Goal: Task Accomplishment & Management: Use online tool/utility

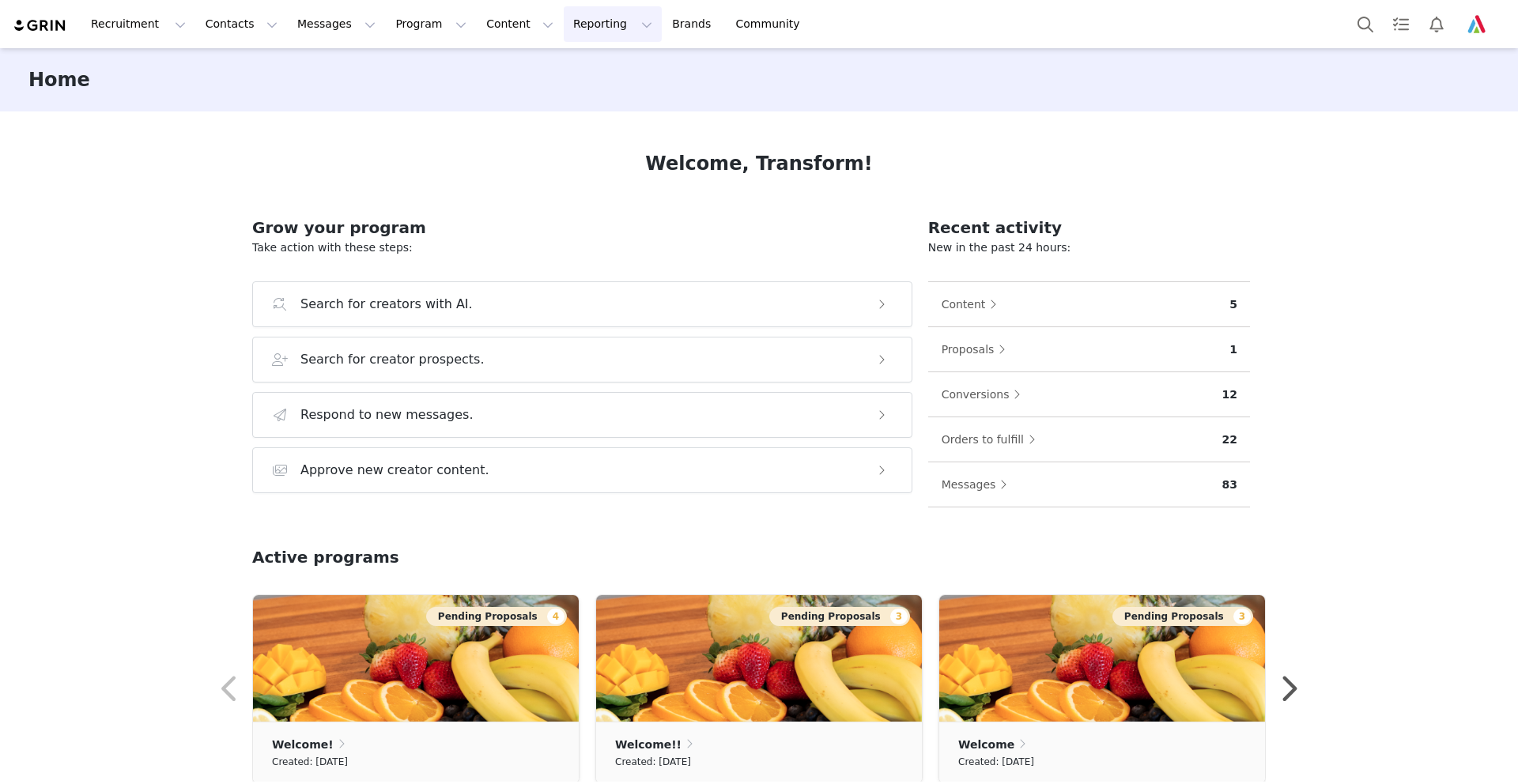
click at [567, 22] on button "Reporting Reporting" at bounding box center [613, 24] width 98 height 36
click at [568, 97] on p "Report Builder" at bounding box center [577, 99] width 79 height 17
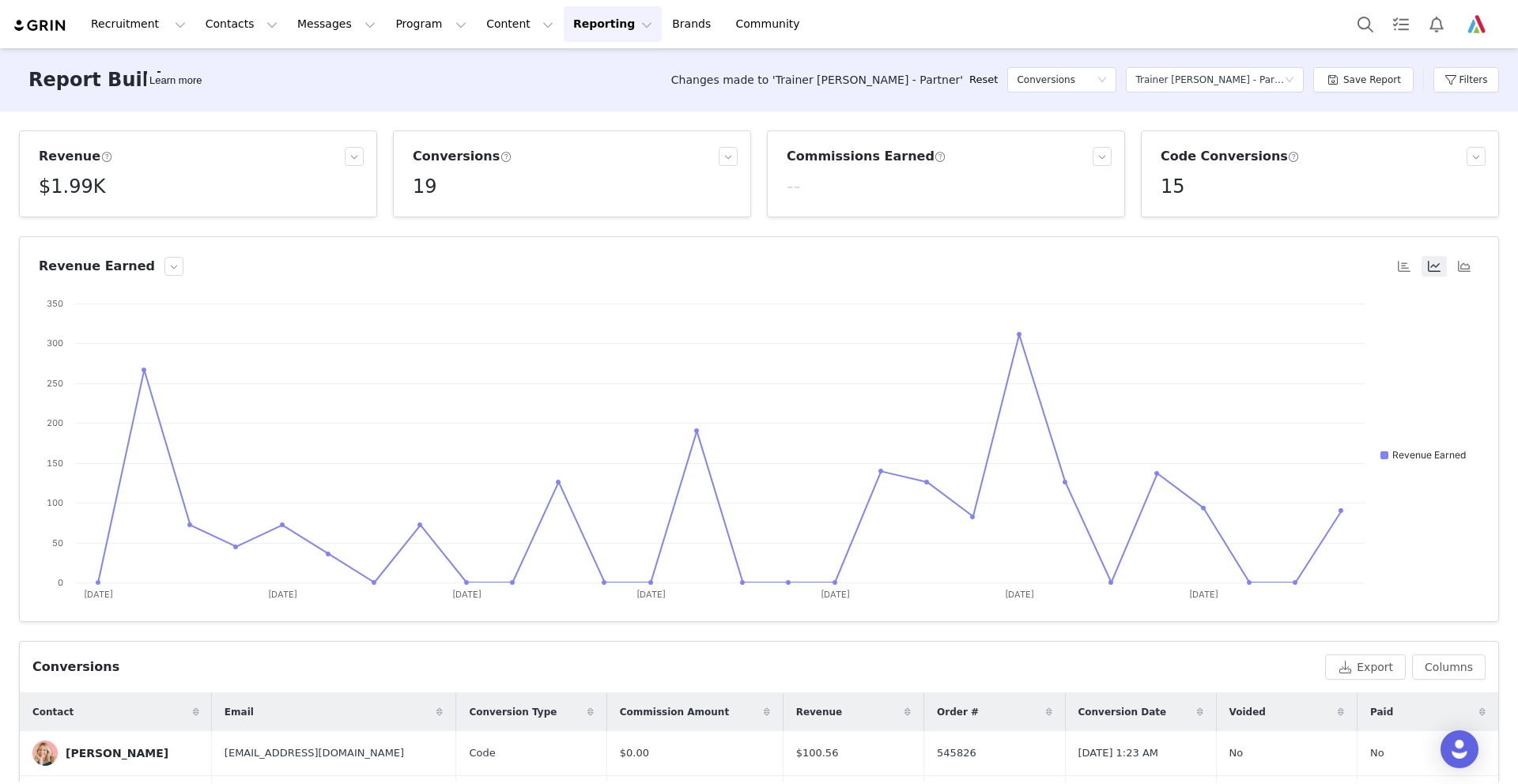
click at [564, 21] on button "Reporting Reporting" at bounding box center [613, 24] width 98 height 36
click at [663, 21] on link "Brands Brands" at bounding box center [694, 24] width 62 height 36
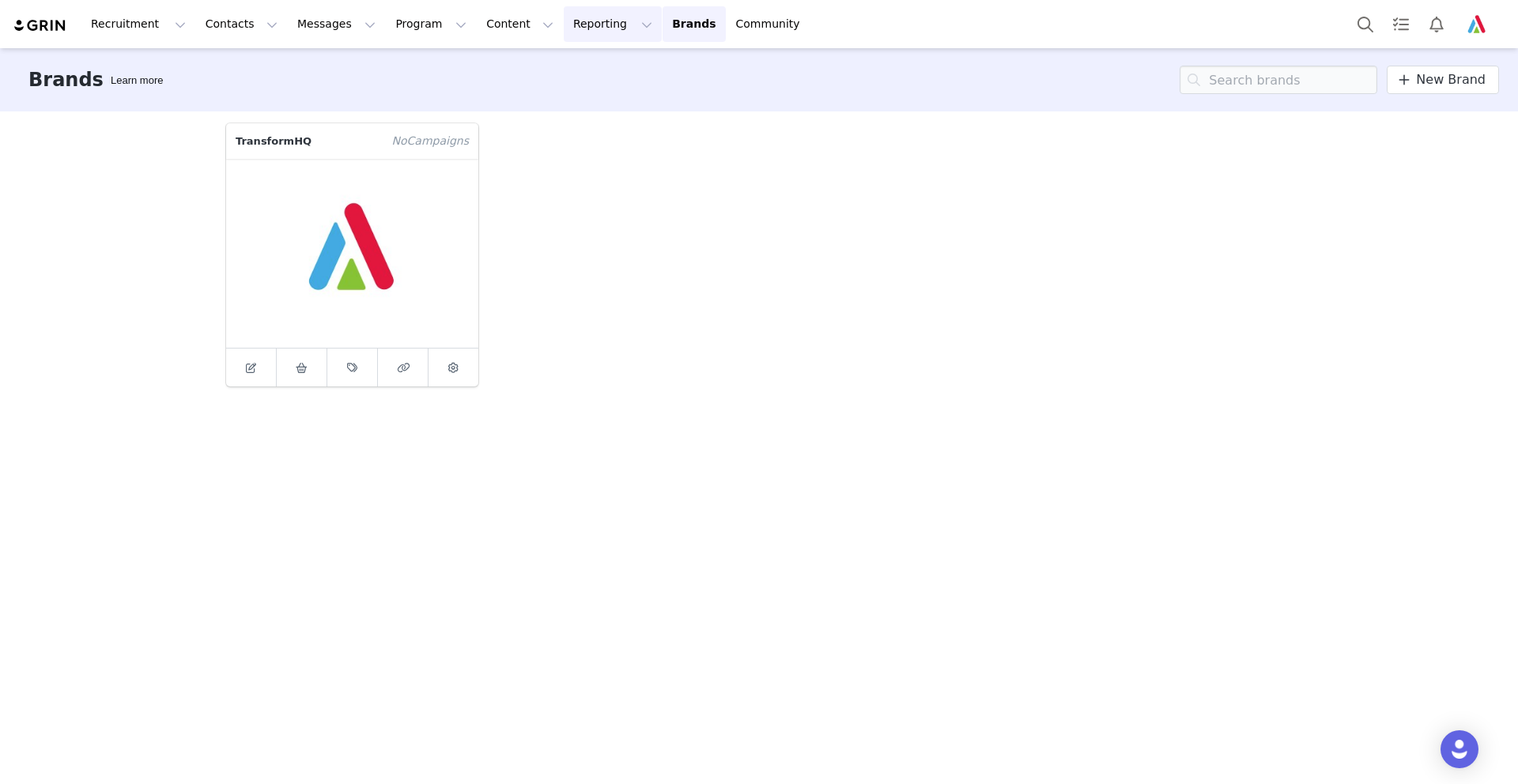
click at [576, 23] on button "Reporting Reporting" at bounding box center [613, 24] width 98 height 36
click at [582, 65] on p "Dashboard" at bounding box center [567, 70] width 60 height 17
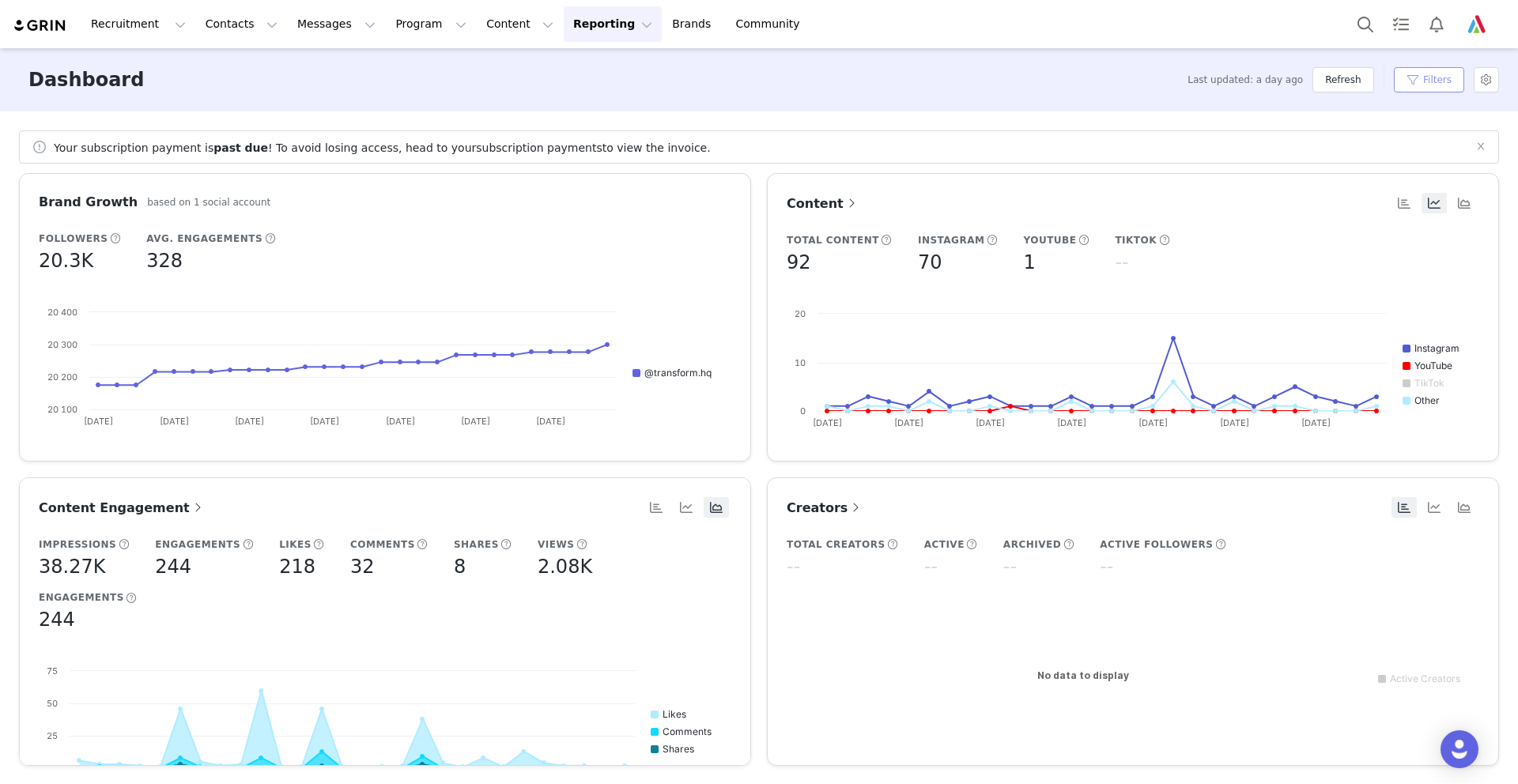
click at [1408, 76] on button "Filters" at bounding box center [1429, 80] width 71 height 26
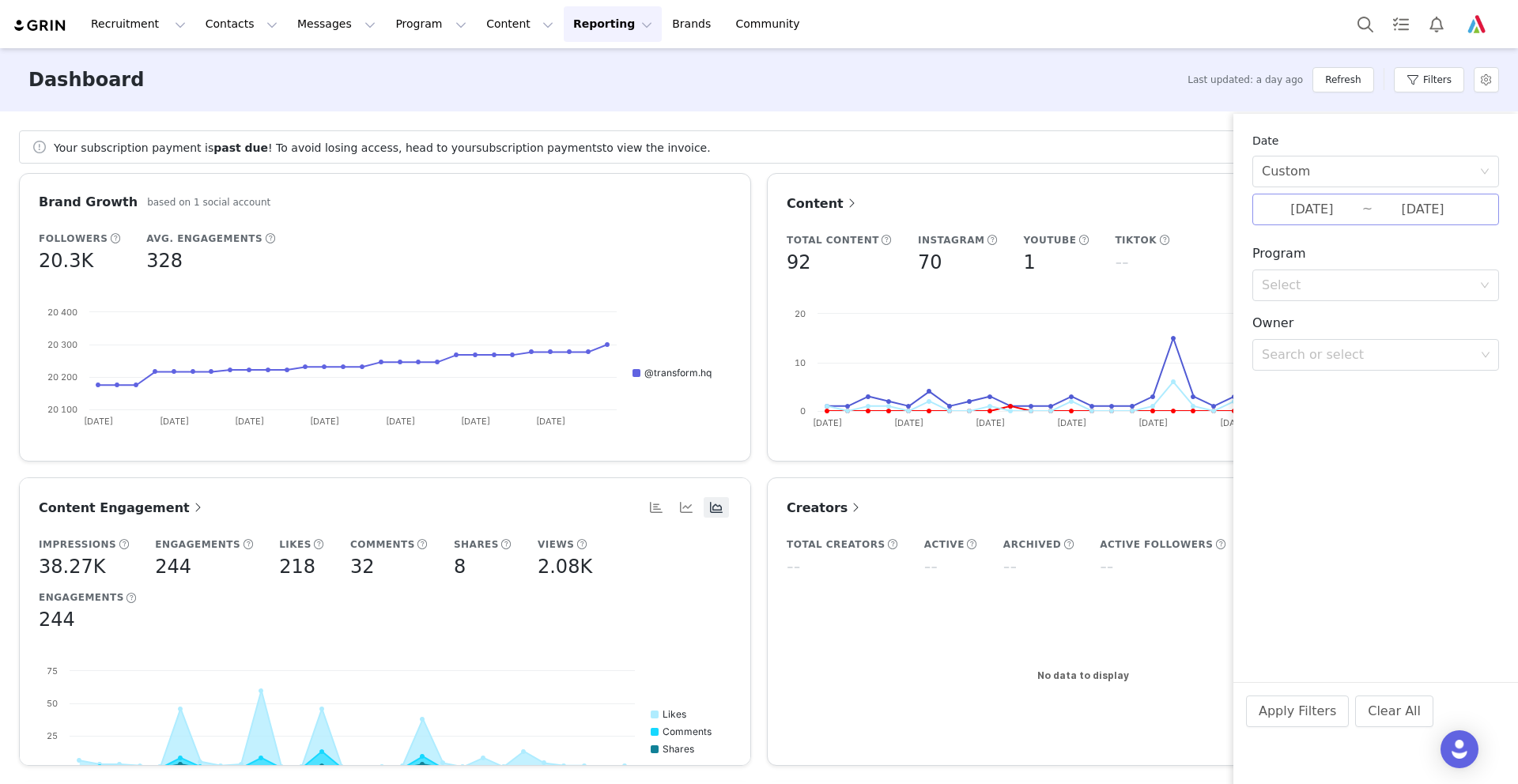
click at [1281, 211] on input "[DATE]" at bounding box center [1311, 209] width 100 height 20
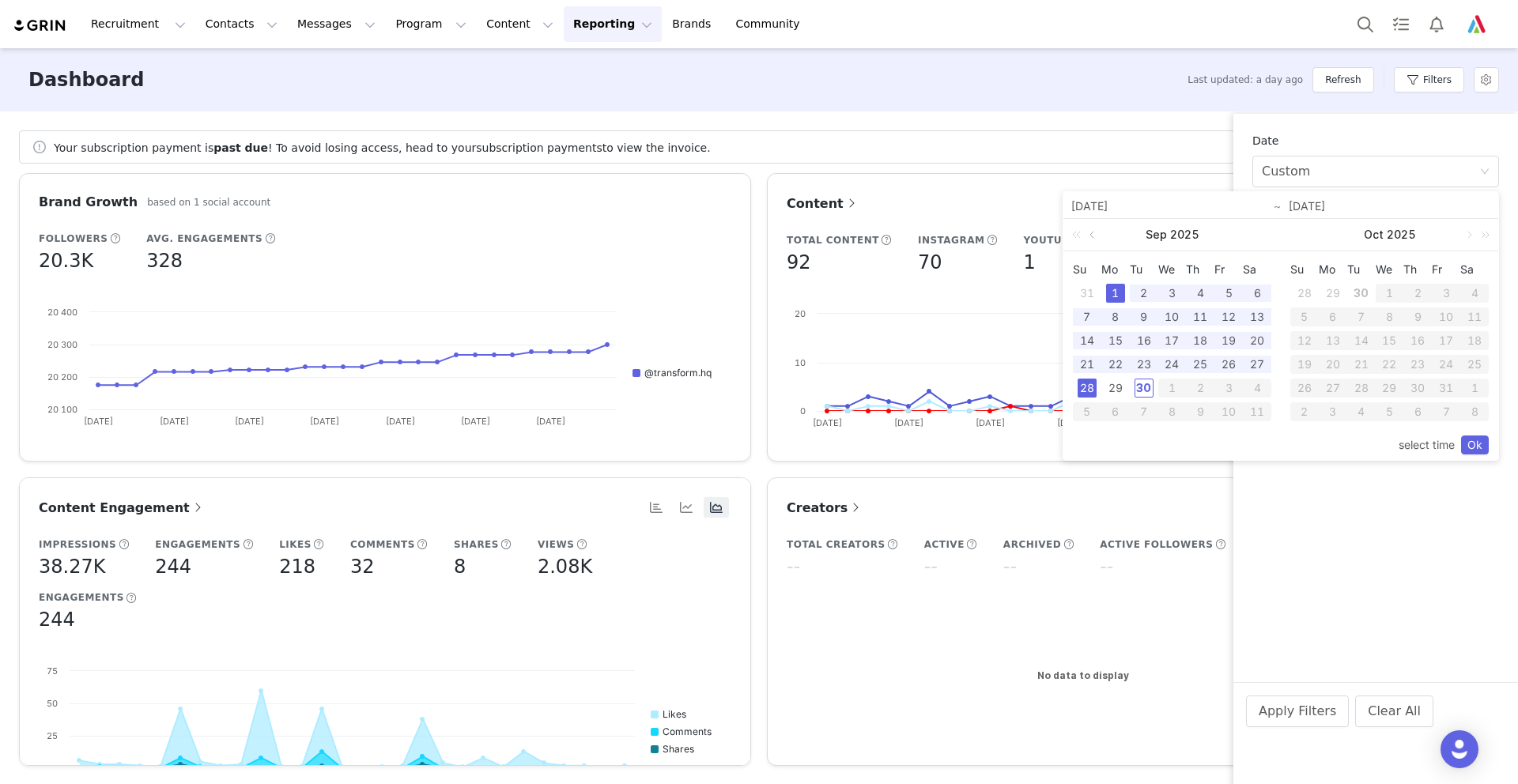
click at [1091, 230] on link at bounding box center [1093, 234] width 14 height 31
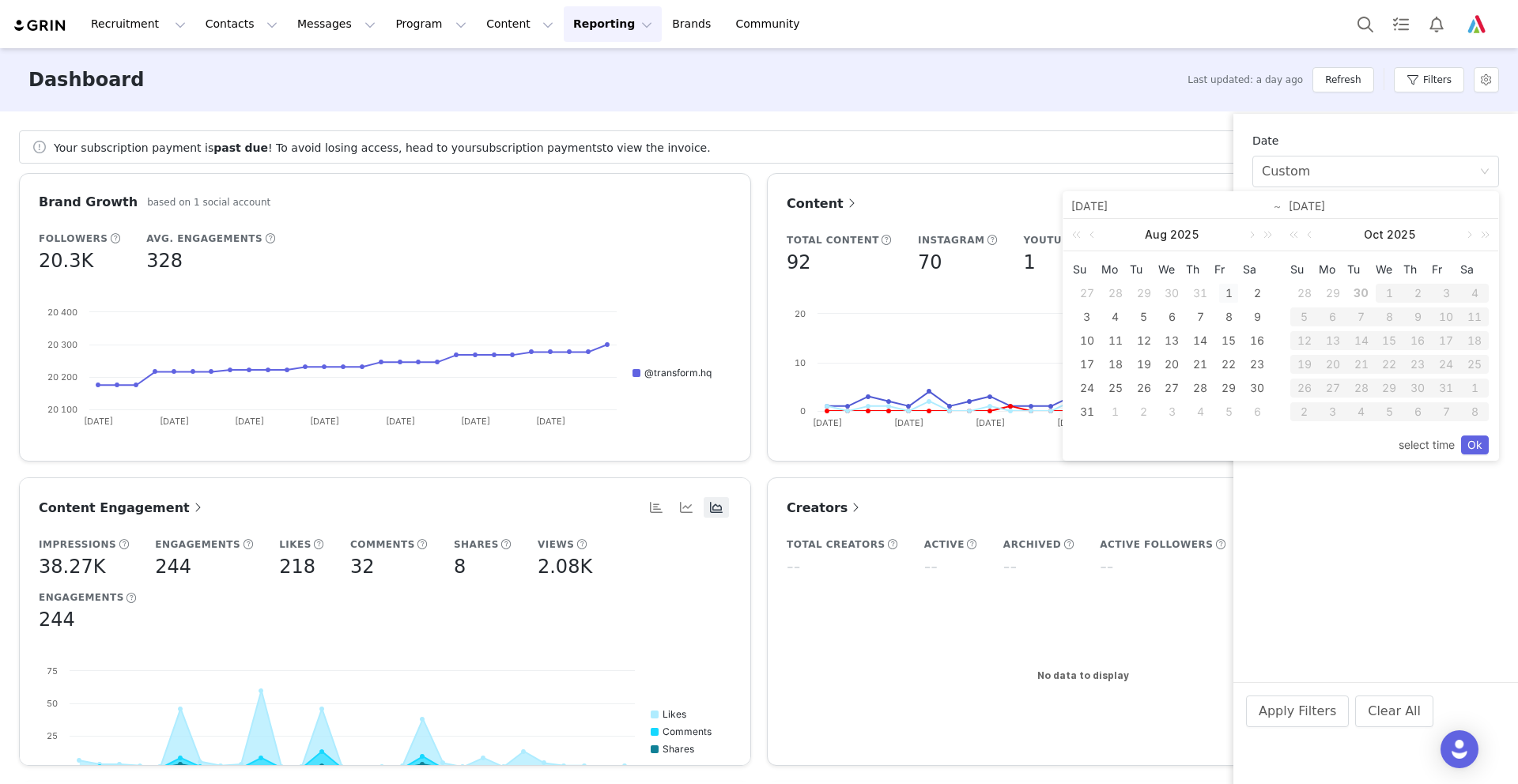
click at [1226, 287] on div "1" at bounding box center [1229, 293] width 19 height 19
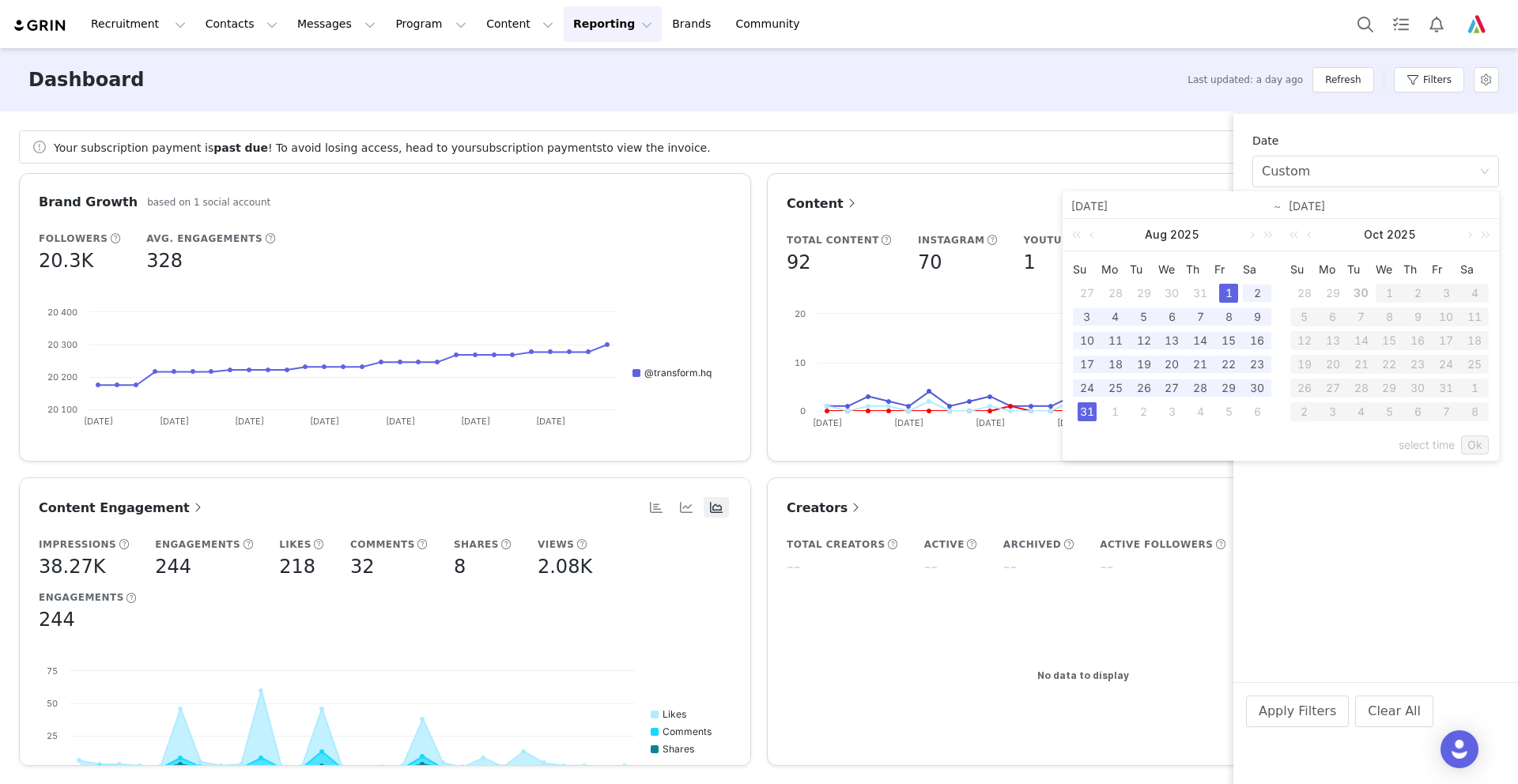
click at [1084, 409] on div "31" at bounding box center [1087, 411] width 19 height 19
type input "[DATE]"
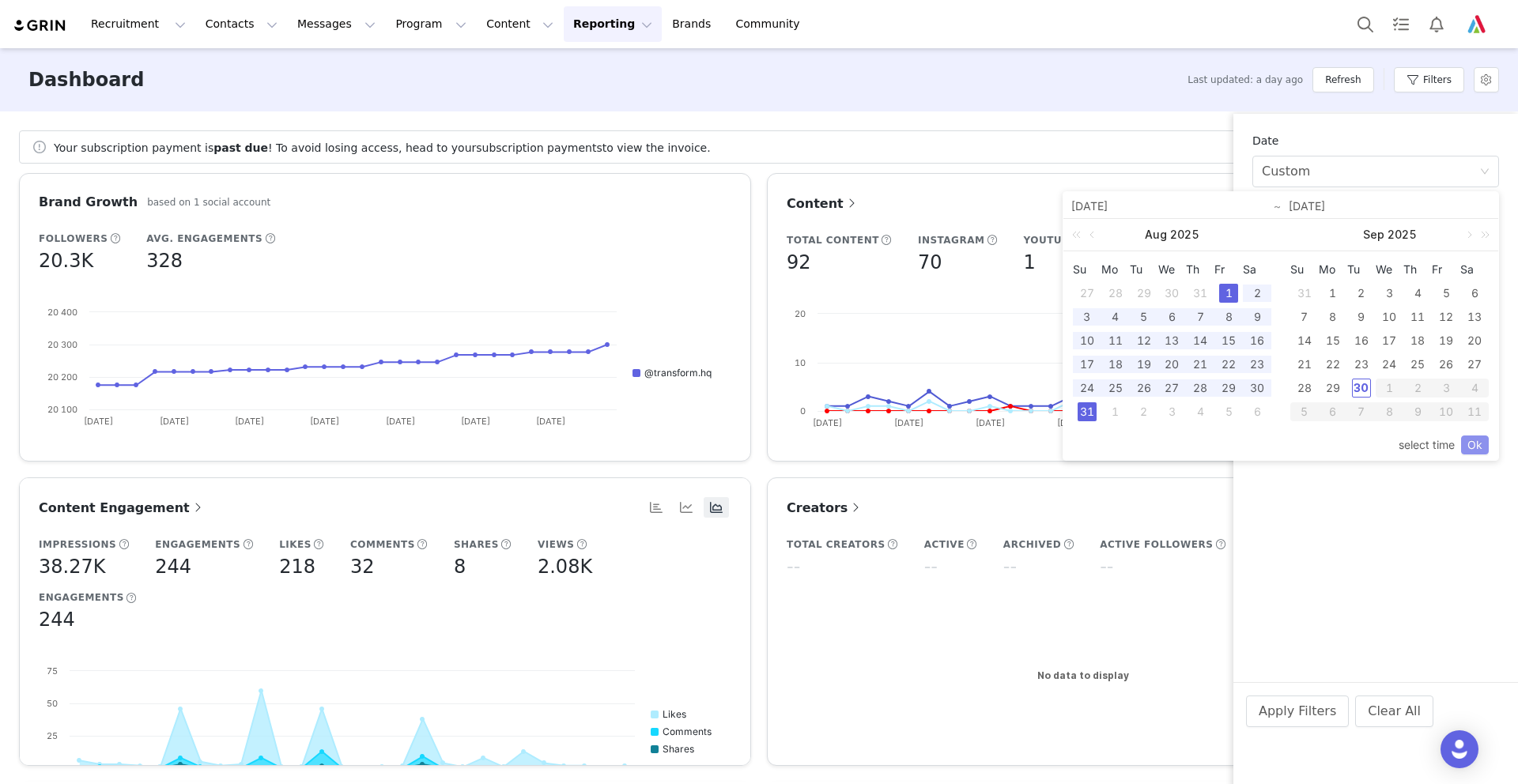
click at [1474, 442] on link "Ok" at bounding box center [1475, 444] width 28 height 19
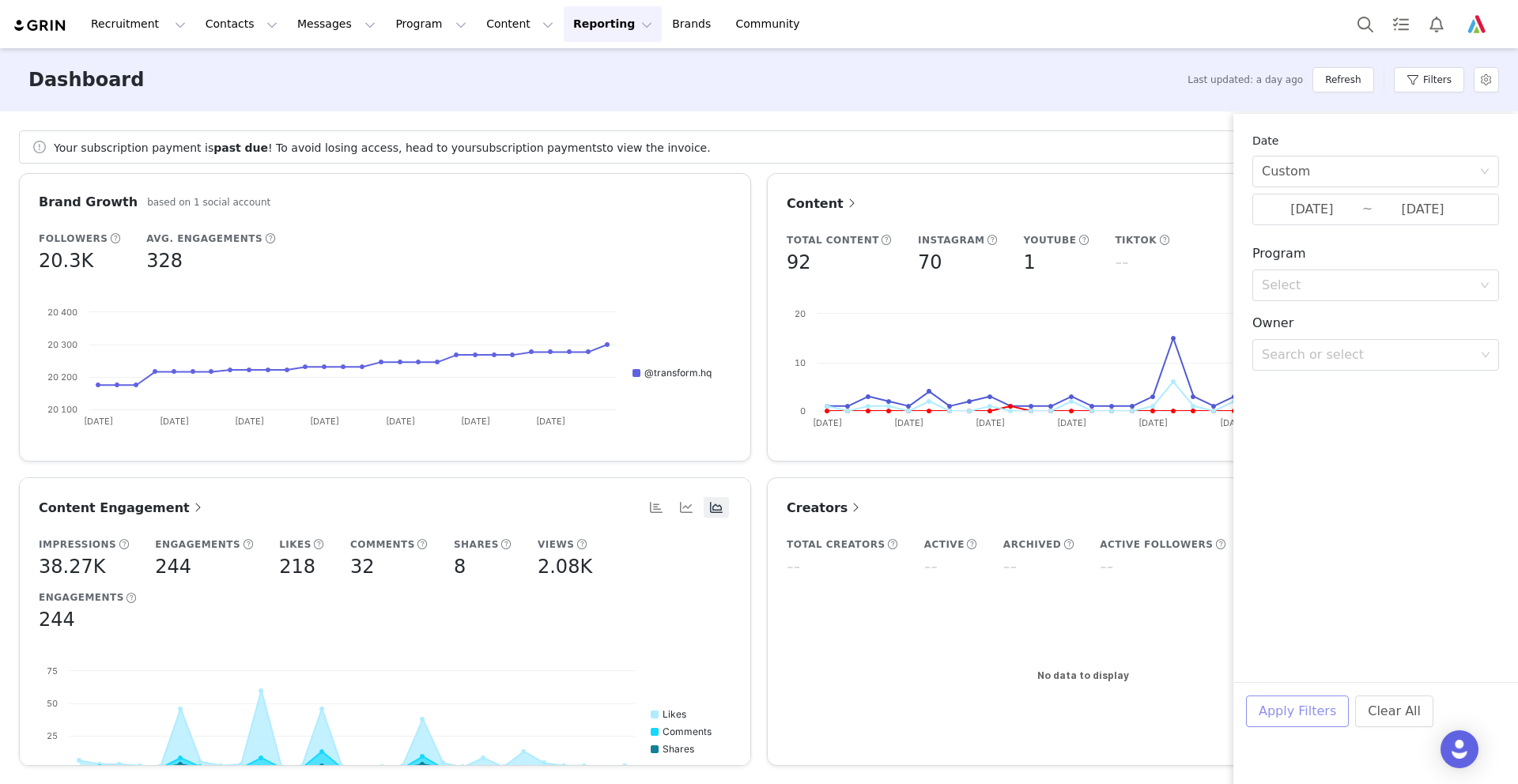
click at [1287, 717] on button "Apply Filters" at bounding box center [1298, 711] width 103 height 31
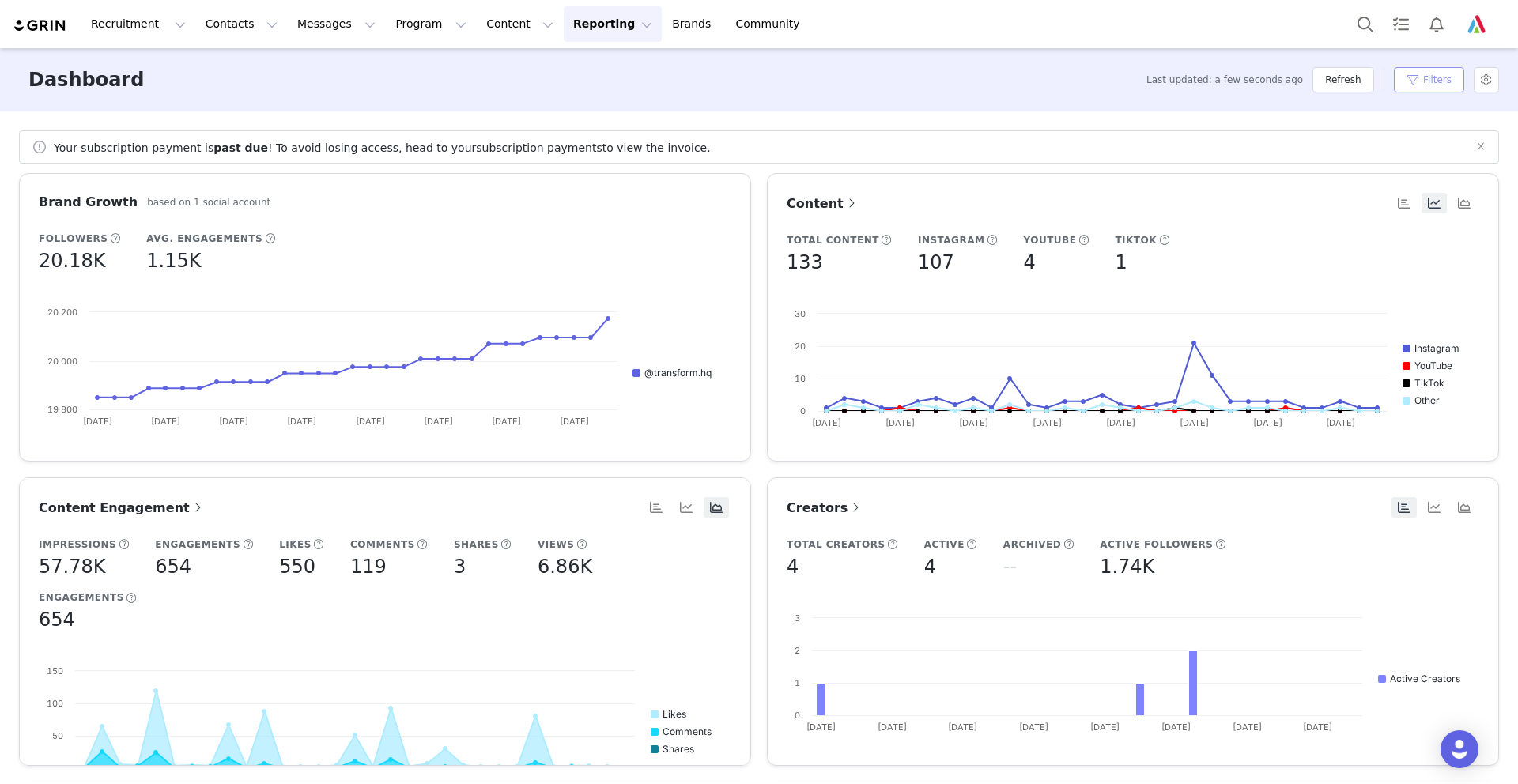
click at [1408, 79] on button "Filters" at bounding box center [1429, 80] width 71 height 26
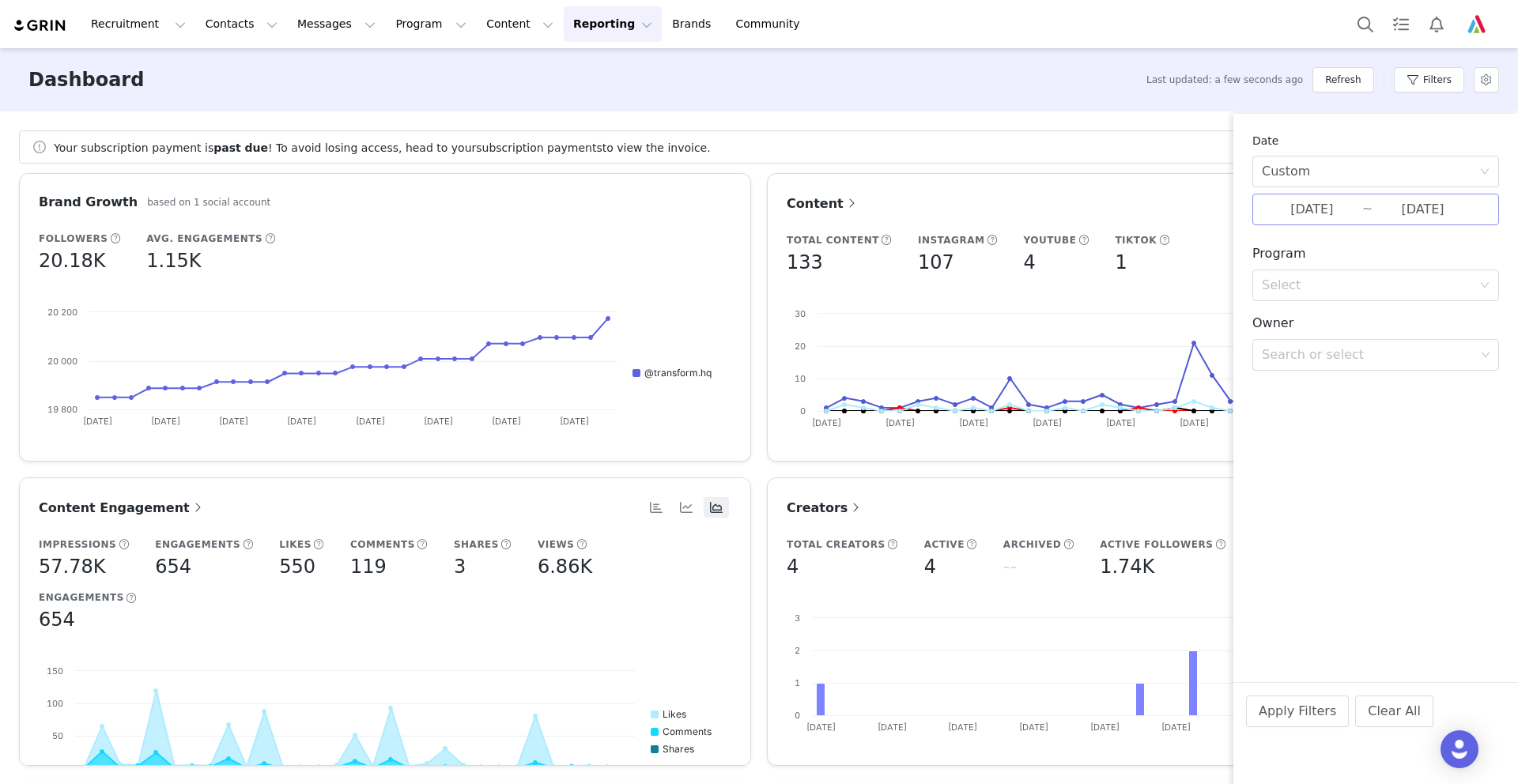
click at [1291, 208] on input "[DATE]" at bounding box center [1311, 209] width 100 height 20
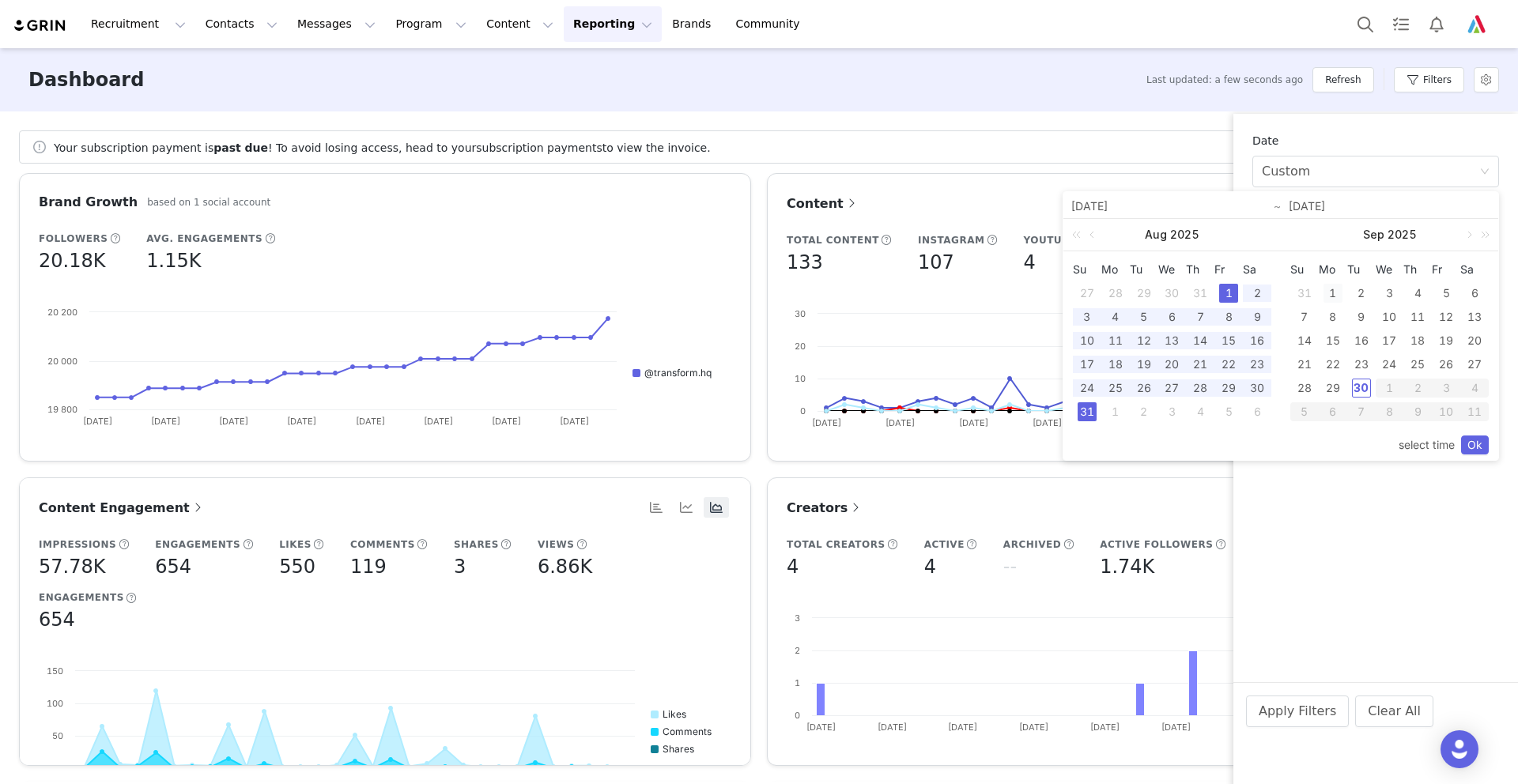
click at [1331, 290] on div "1" at bounding box center [1332, 293] width 19 height 19
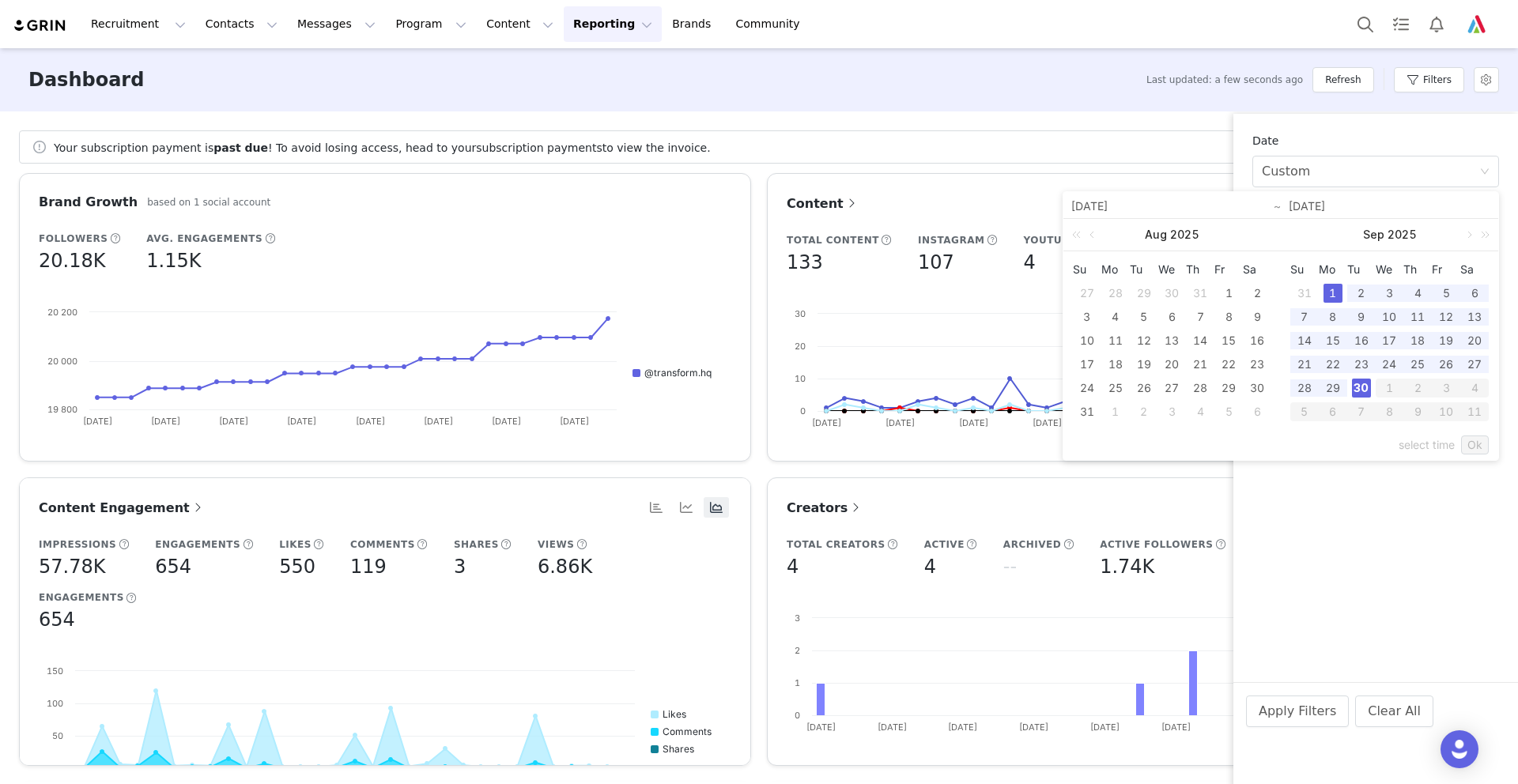
click at [1361, 383] on div "30" at bounding box center [1361, 387] width 19 height 19
type input "[DATE]"
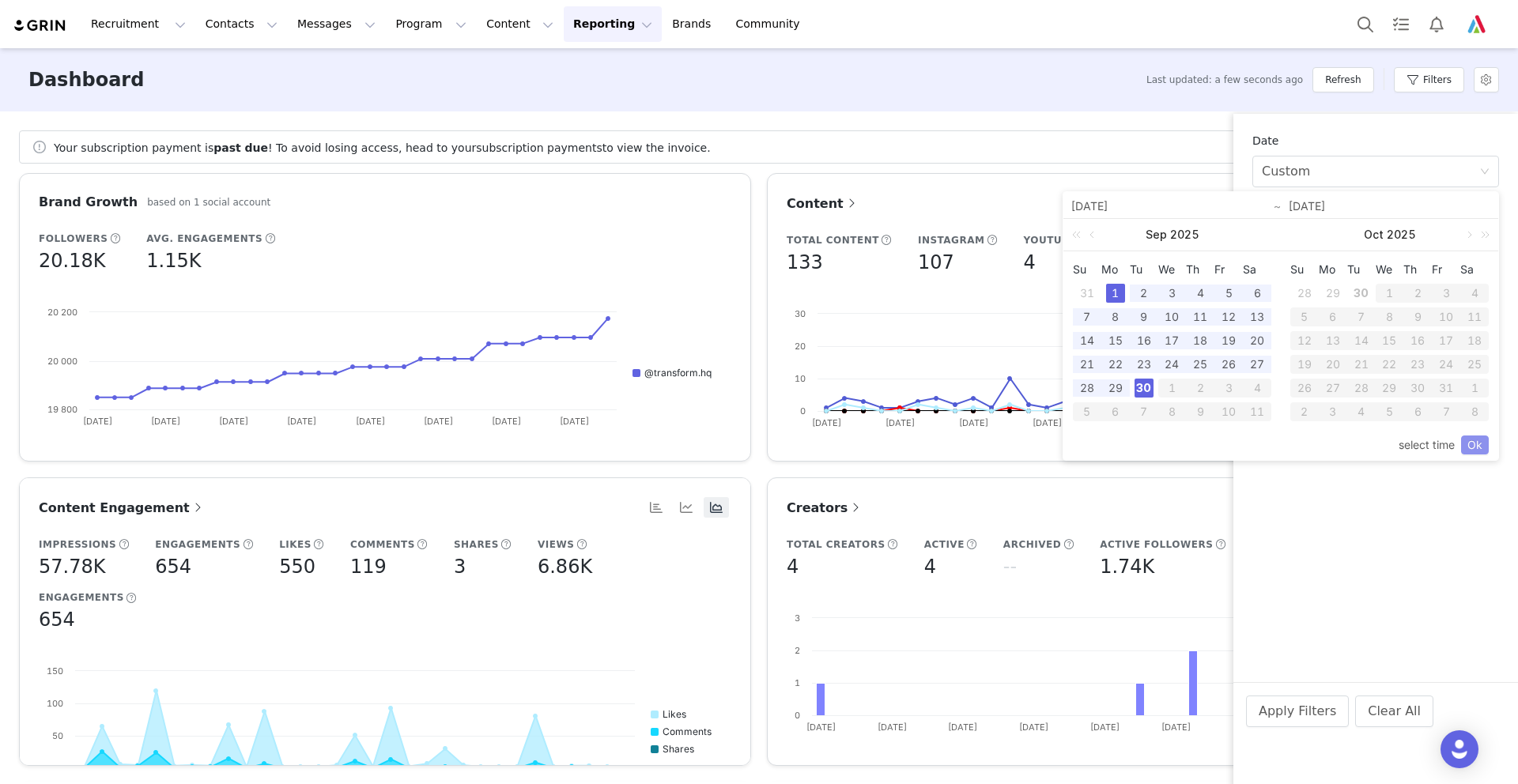
click at [1470, 444] on link "Ok" at bounding box center [1475, 444] width 28 height 19
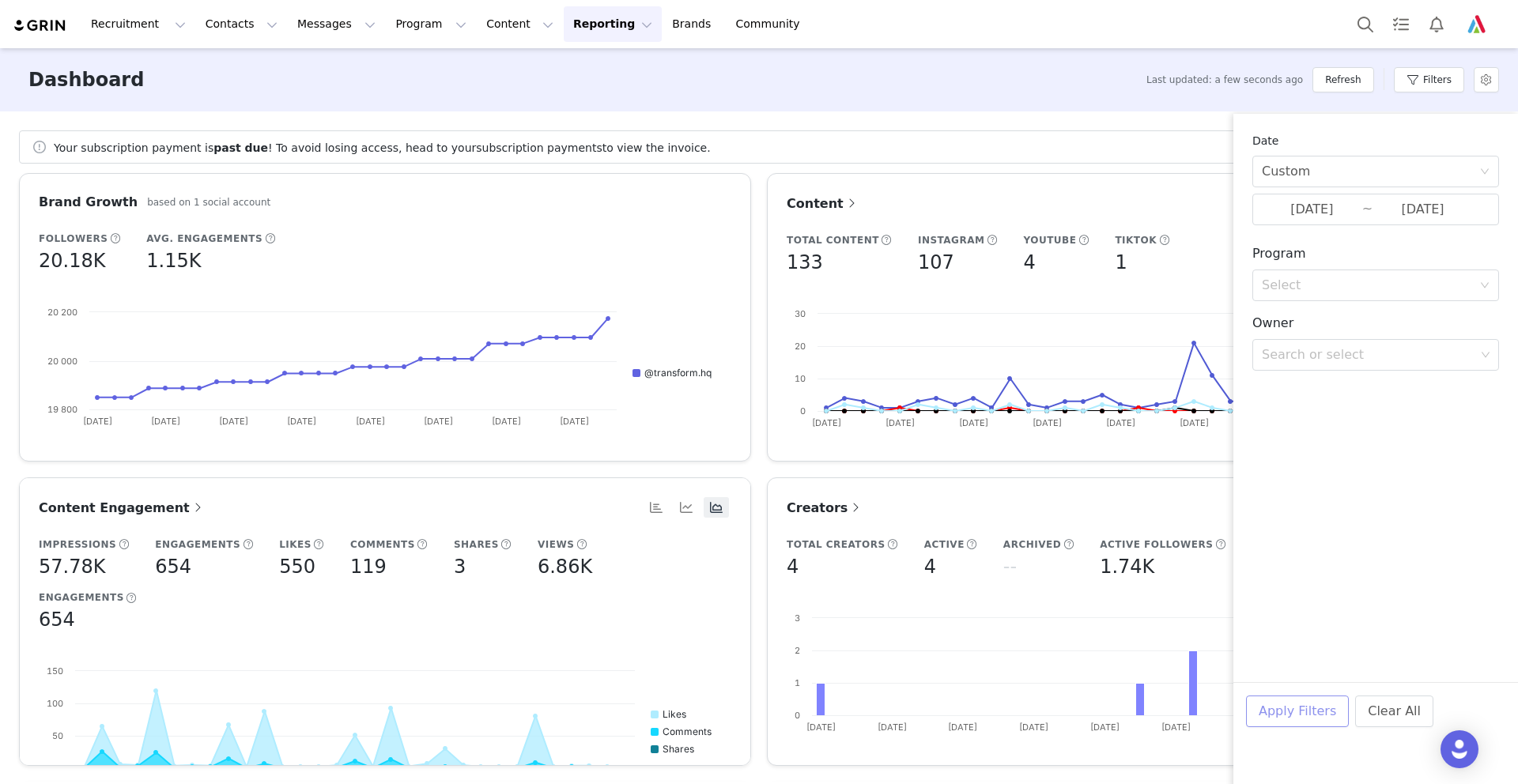
click at [1305, 706] on button "Apply Filters" at bounding box center [1298, 711] width 103 height 31
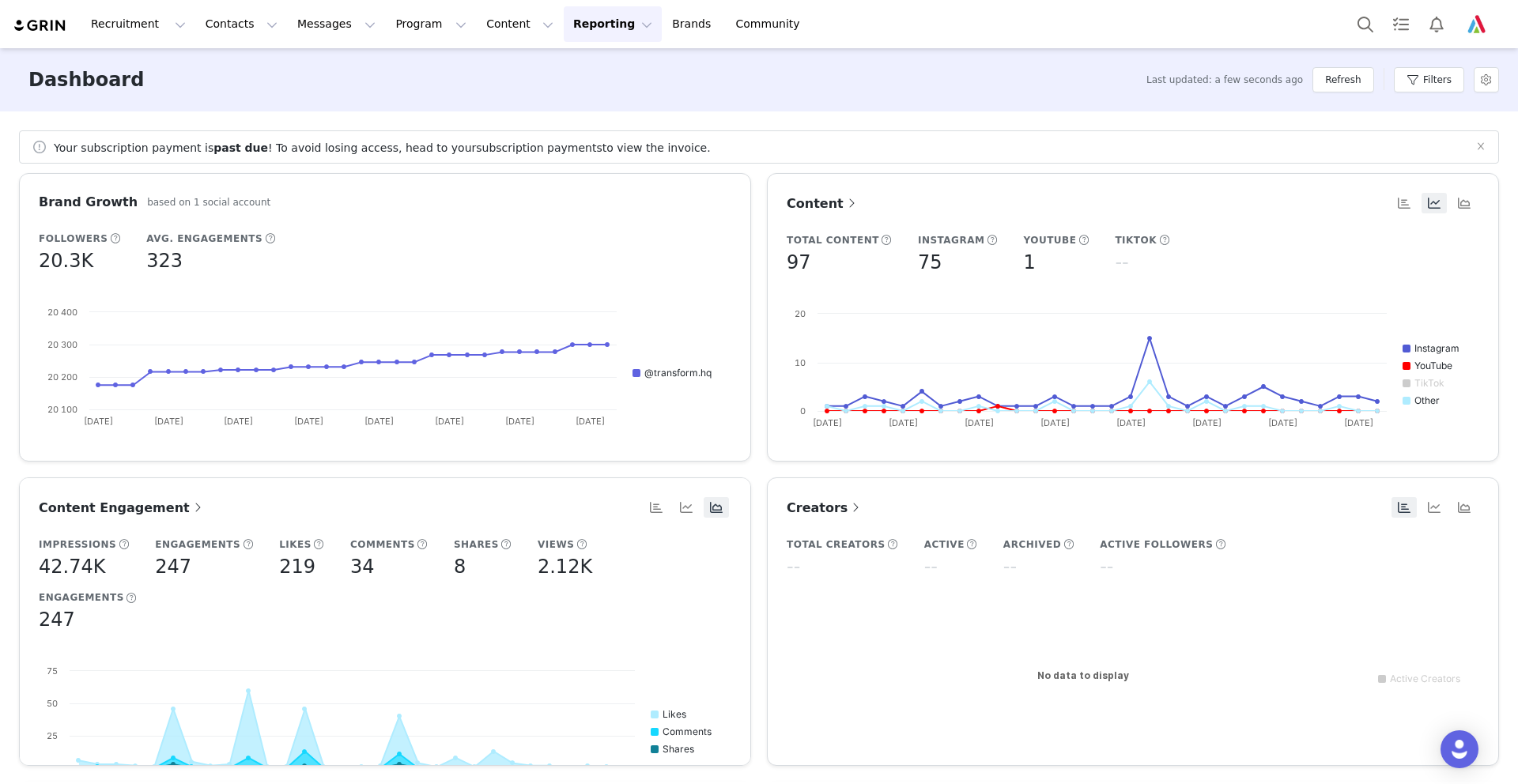
click at [580, 20] on button "Reporting Reporting" at bounding box center [613, 24] width 98 height 36
click at [582, 97] on p "Report Builder" at bounding box center [577, 99] width 79 height 17
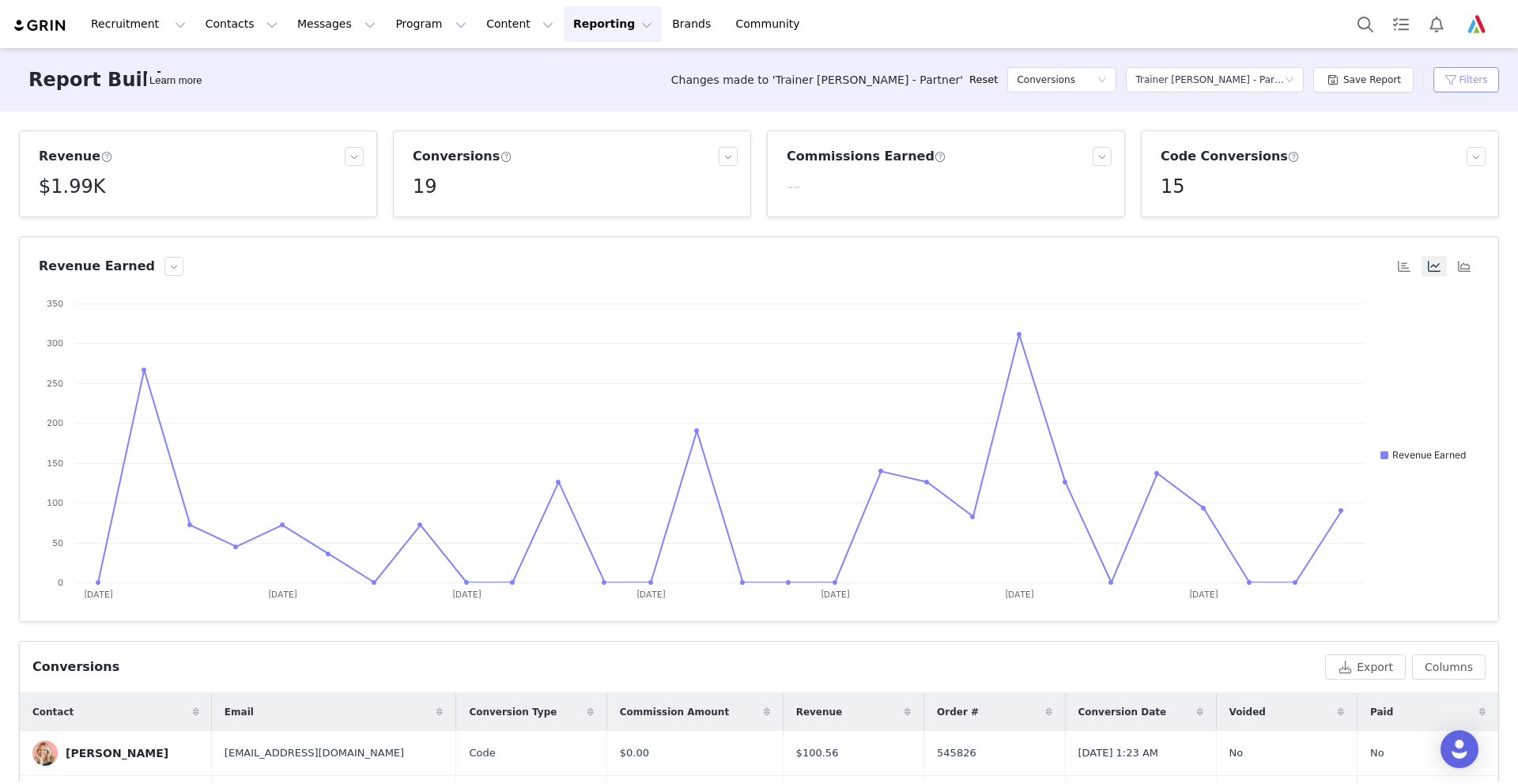
click at [1452, 75] on button "Filters" at bounding box center [1466, 80] width 65 height 26
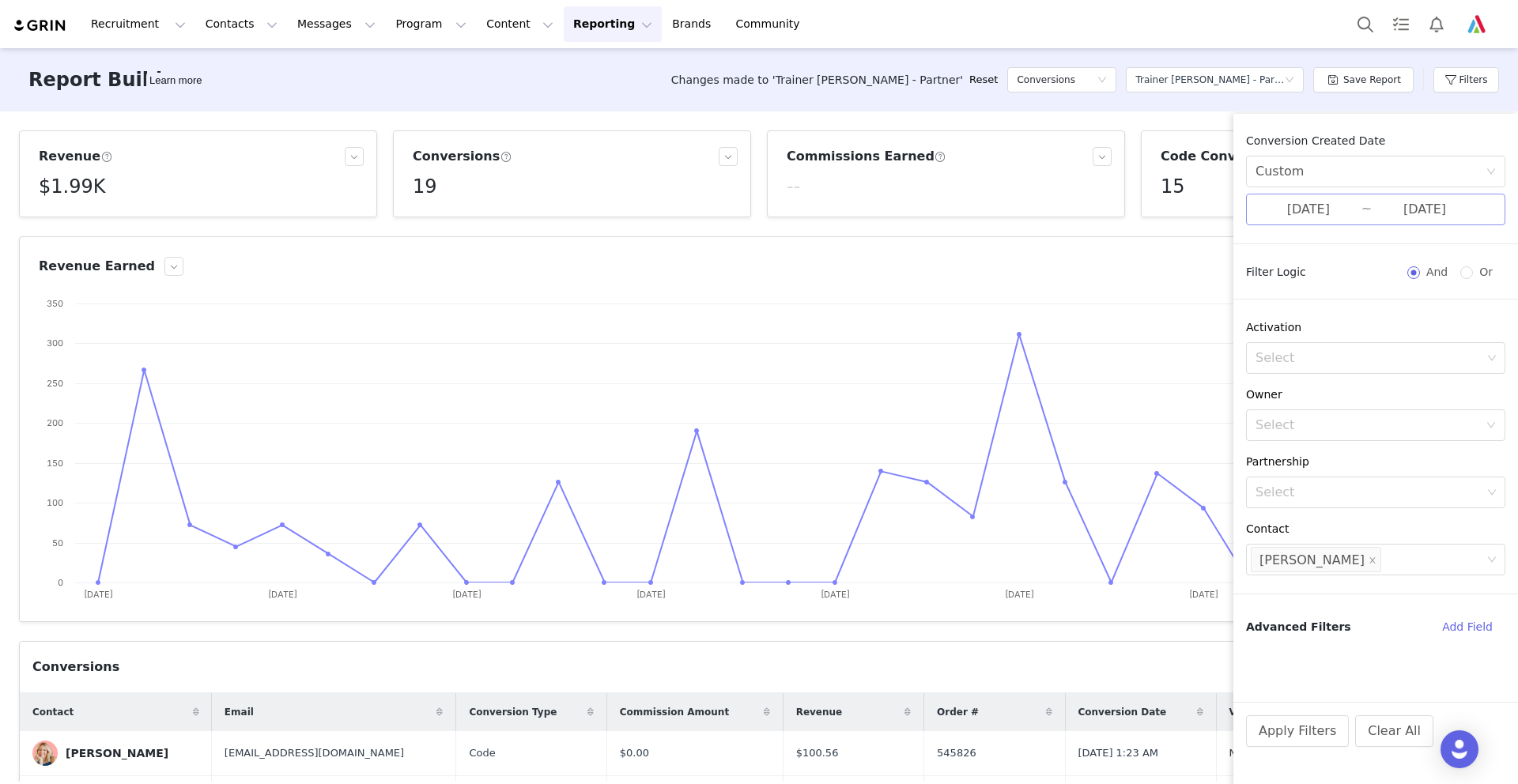
click at [1328, 210] on input "[DATE]" at bounding box center [1308, 209] width 106 height 20
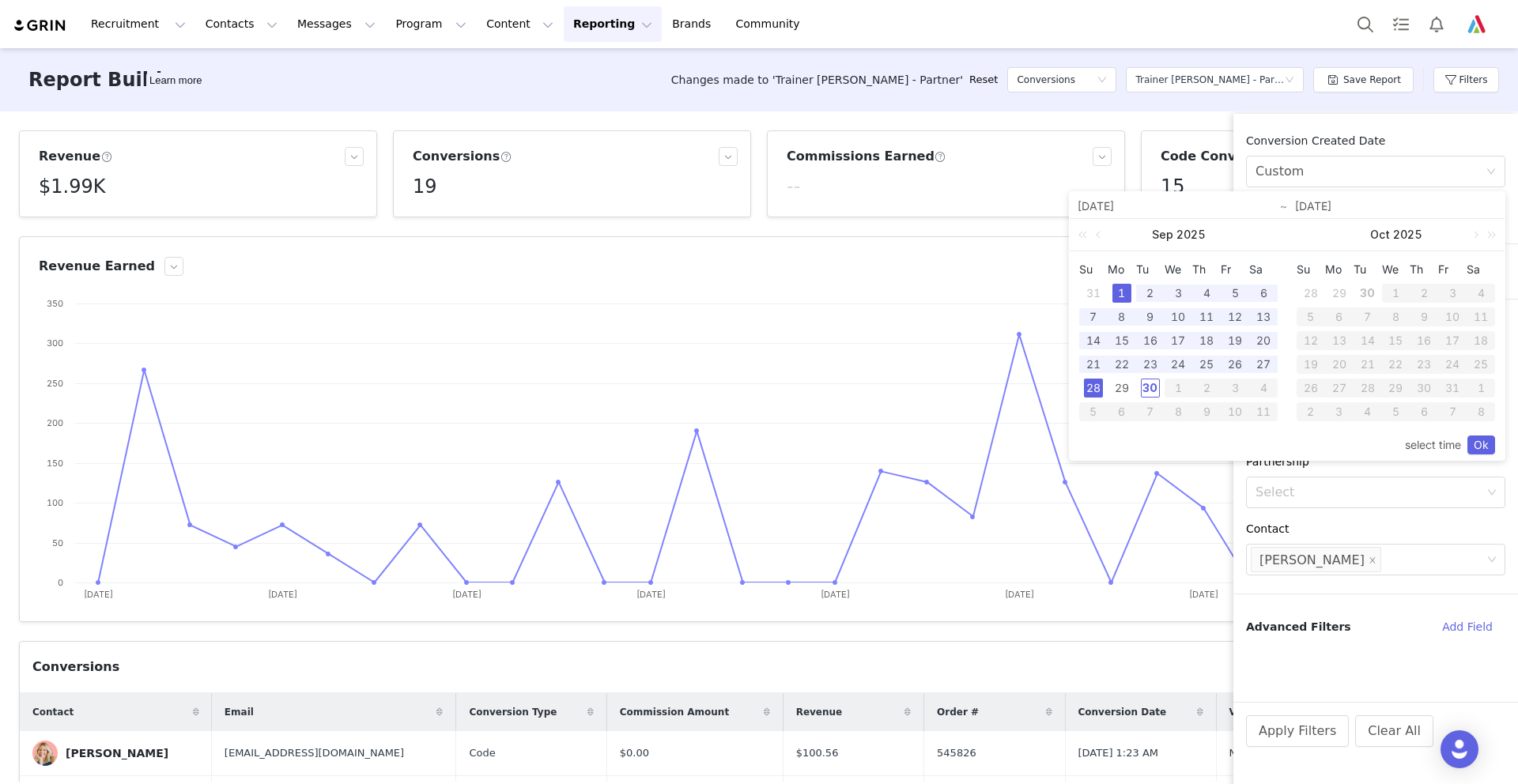
drag, startPoint x: 1119, startPoint y: 286, endPoint x: 1137, endPoint y: 367, distance: 83.0
click at [1119, 286] on div "1" at bounding box center [1121, 293] width 19 height 19
click at [1151, 387] on div "30" at bounding box center [1150, 387] width 19 height 19
type input "[DATE]"
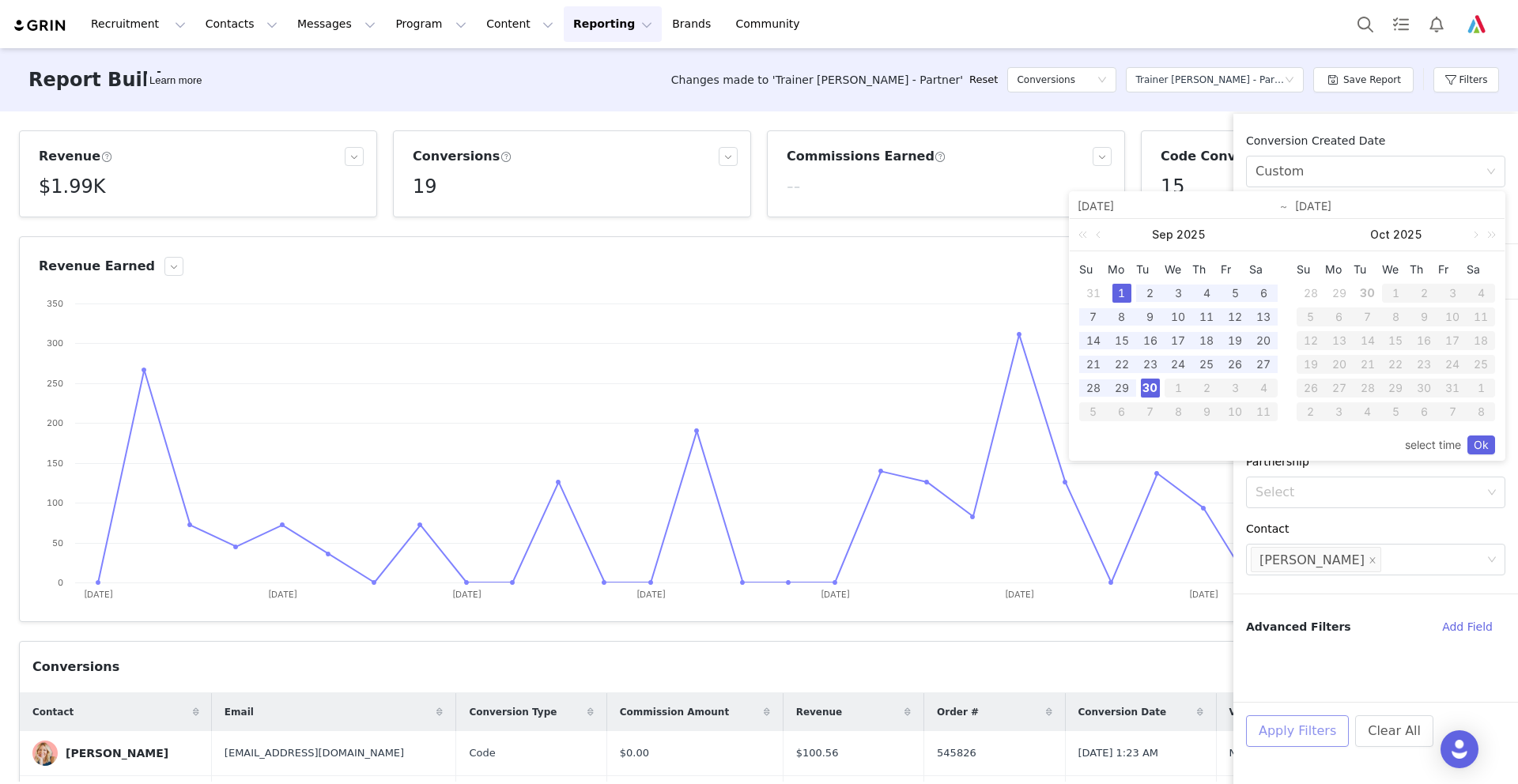
click at [1290, 734] on button "Apply Filters" at bounding box center [1298, 731] width 103 height 31
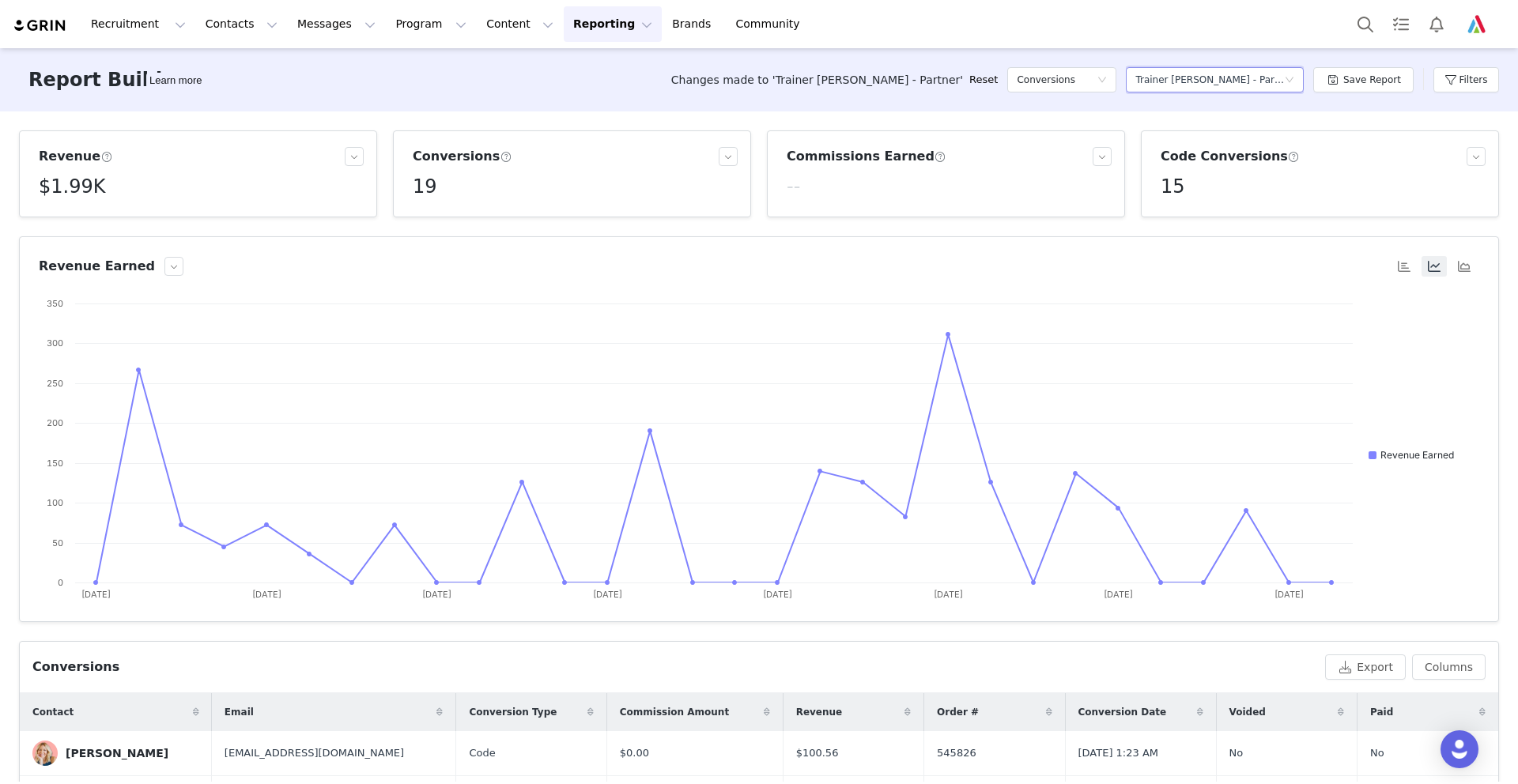
click at [1293, 77] on icon "icon: down" at bounding box center [1289, 80] width 9 height 9
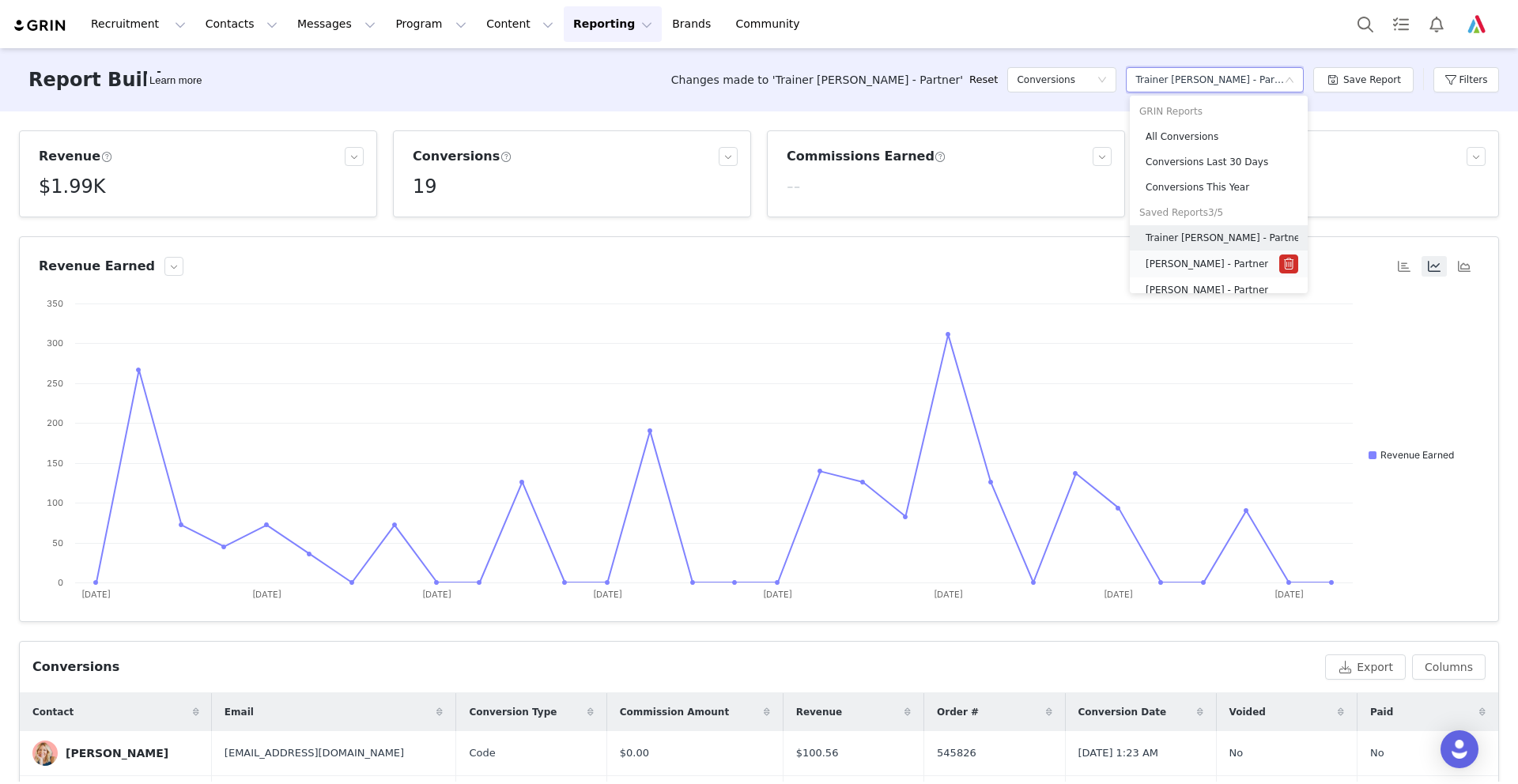
click at [1188, 263] on h5 "[PERSON_NAME] - Partner" at bounding box center [1207, 263] width 122 height 17
type input "[DATE]"
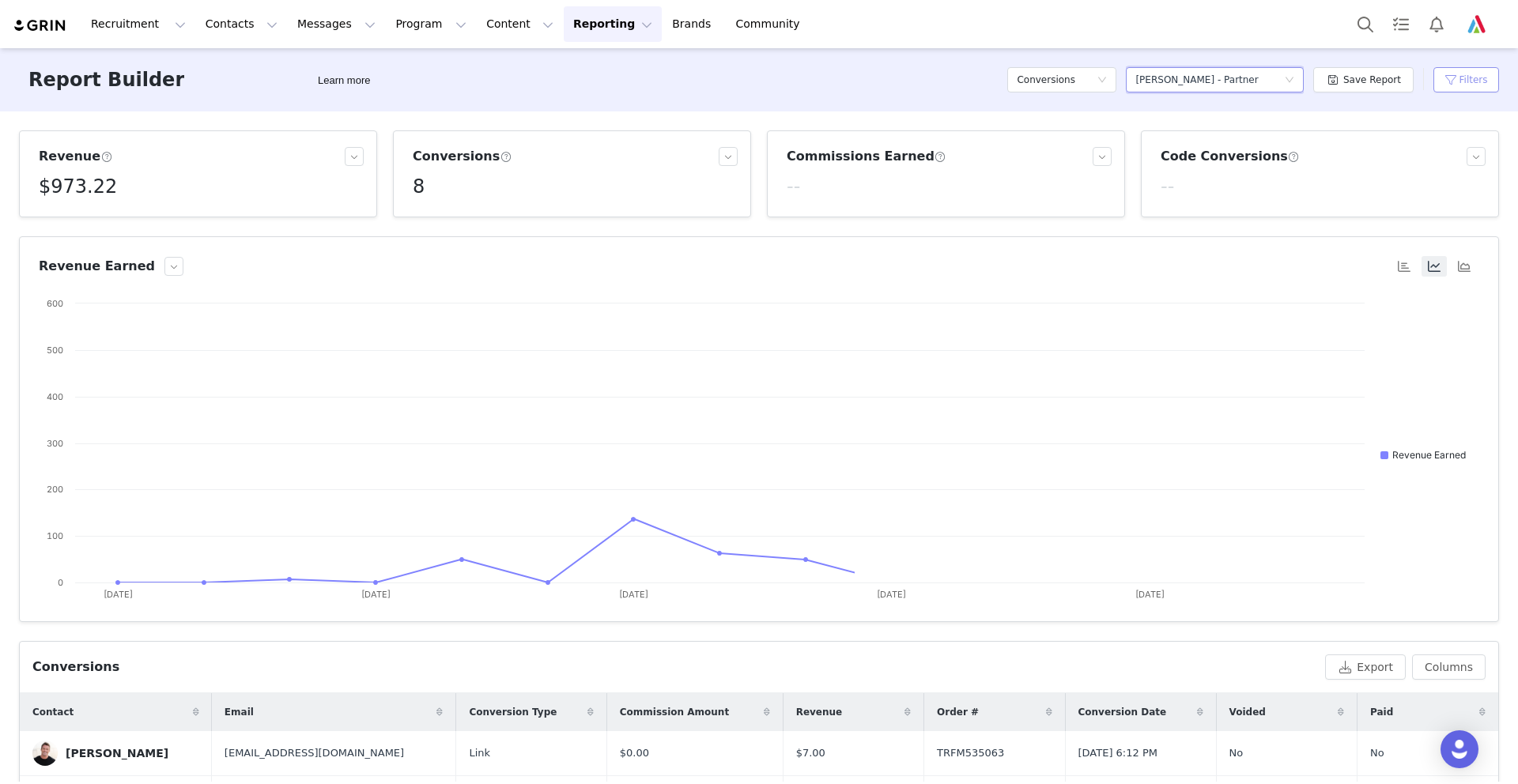
click at [1449, 73] on button "Filters" at bounding box center [1466, 80] width 65 height 26
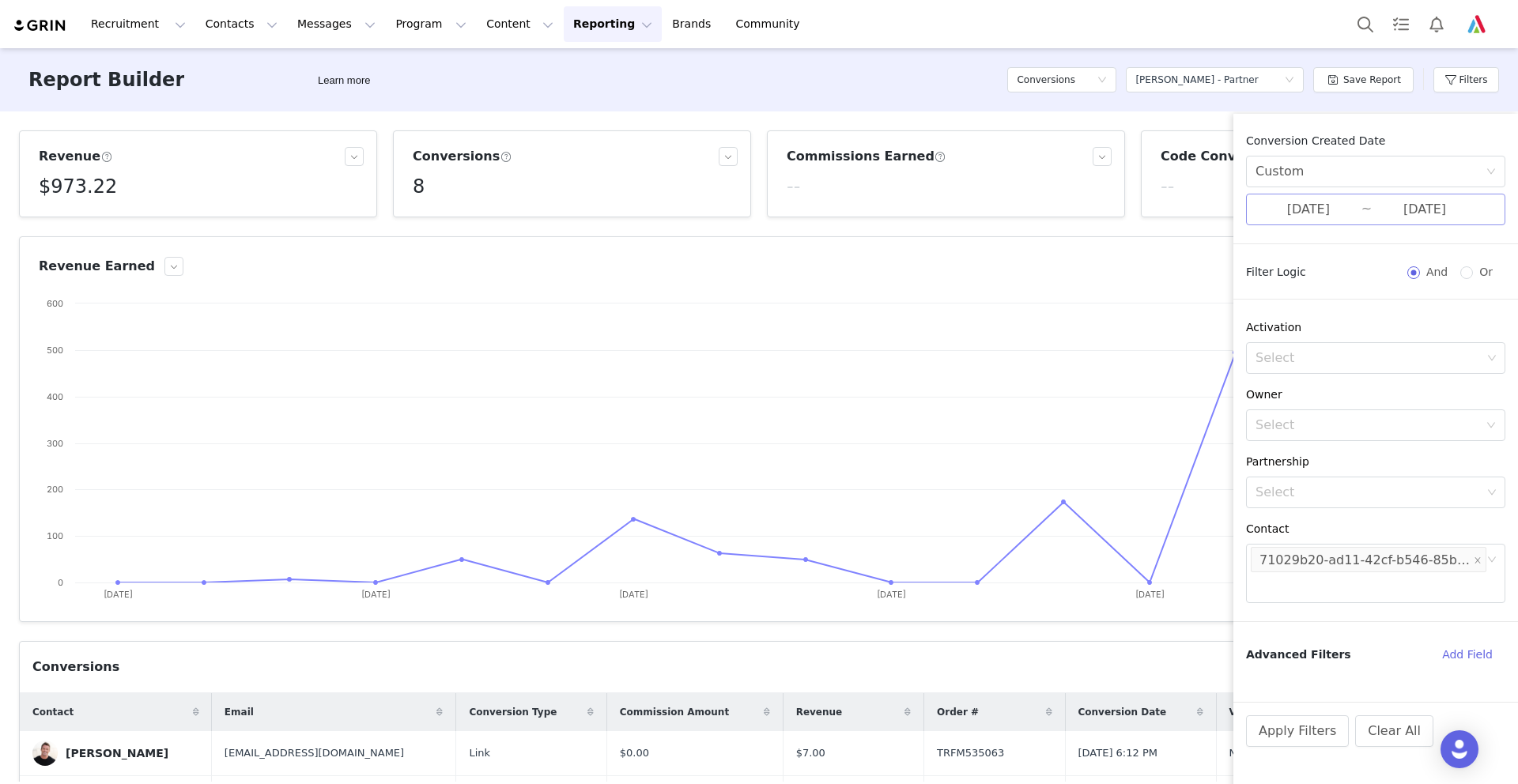
click at [1294, 207] on input "[DATE]" at bounding box center [1308, 209] width 106 height 20
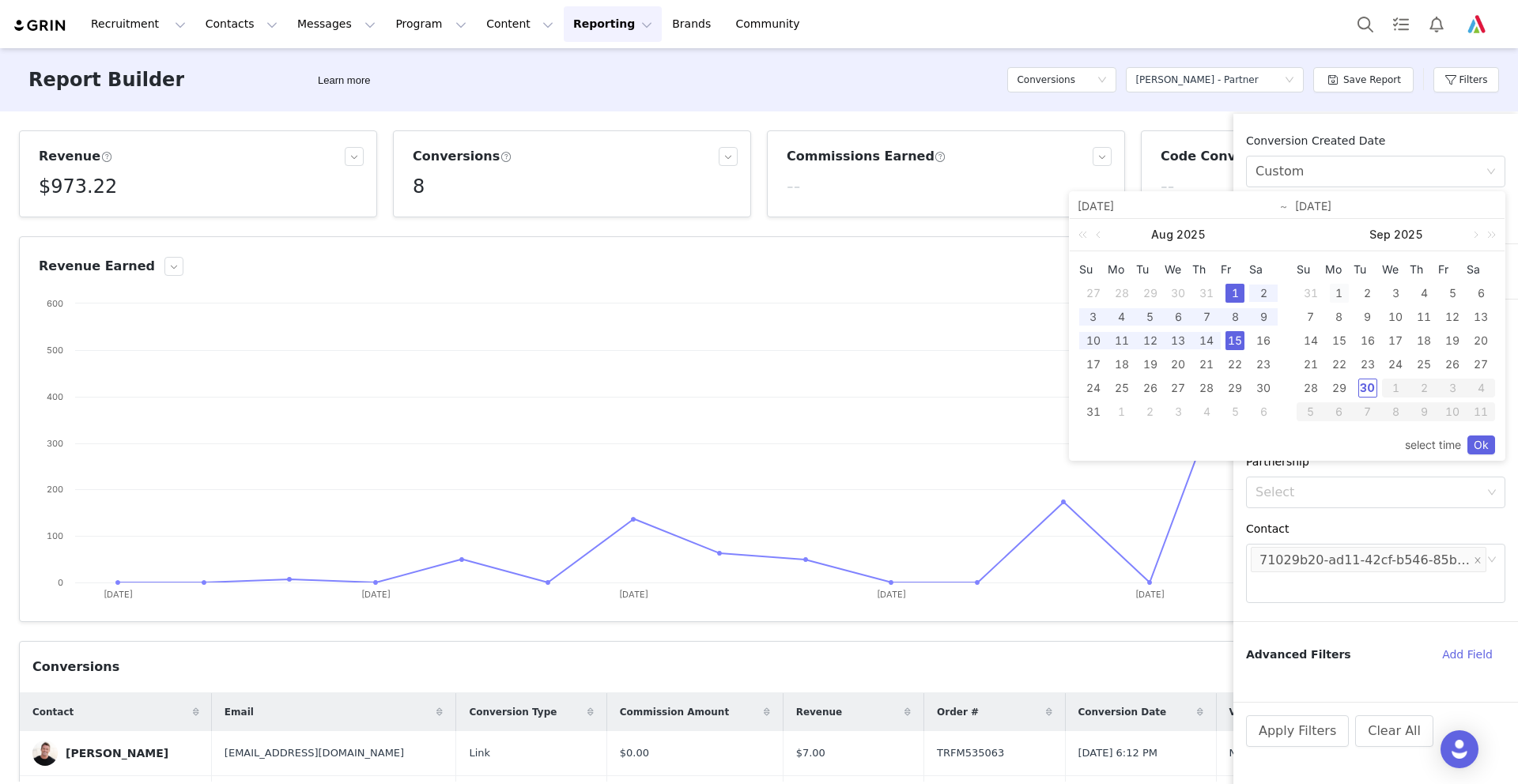
click at [1335, 287] on div "1" at bounding box center [1339, 293] width 19 height 19
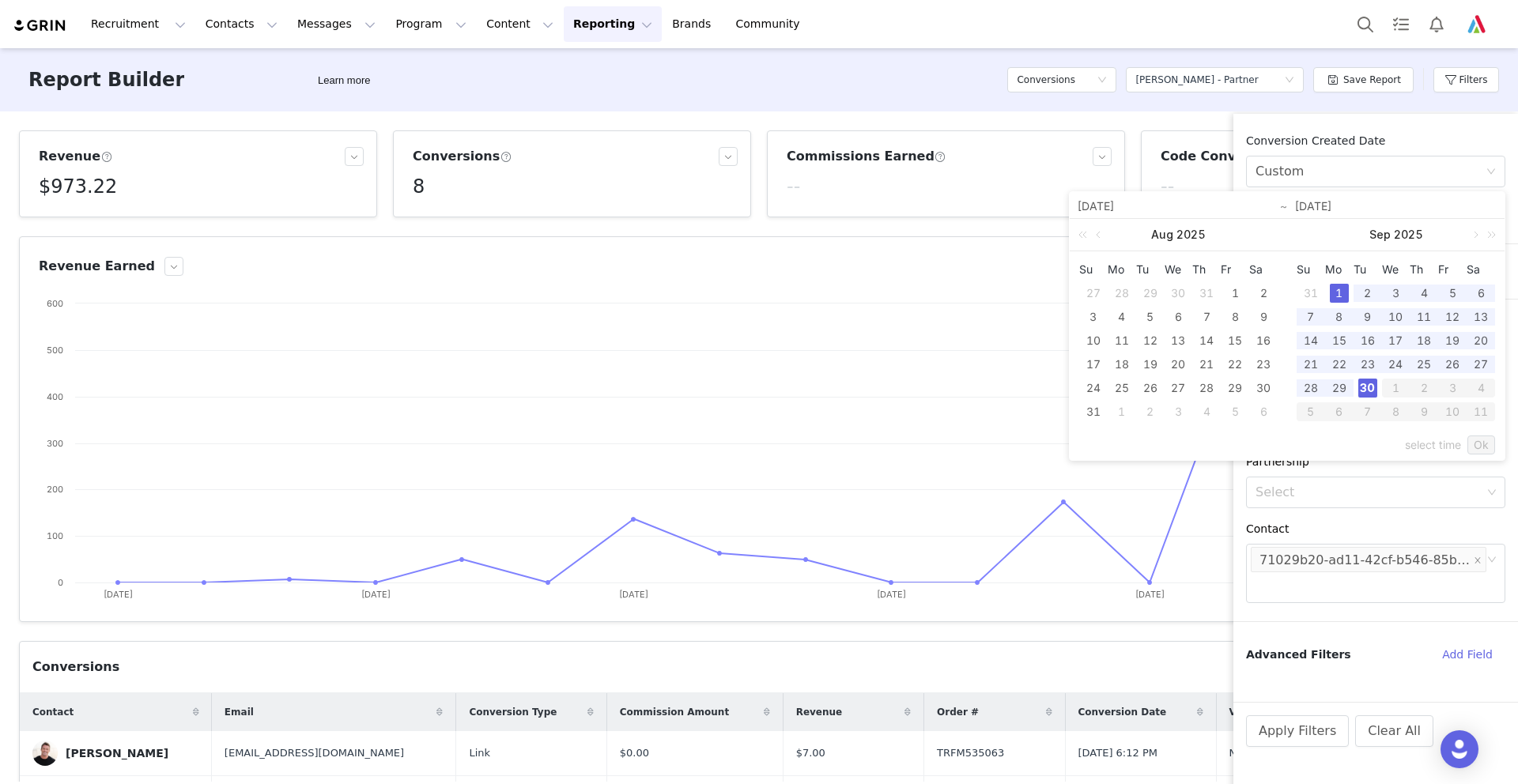
click at [1366, 386] on div "30" at bounding box center [1367, 387] width 19 height 19
type input "[DATE]"
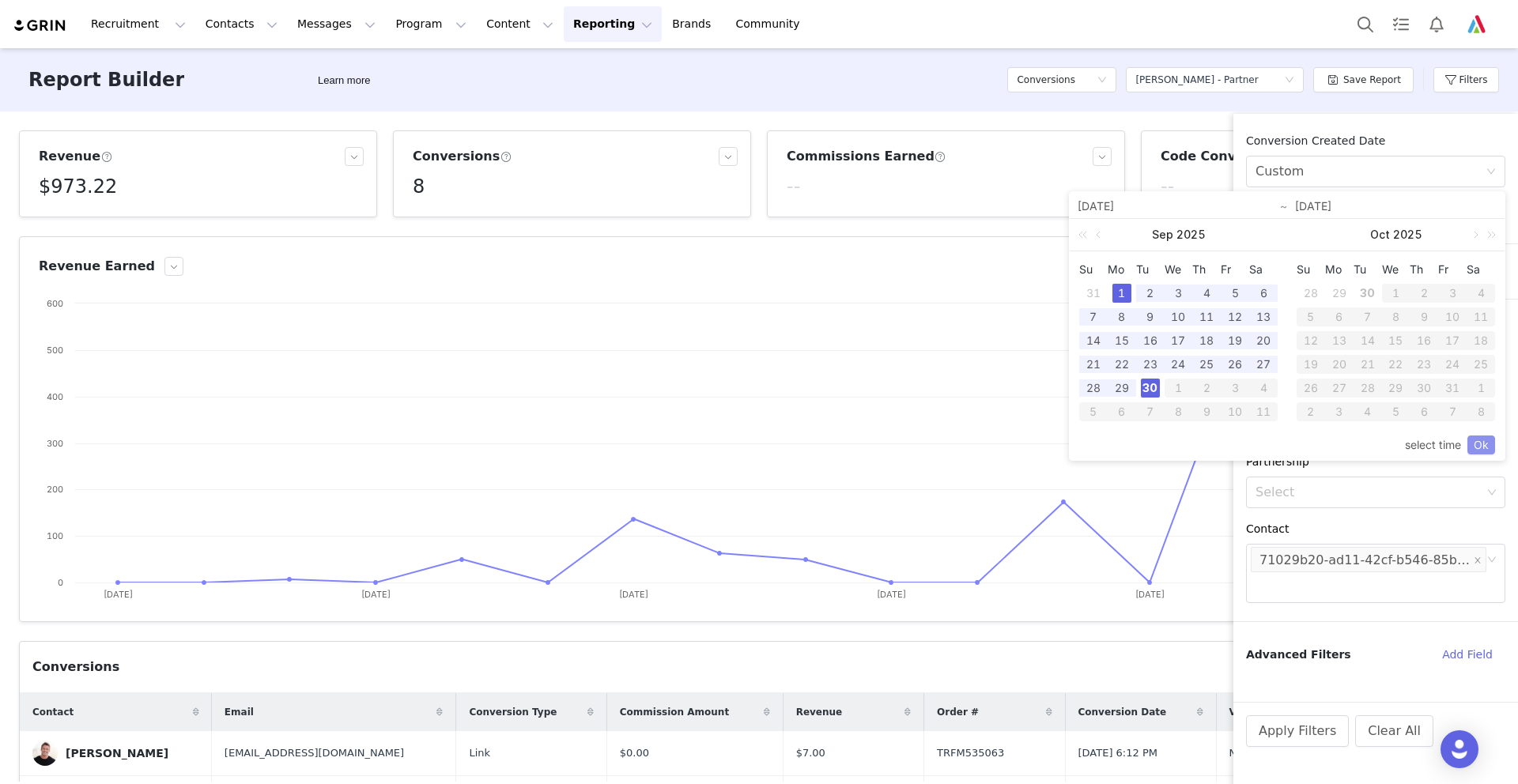
click at [1479, 441] on link "Ok" at bounding box center [1481, 444] width 28 height 19
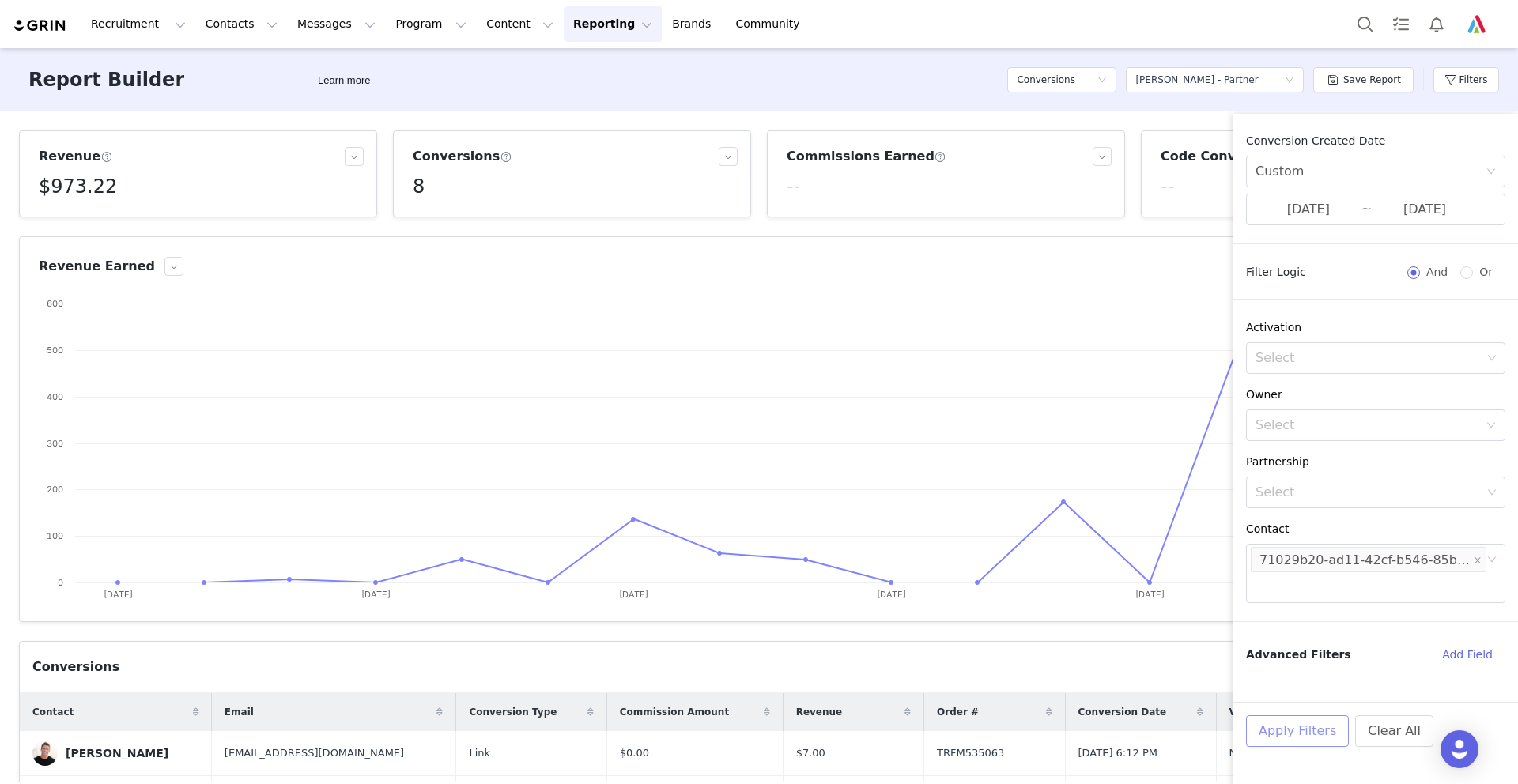
click at [1303, 728] on button "Apply Filters" at bounding box center [1298, 731] width 103 height 31
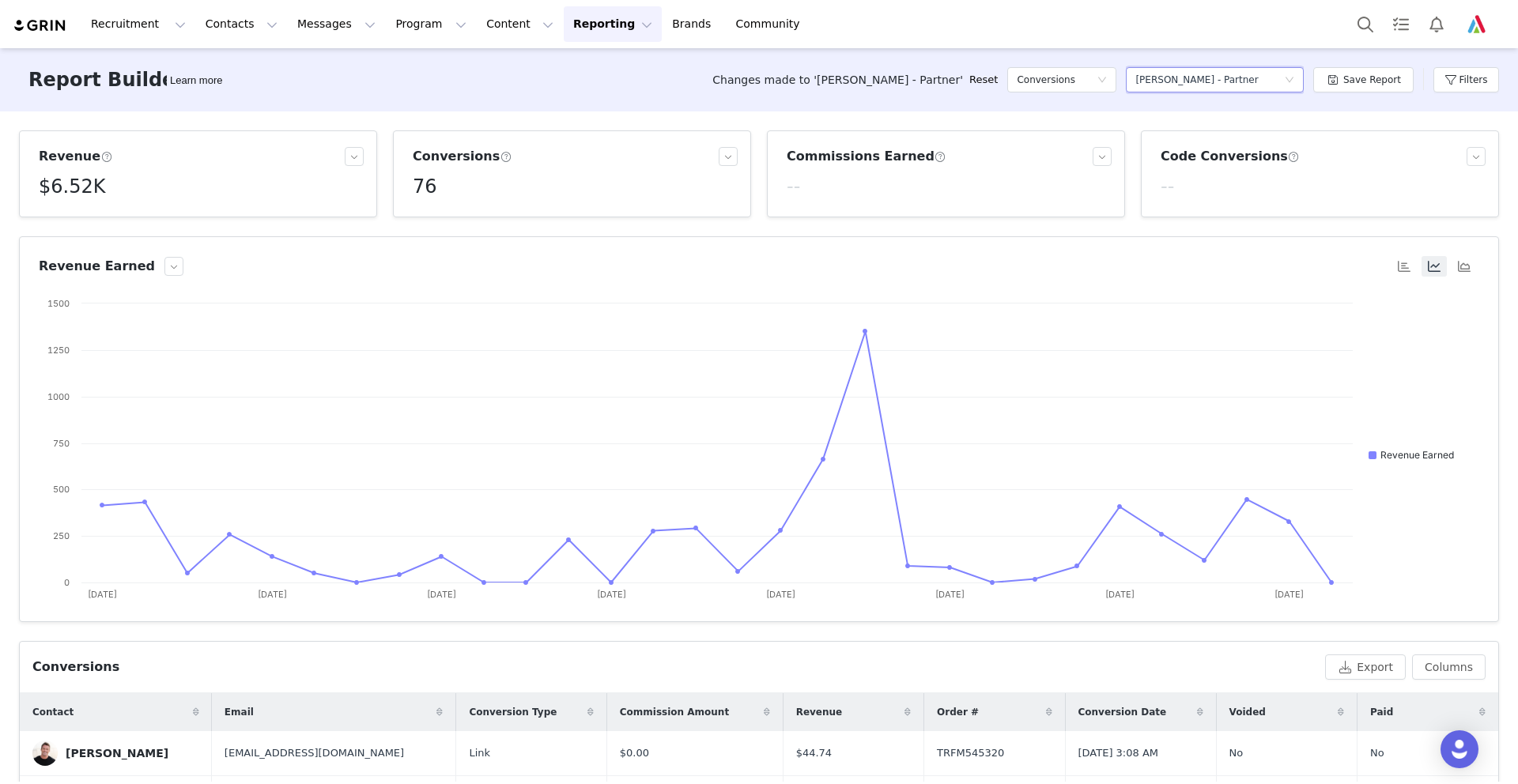
click at [1246, 76] on div "Select a report [PERSON_NAME] - Partner" at bounding box center [1209, 80] width 149 height 24
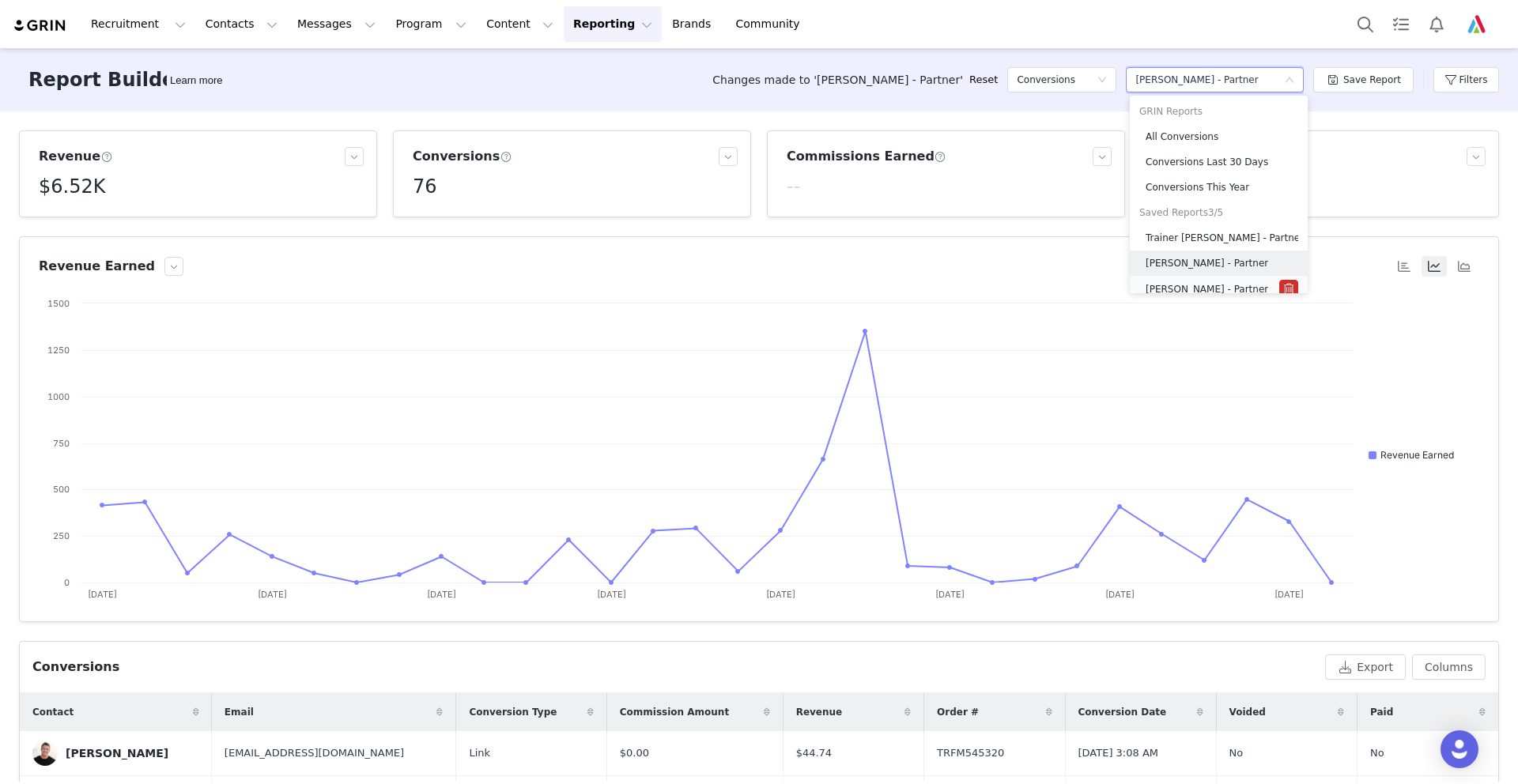
scroll to position [9, 0]
click at [1193, 275] on h5 "[PERSON_NAME] - Partner" at bounding box center [1207, 279] width 122 height 17
type input "[DATE]"
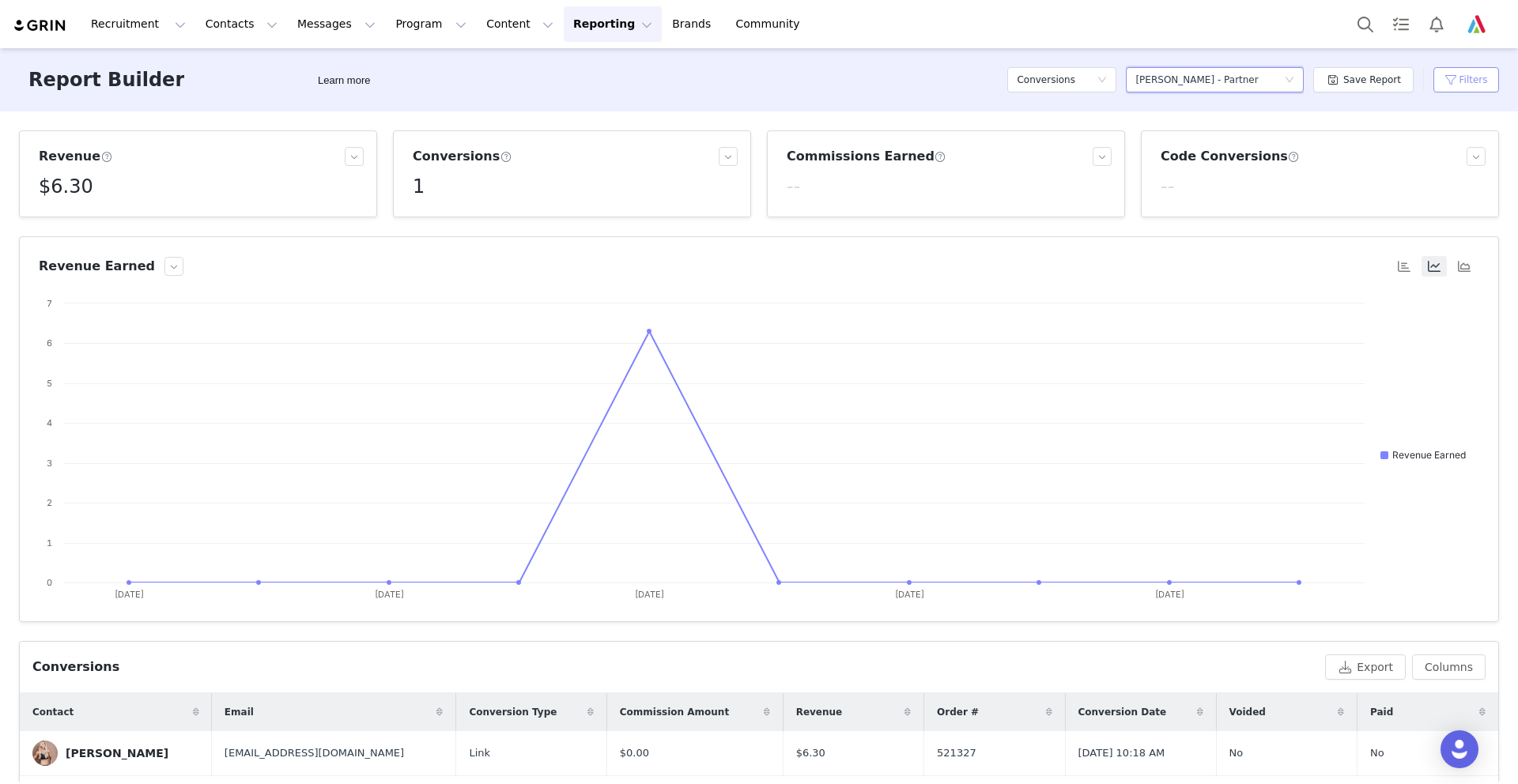
click at [1456, 76] on button "Filters" at bounding box center [1466, 80] width 65 height 26
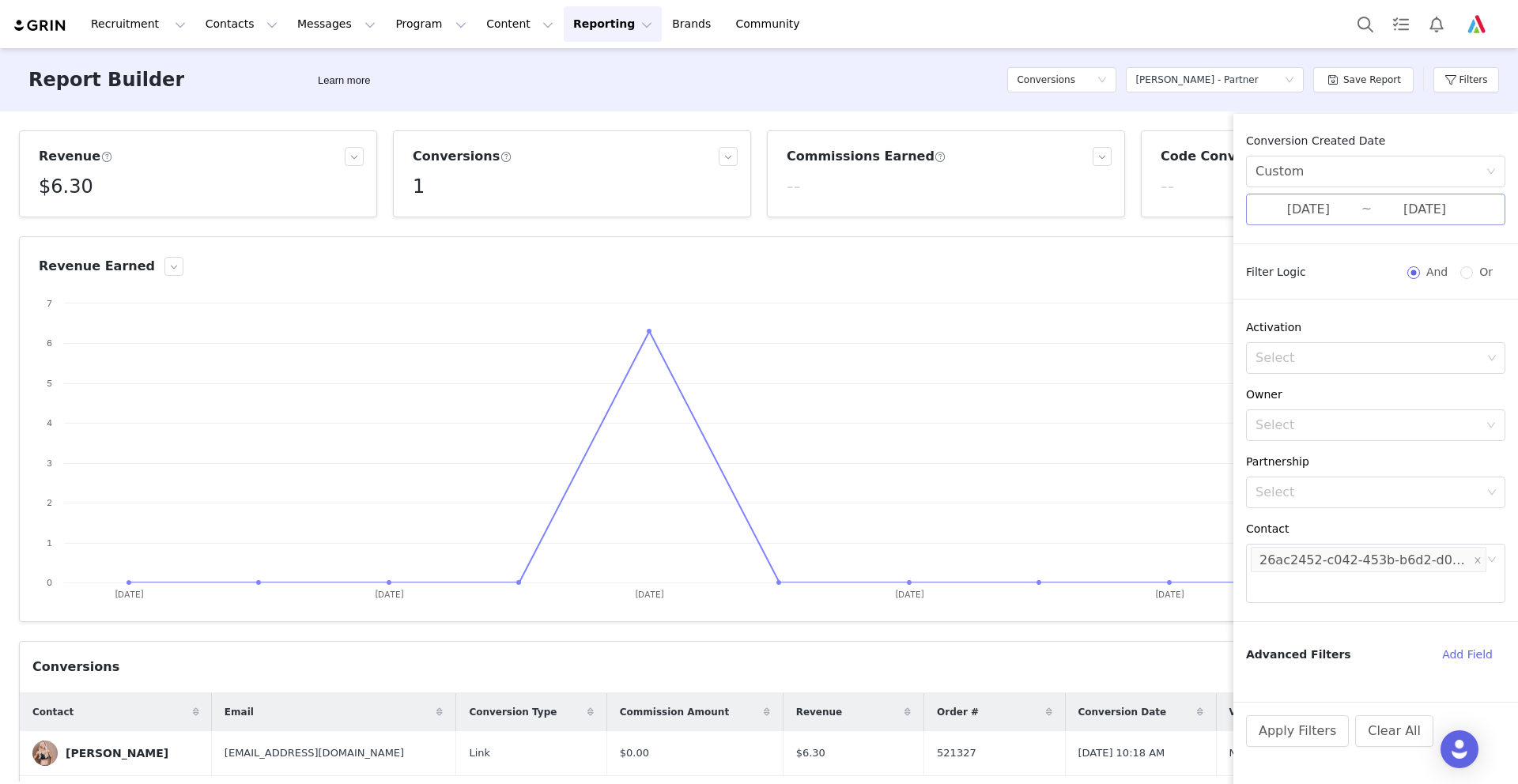
click at [1299, 214] on input "[DATE]" at bounding box center [1308, 209] width 106 height 20
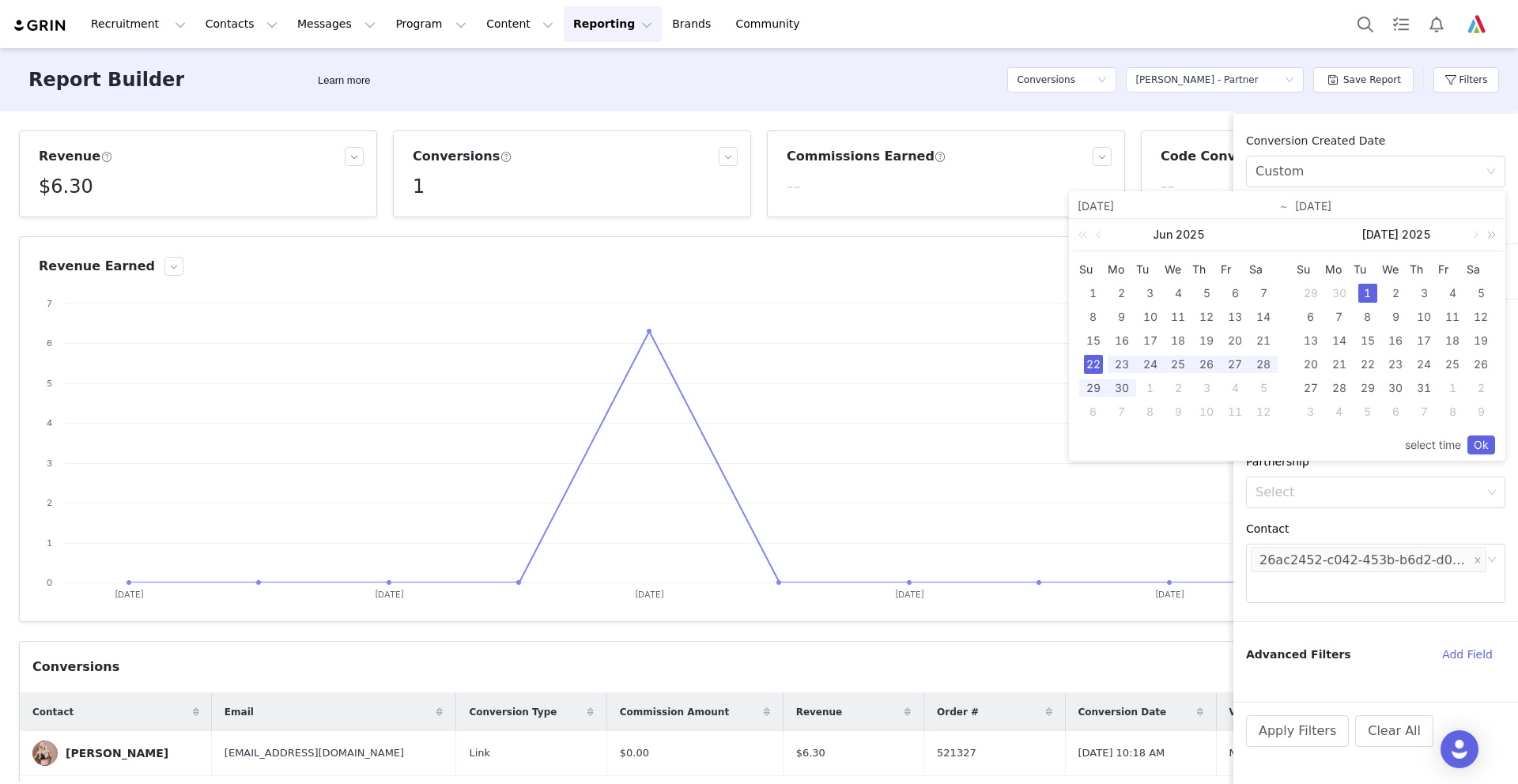
click at [1479, 230] on link at bounding box center [1489, 234] width 20 height 31
click at [1275, 232] on link at bounding box center [1271, 234] width 20 height 31
click at [1258, 233] on link at bounding box center [1256, 234] width 14 height 31
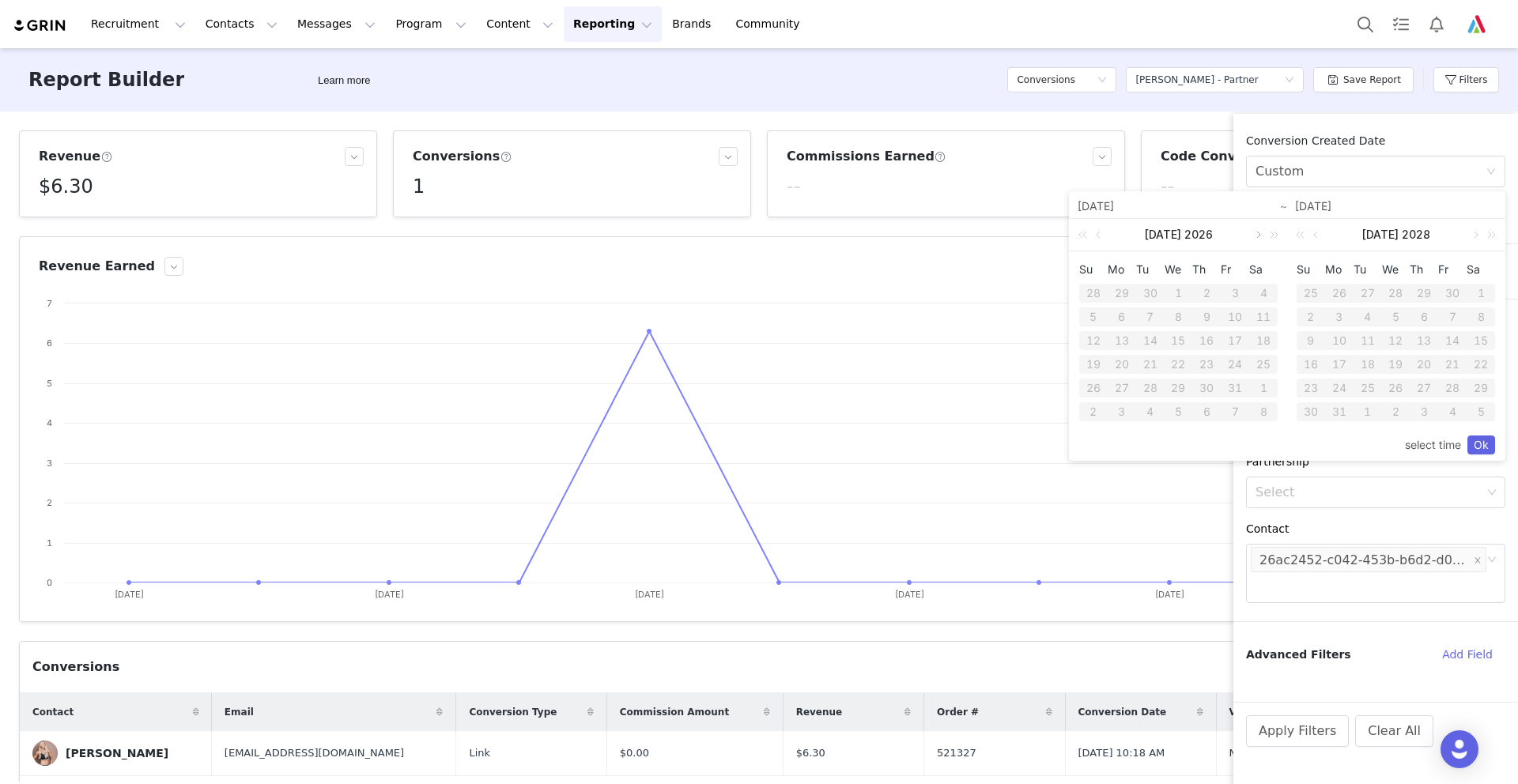
click at [1258, 233] on link at bounding box center [1256, 234] width 14 height 31
click at [1096, 230] on link at bounding box center [1099, 234] width 14 height 31
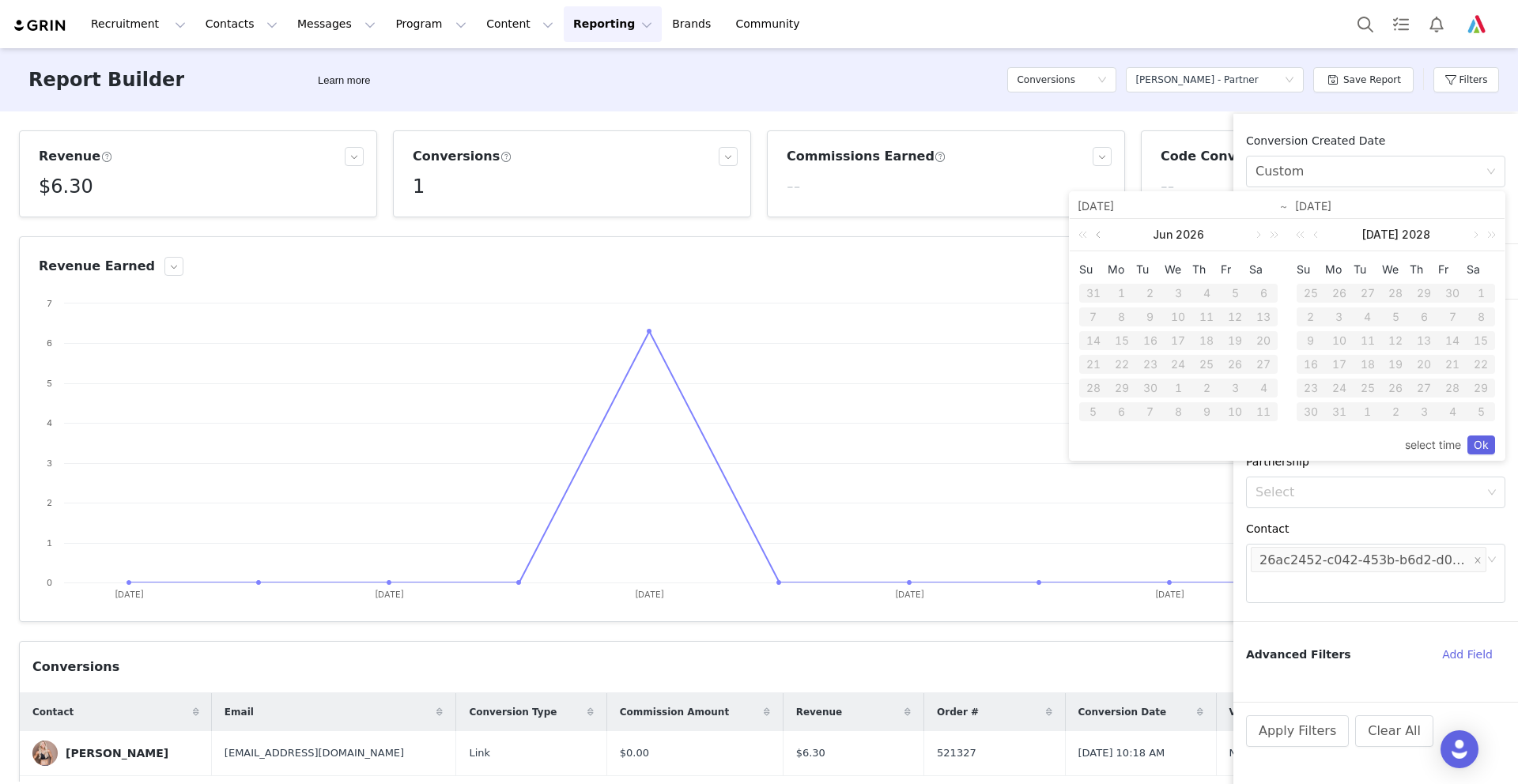
click at [1096, 230] on link at bounding box center [1099, 234] width 14 height 31
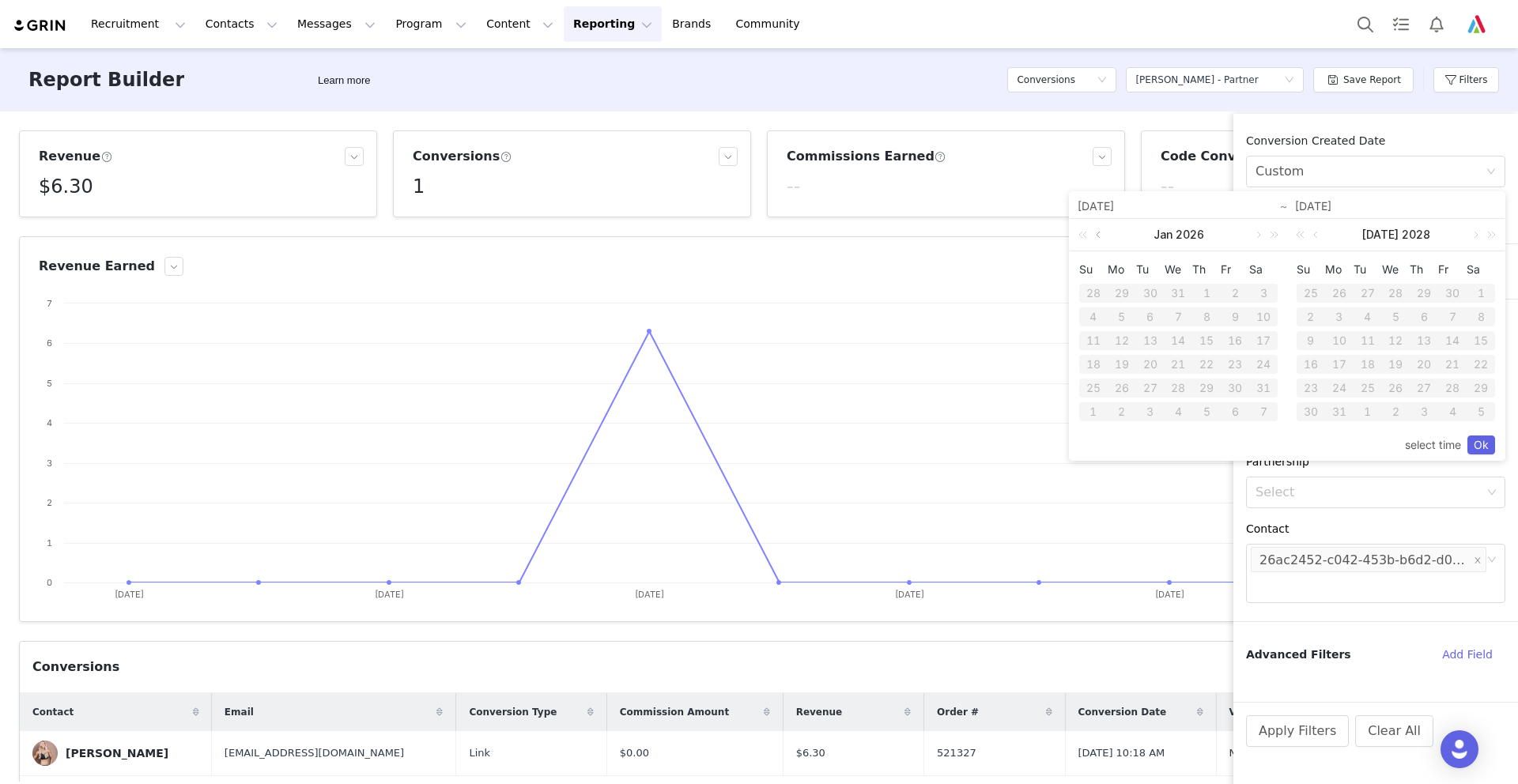
click at [1096, 230] on link at bounding box center [1099, 234] width 14 height 31
click at [1119, 288] on div "1" at bounding box center [1121, 293] width 19 height 19
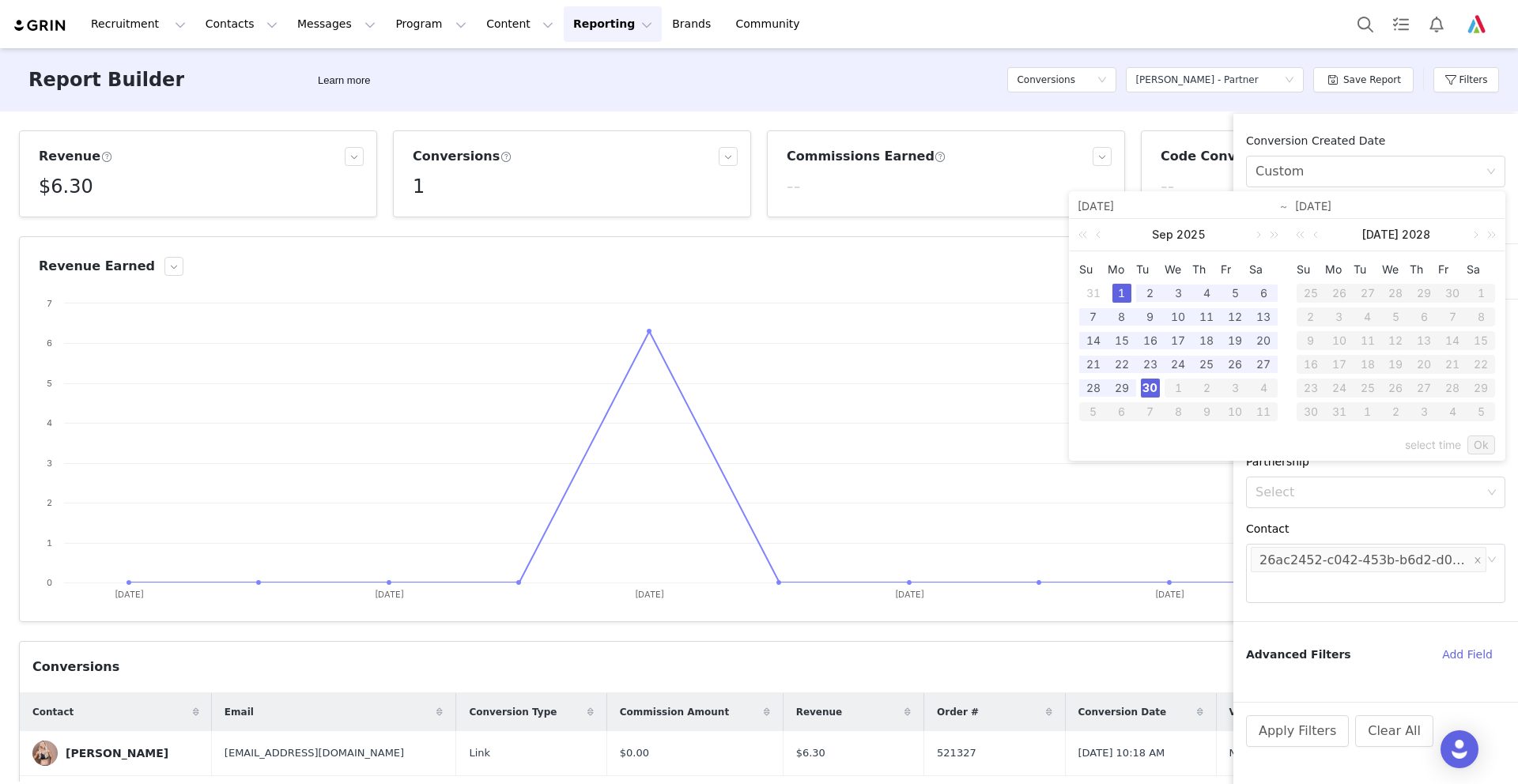
click at [1153, 387] on div "30" at bounding box center [1150, 387] width 19 height 19
type input "[DATE]"
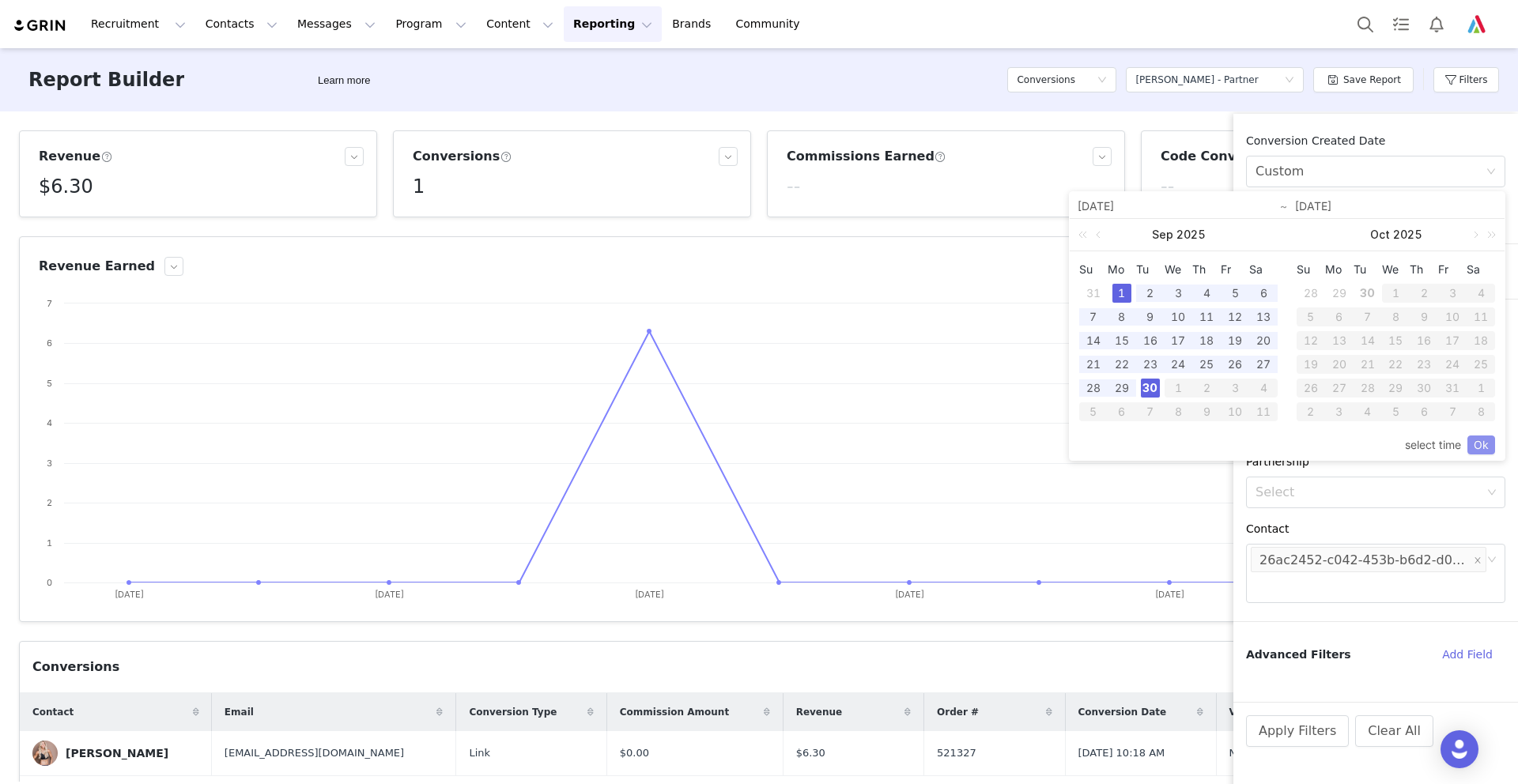
click at [1480, 445] on link "Ok" at bounding box center [1481, 444] width 28 height 19
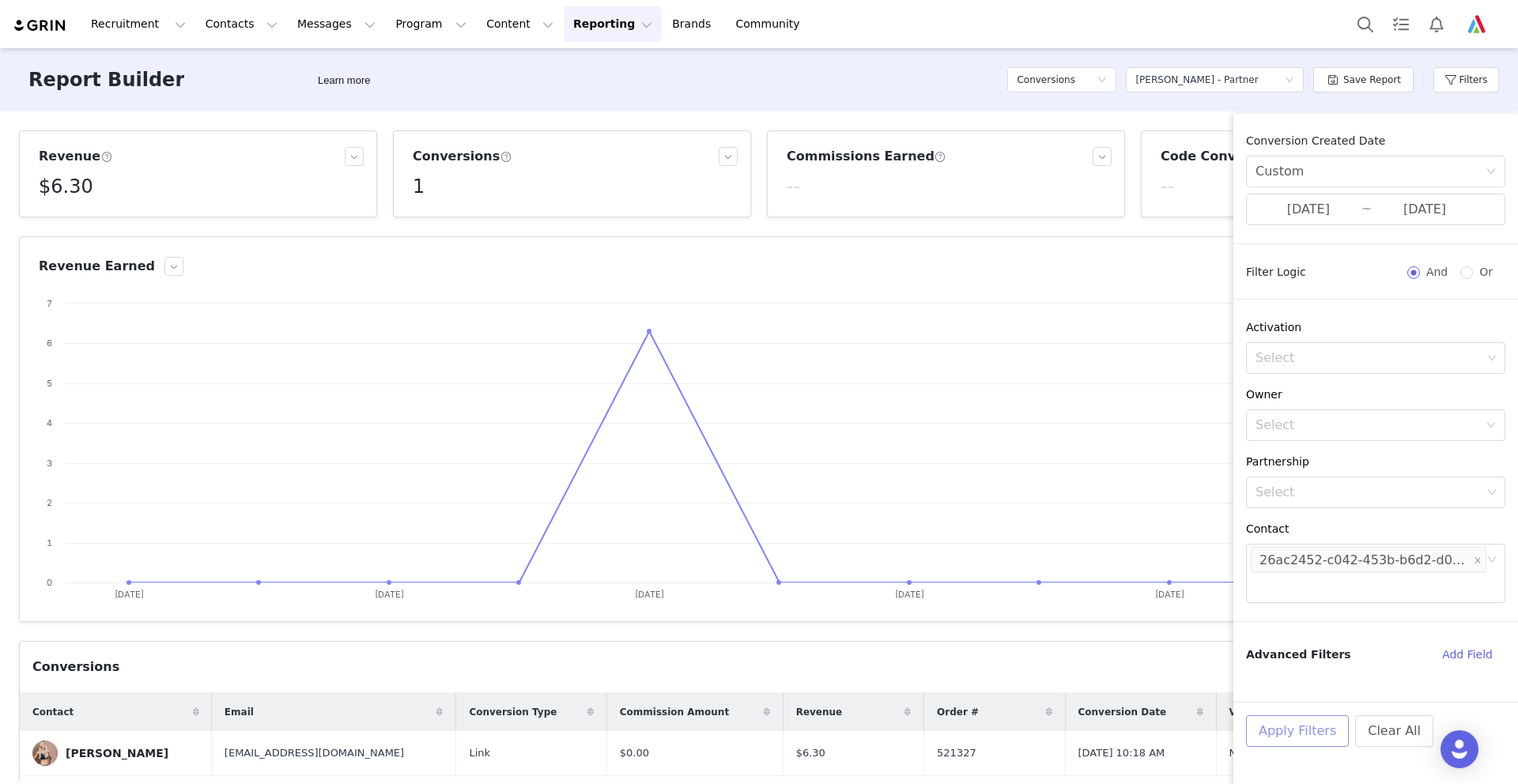
click at [1308, 733] on button "Apply Filters" at bounding box center [1298, 731] width 103 height 31
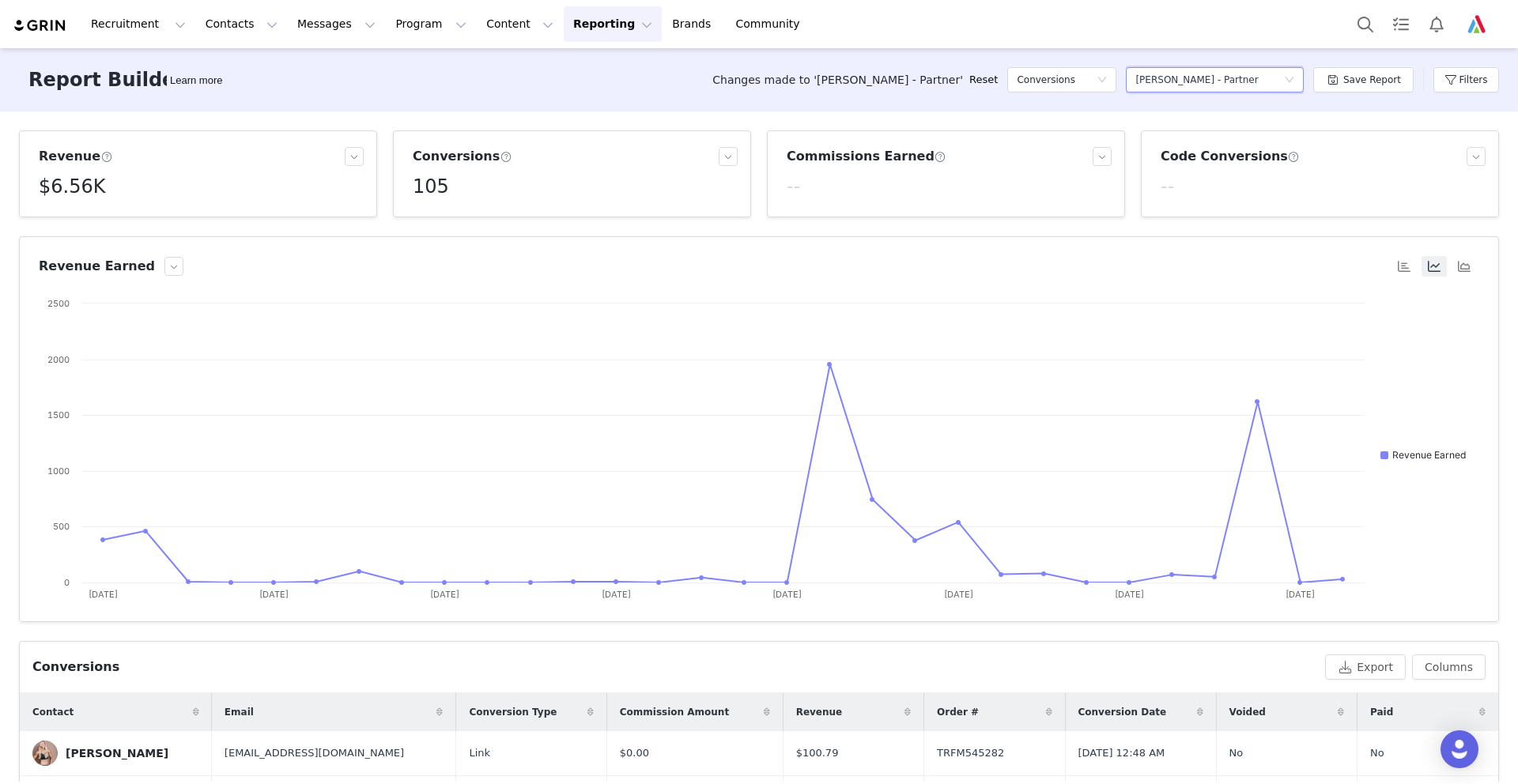
click at [1183, 79] on div "[PERSON_NAME] - Partner" at bounding box center [1196, 80] width 122 height 24
click at [1372, 76] on button "Save Report" at bounding box center [1363, 80] width 100 height 26
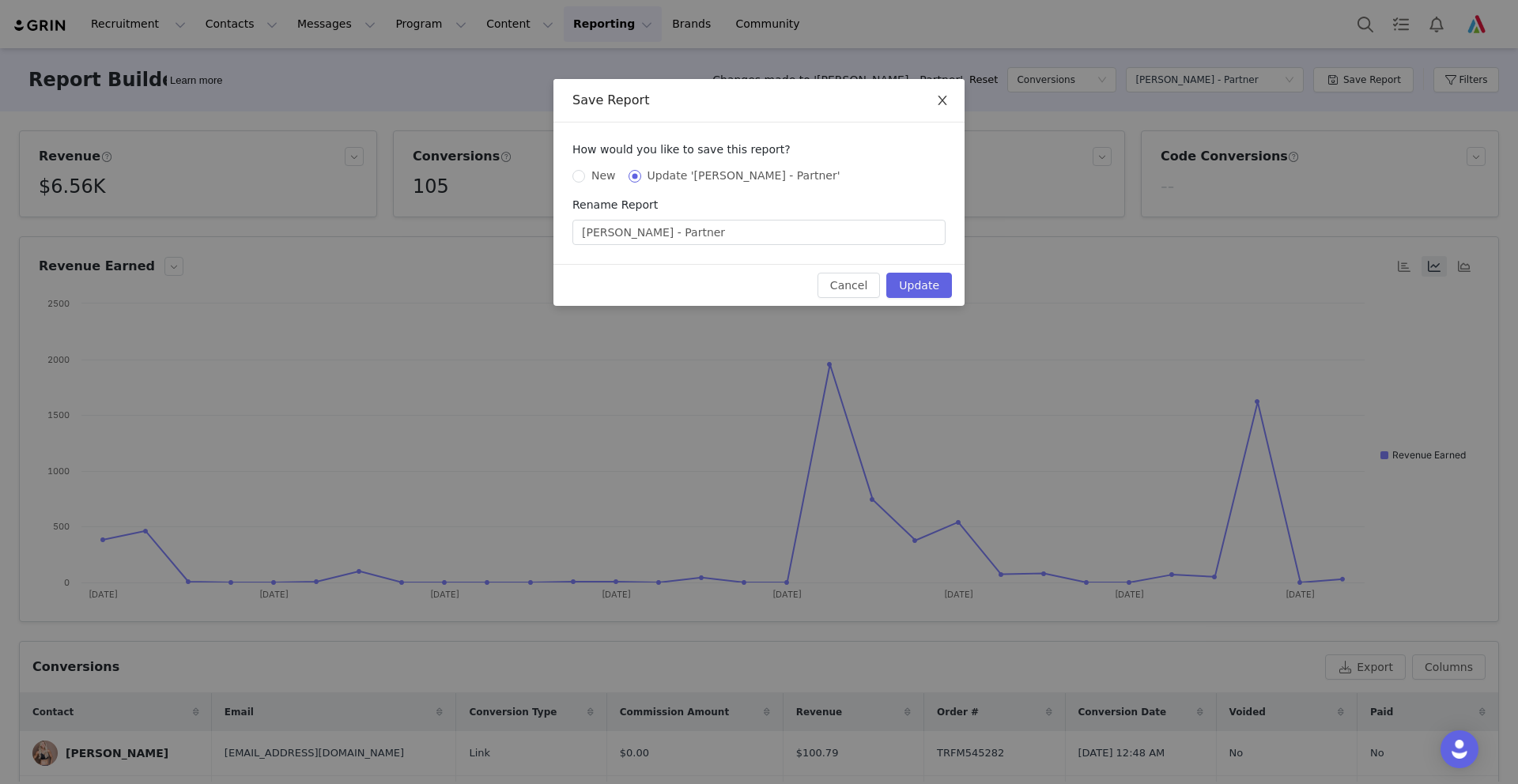
drag, startPoint x: 939, startPoint y: 95, endPoint x: 959, endPoint y: 95, distance: 20.0
click at [939, 95] on icon "icon: close" at bounding box center [942, 100] width 13 height 13
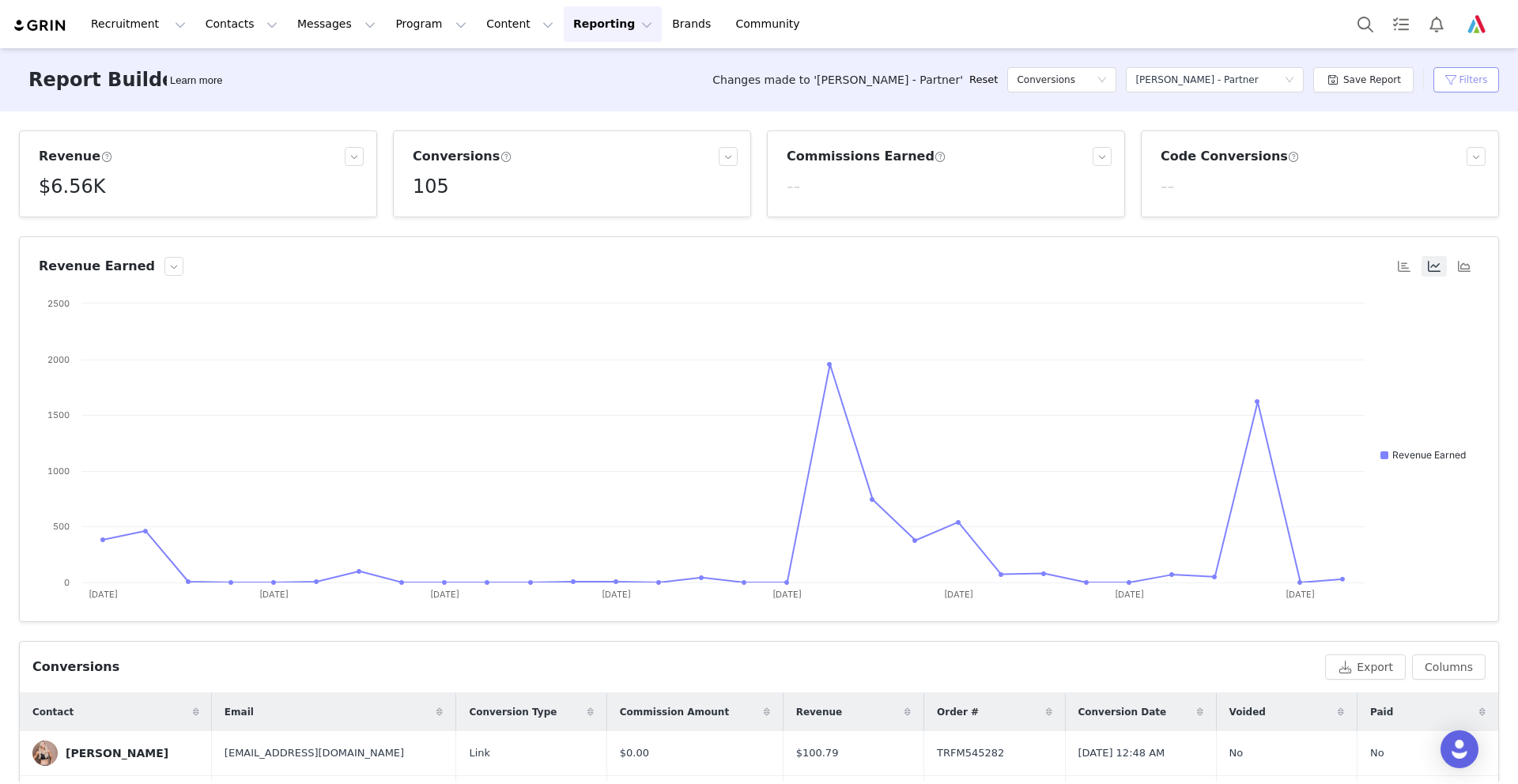
click at [1467, 77] on button "Filters" at bounding box center [1466, 80] width 65 height 26
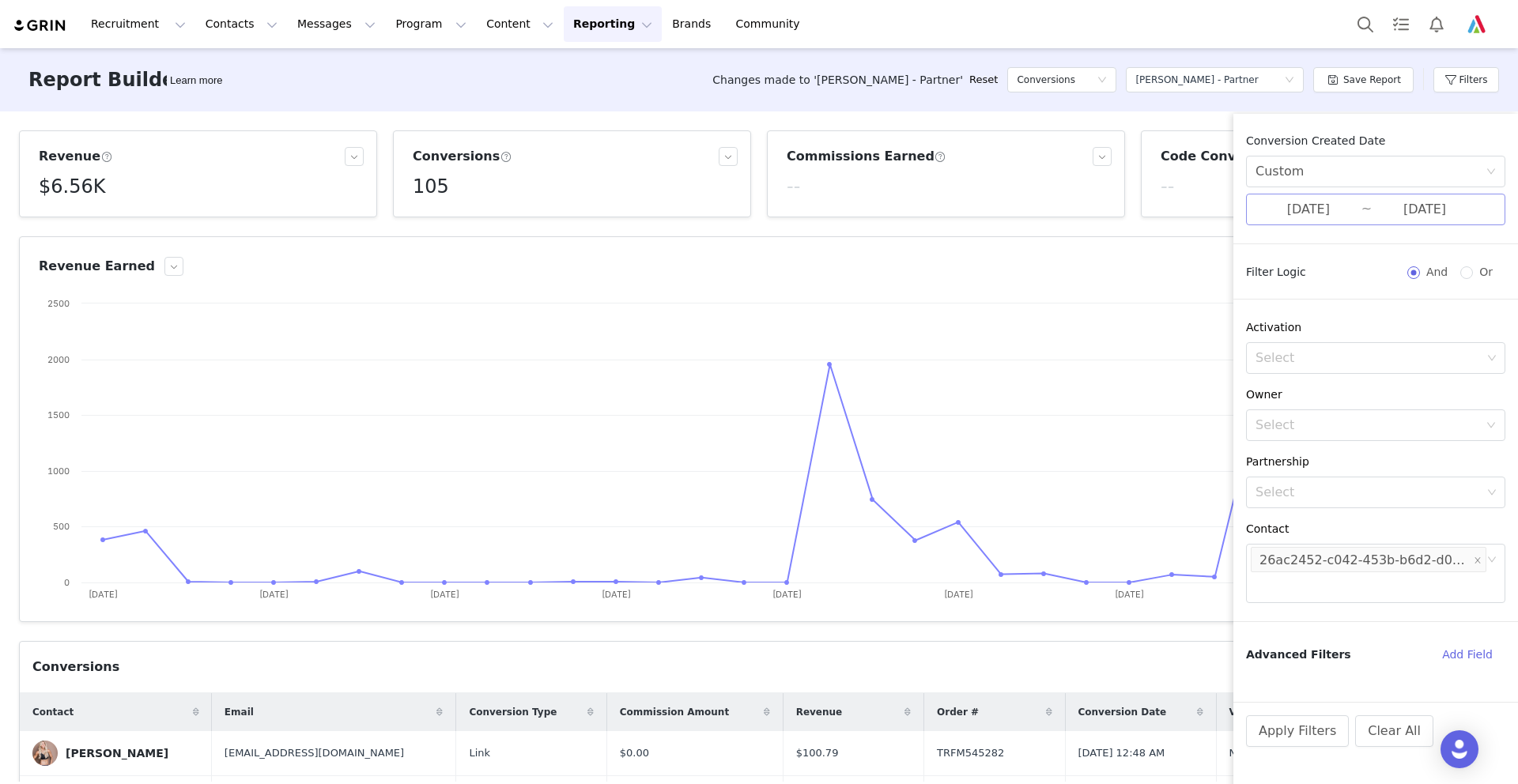
click at [1294, 209] on input "[DATE]" at bounding box center [1308, 209] width 106 height 20
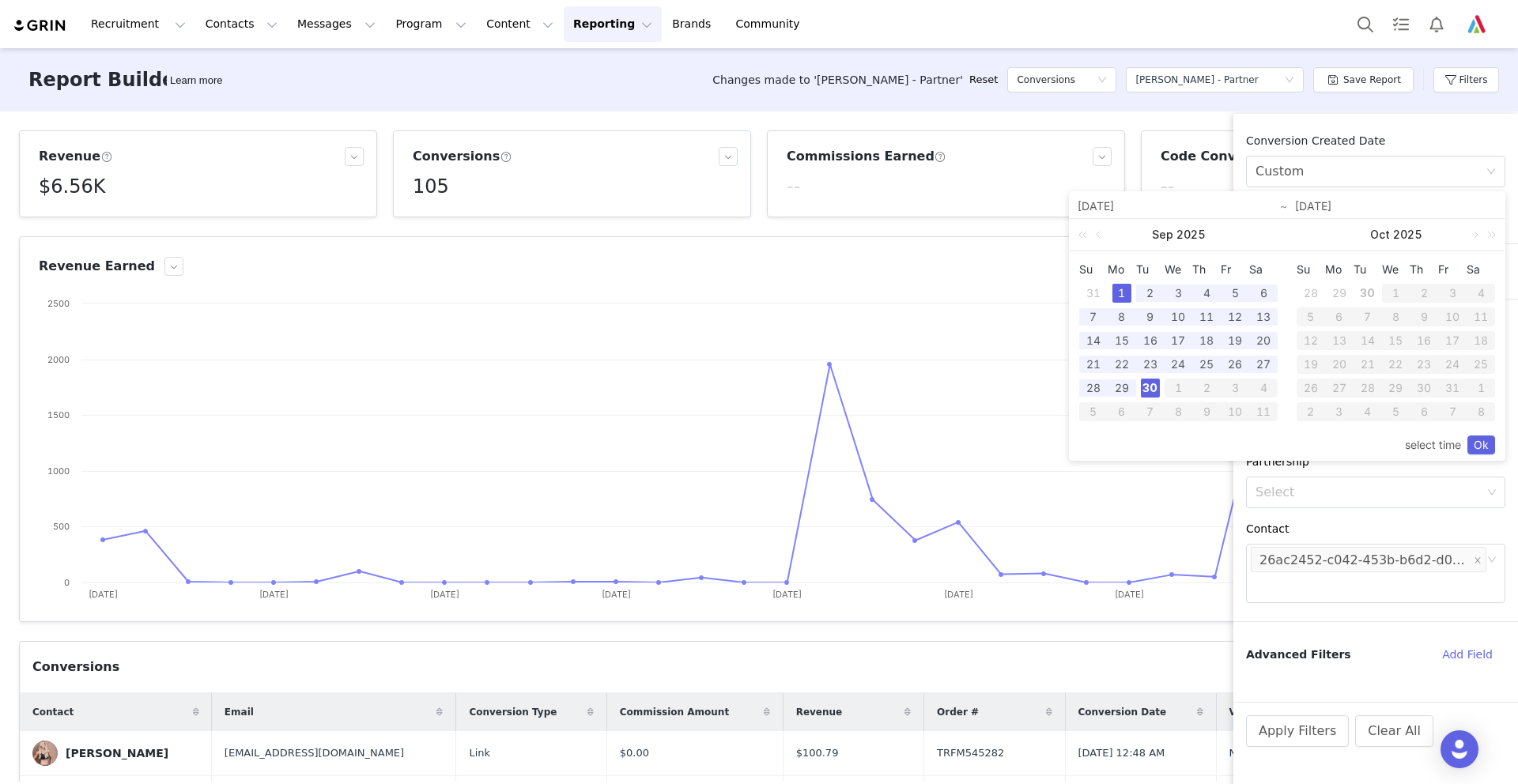
click at [1123, 290] on div "1" at bounding box center [1121, 293] width 19 height 19
click at [1099, 231] on link at bounding box center [1099, 234] width 14 height 31
click at [1235, 290] on div "1" at bounding box center [1235, 293] width 19 height 19
type input "[DATE]"
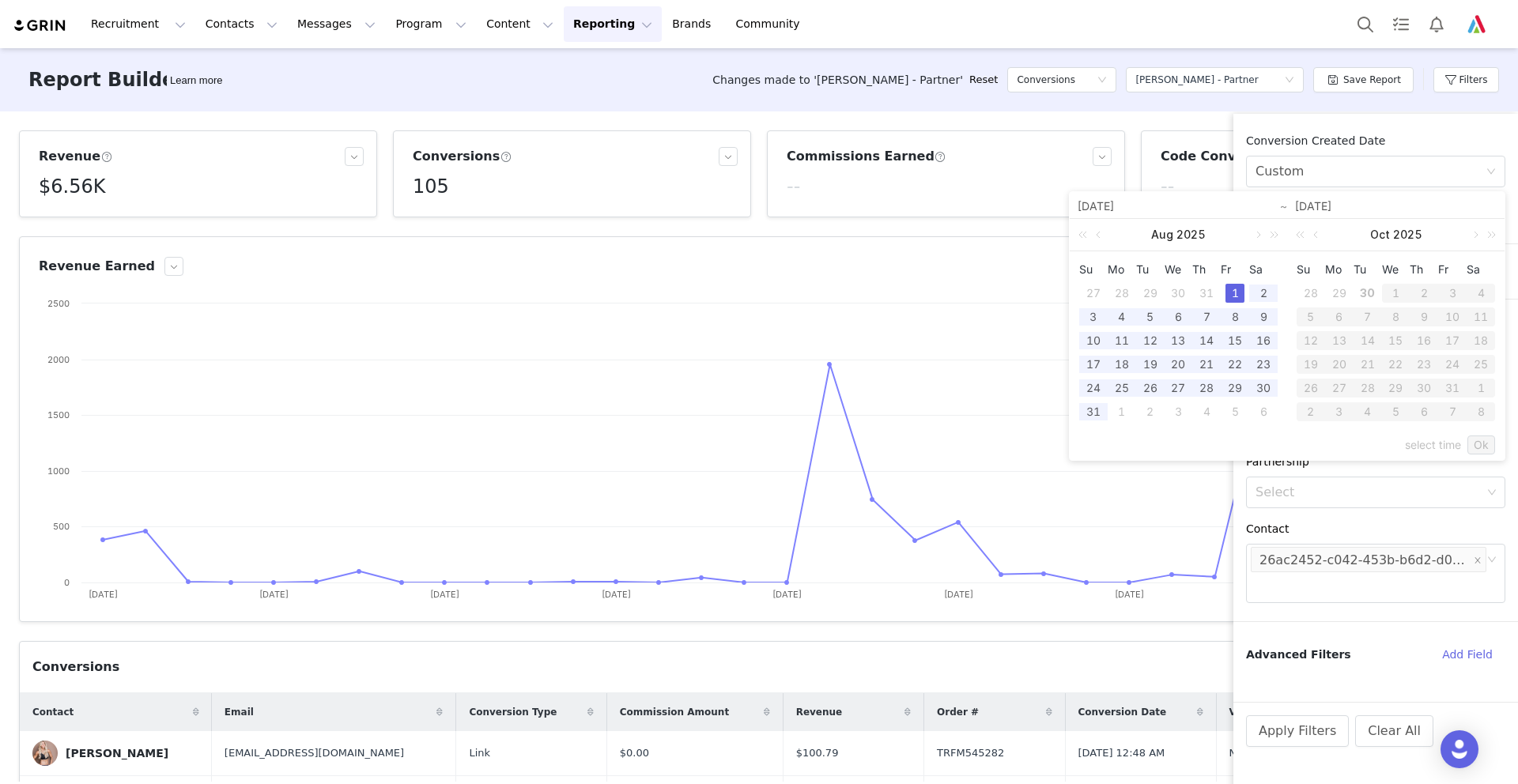
type input "[DATE]"
drag, startPoint x: 1085, startPoint y: 409, endPoint x: 1463, endPoint y: 451, distance: 380.3
click at [1086, 409] on div "31" at bounding box center [1093, 411] width 19 height 19
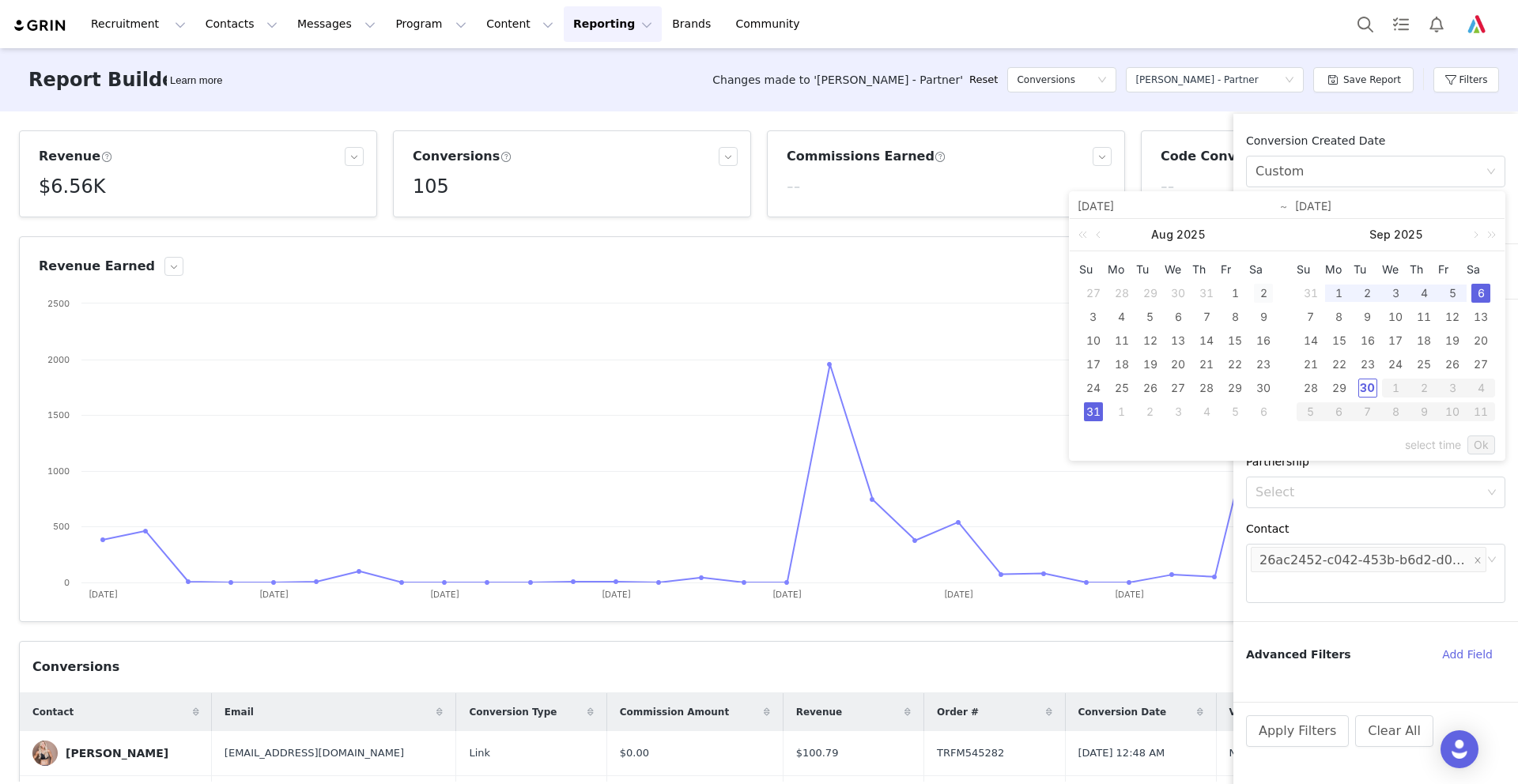
drag, startPoint x: 1482, startPoint y: 441, endPoint x: 1267, endPoint y: 295, distance: 259.9
click at [1256, 333] on div "[DATE] [DATE] Su Mo Tu We Th Fr Sa 27 28 29 30 31 1 2 3 4 5 6 7 8 9 10 11 12 13…" at bounding box center [1287, 326] width 435 height 268
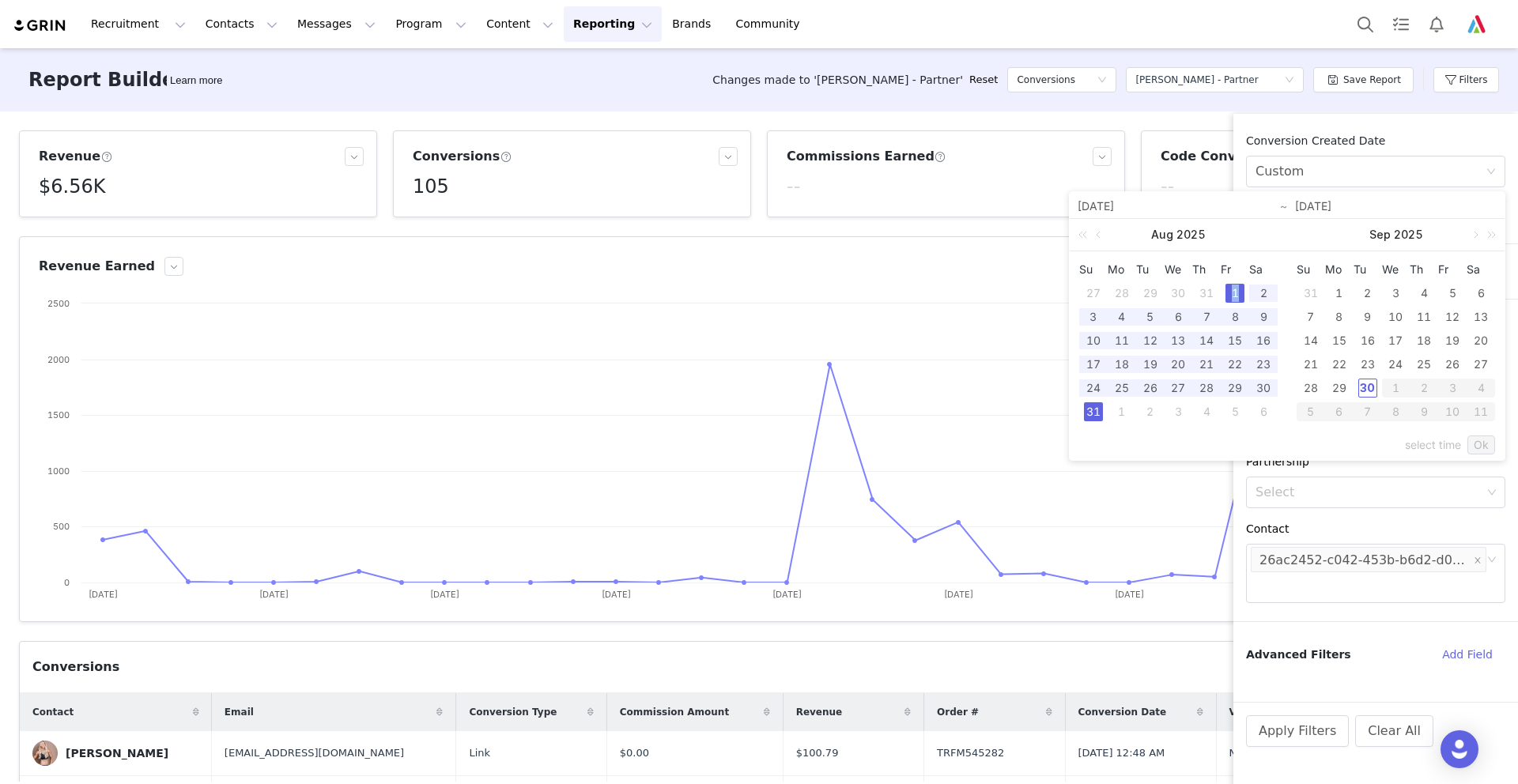
click at [1236, 285] on div "1" at bounding box center [1235, 293] width 19 height 19
type input "[DATE]"
click at [1088, 408] on div "31" at bounding box center [1093, 411] width 19 height 19
click at [1478, 442] on link "Ok" at bounding box center [1481, 444] width 28 height 19
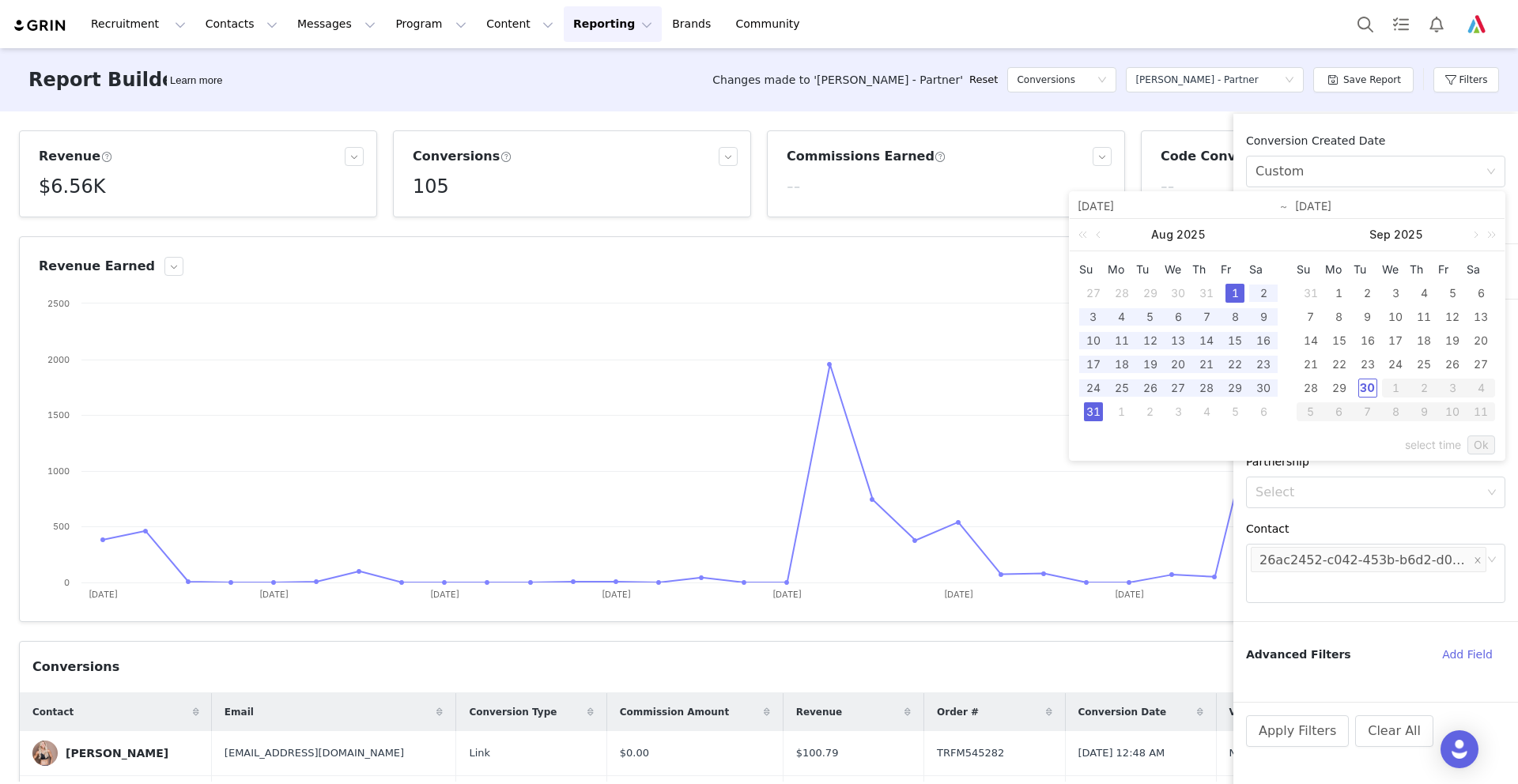
click at [1232, 288] on div "1" at bounding box center [1235, 293] width 19 height 19
click at [1091, 411] on div "31" at bounding box center [1093, 411] width 19 height 19
click at [1232, 288] on div "1" at bounding box center [1235, 293] width 19 height 19
click at [1477, 439] on link "Ok" at bounding box center [1481, 444] width 28 height 19
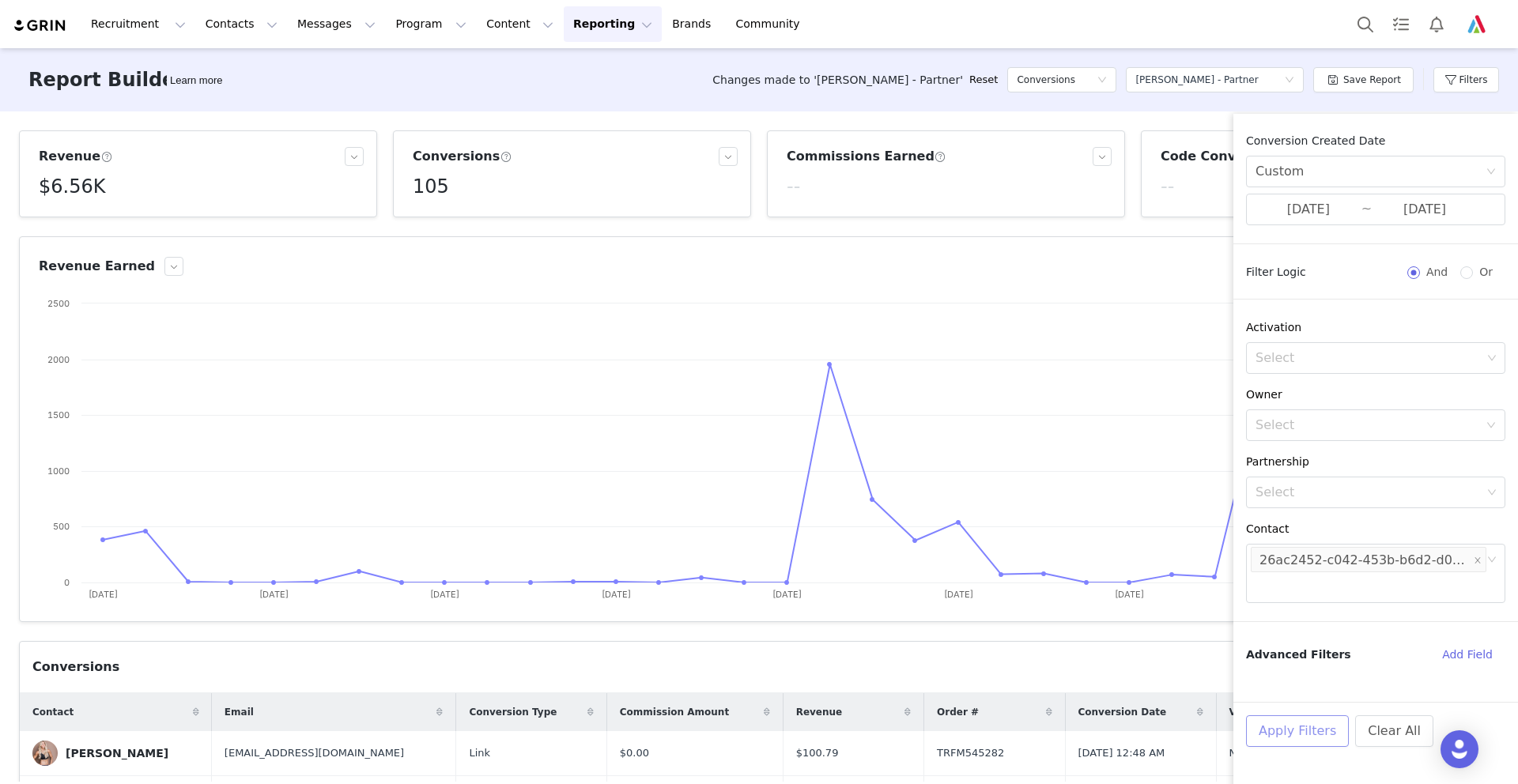
click at [1298, 725] on button "Apply Filters" at bounding box center [1298, 731] width 103 height 31
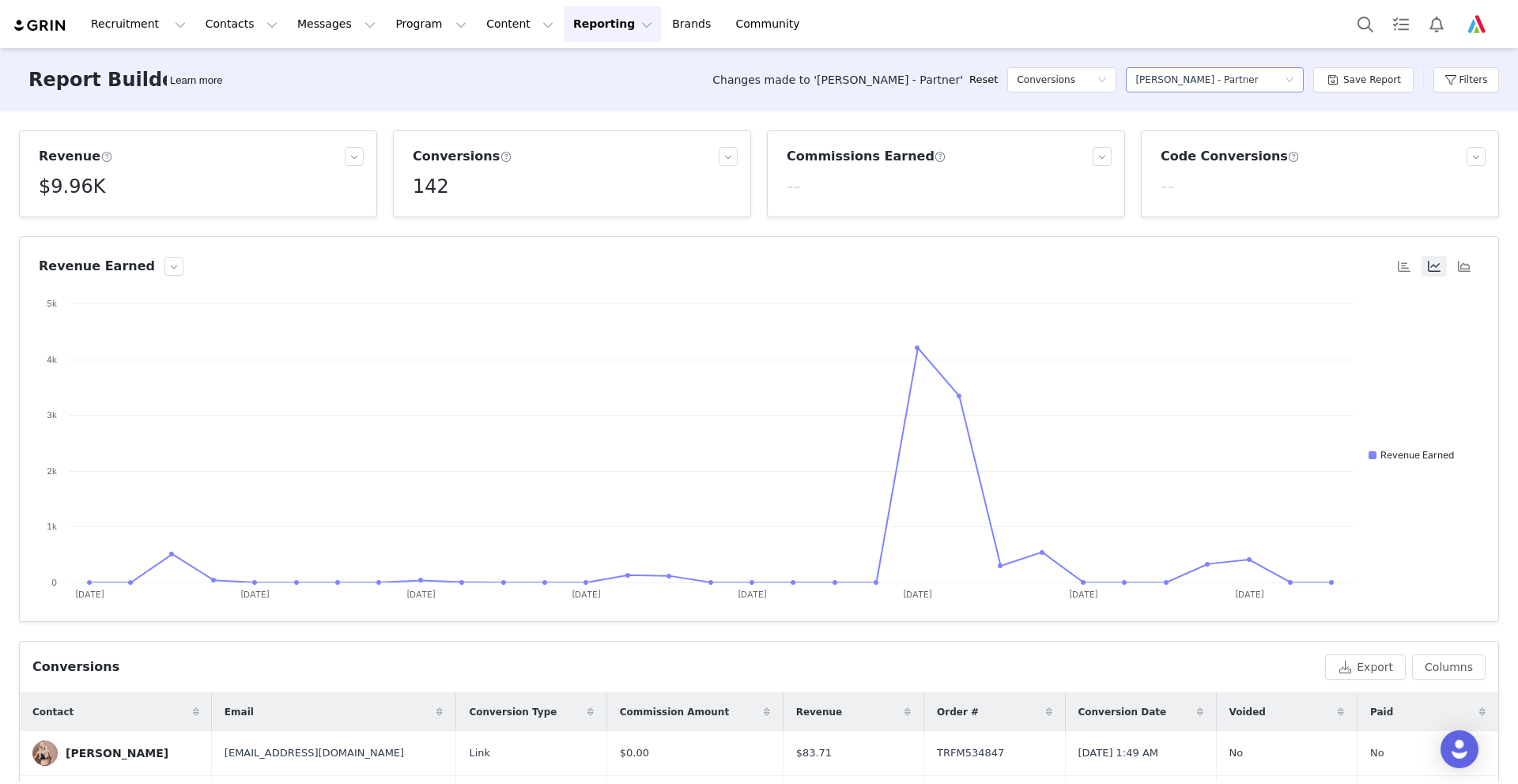
click at [1294, 76] on icon "icon: down" at bounding box center [1289, 80] width 9 height 9
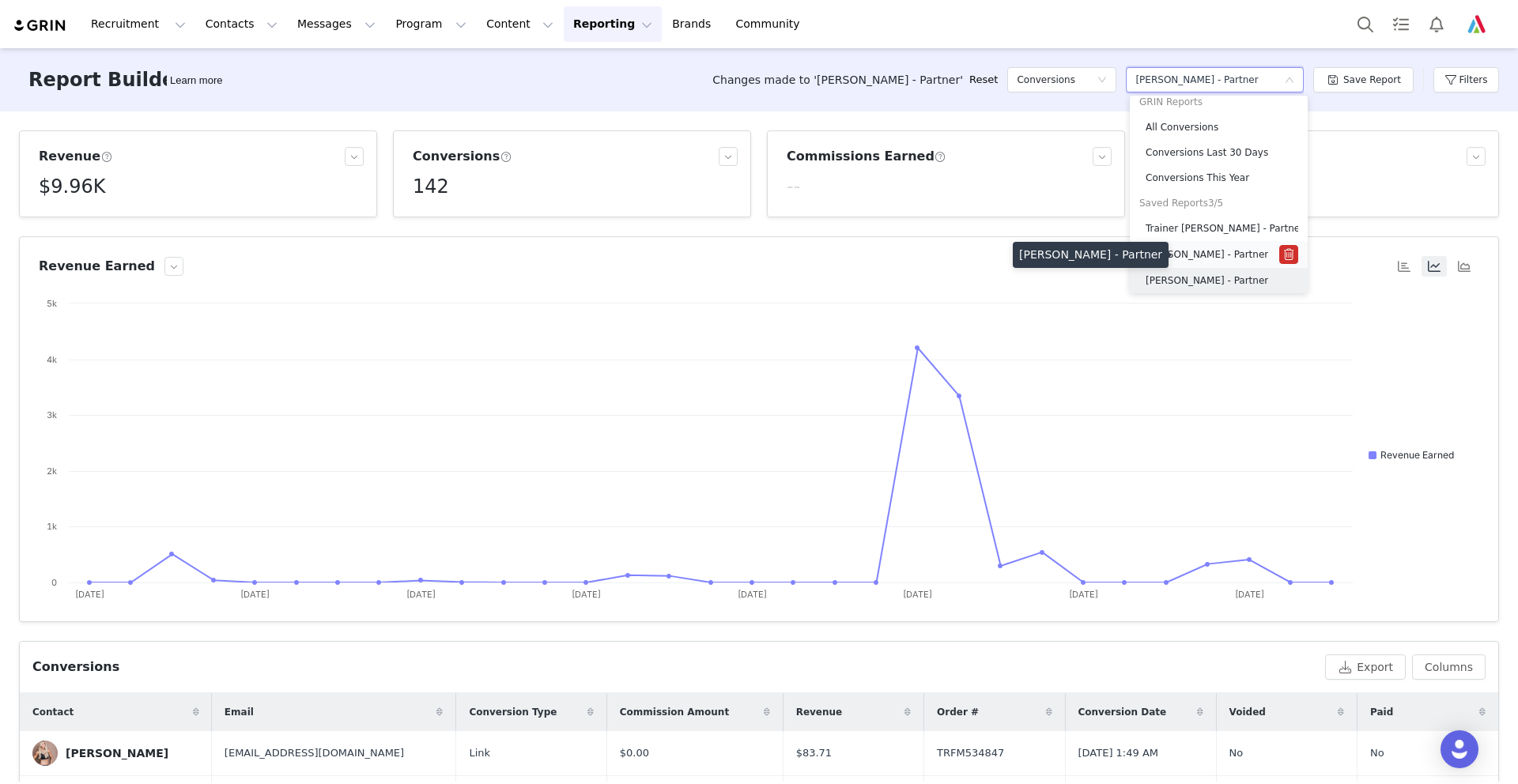
click at [1185, 251] on h5 "[PERSON_NAME] - Partner" at bounding box center [1207, 254] width 122 height 17
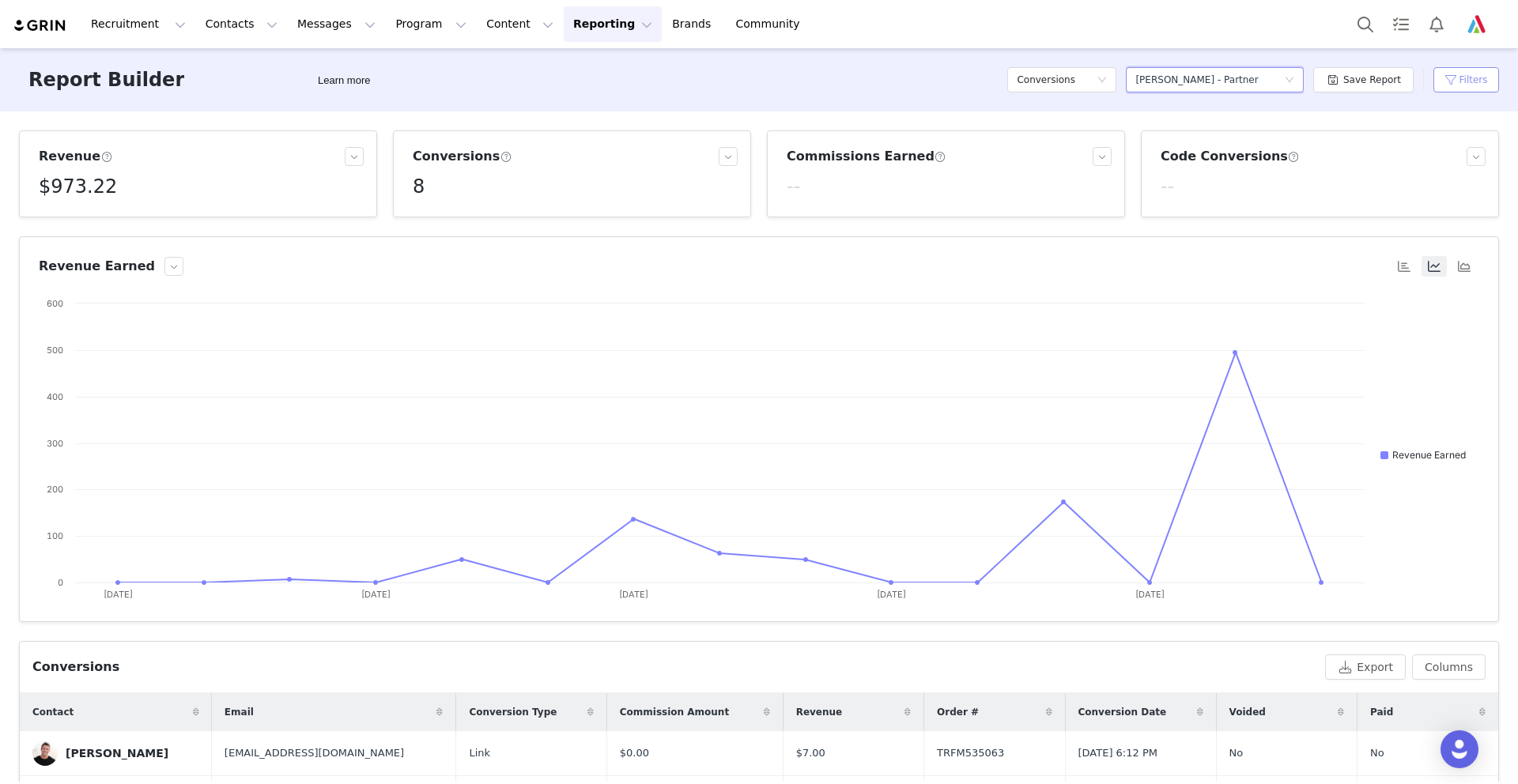
click at [1454, 76] on button "Filters" at bounding box center [1466, 80] width 65 height 26
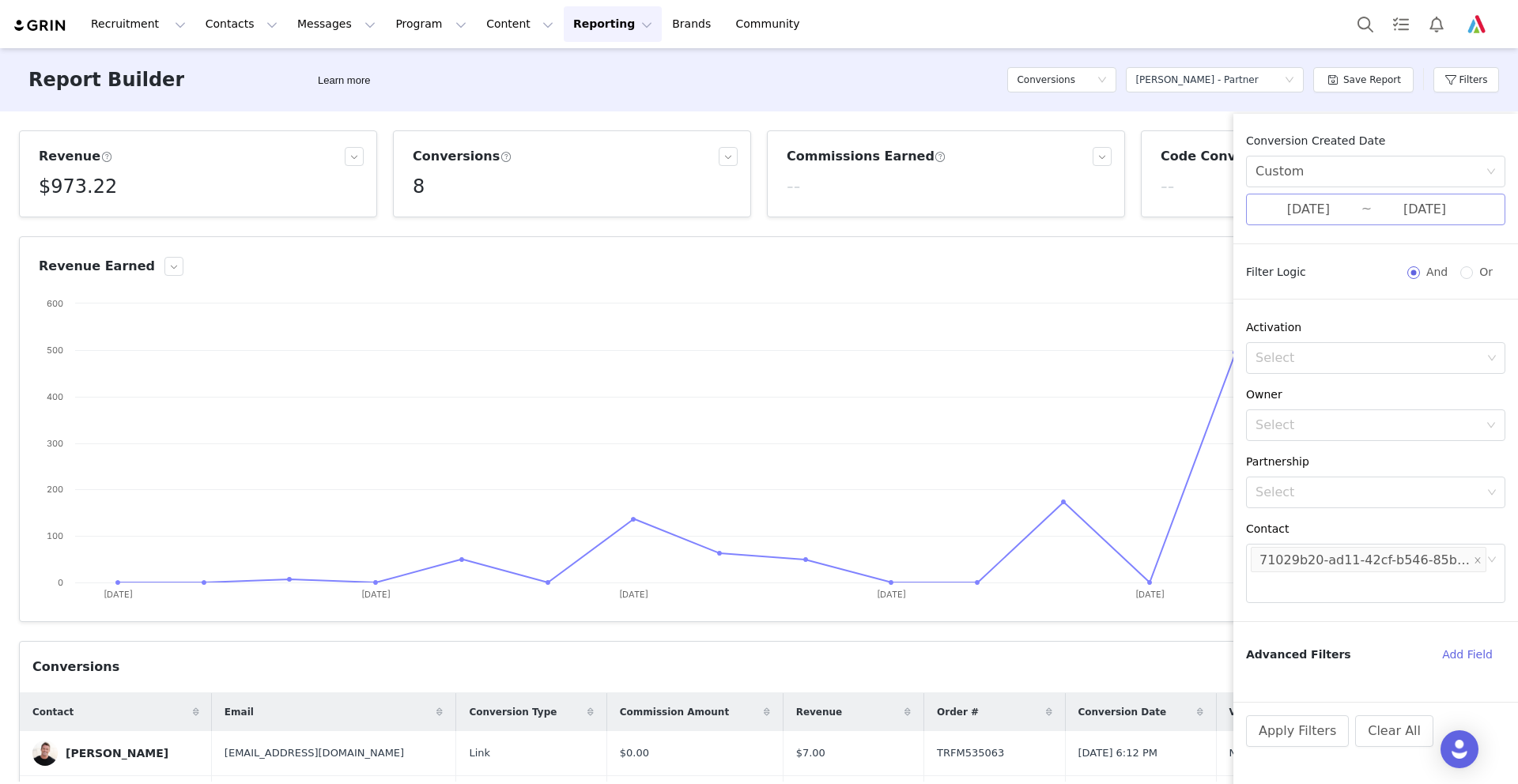
click at [1399, 211] on input "[DATE]" at bounding box center [1424, 209] width 106 height 20
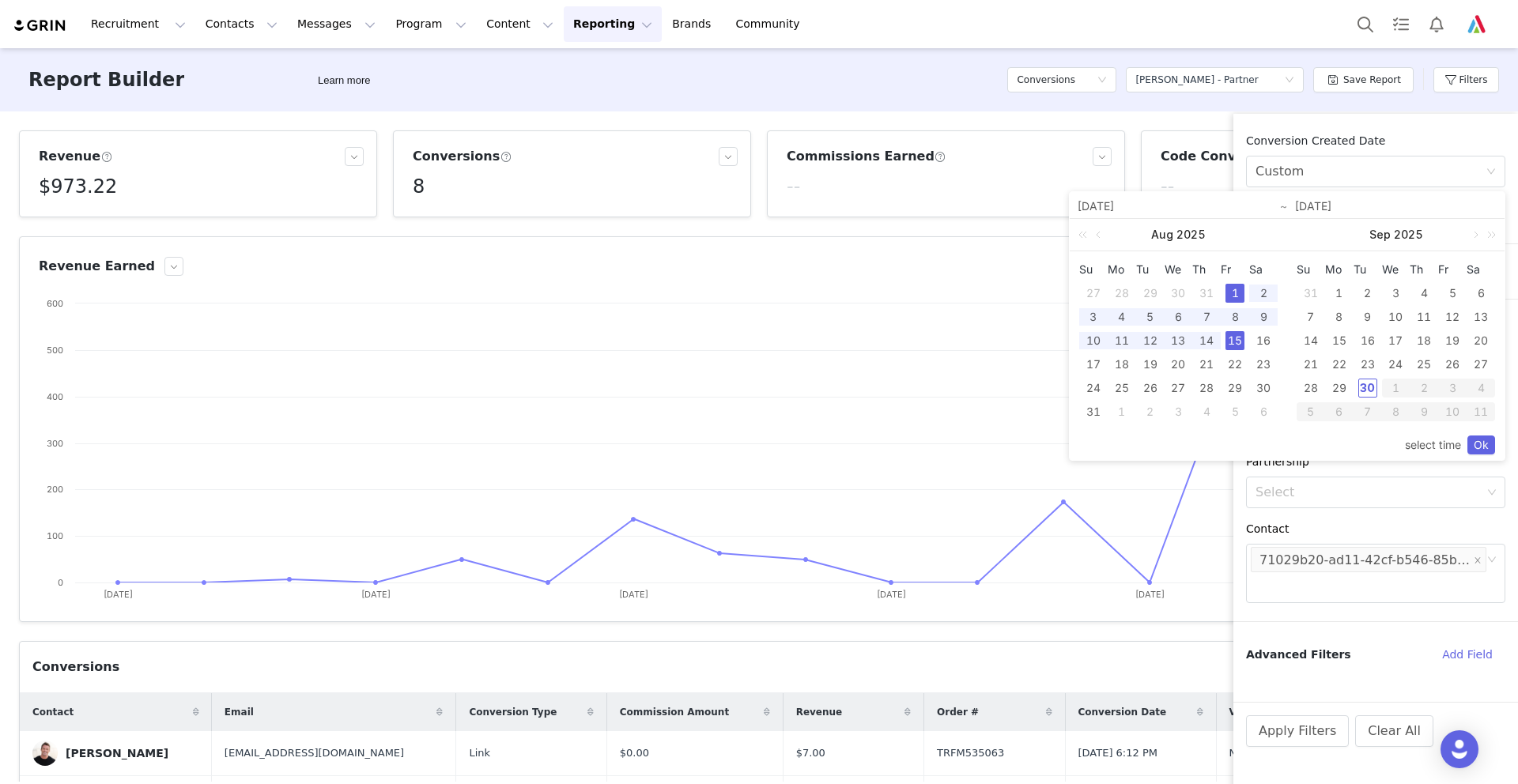
click at [1236, 287] on div "1" at bounding box center [1235, 293] width 19 height 19
click at [1089, 410] on div "31" at bounding box center [1093, 411] width 19 height 19
type input "[DATE]"
click at [1475, 442] on link "Ok" at bounding box center [1481, 444] width 28 height 19
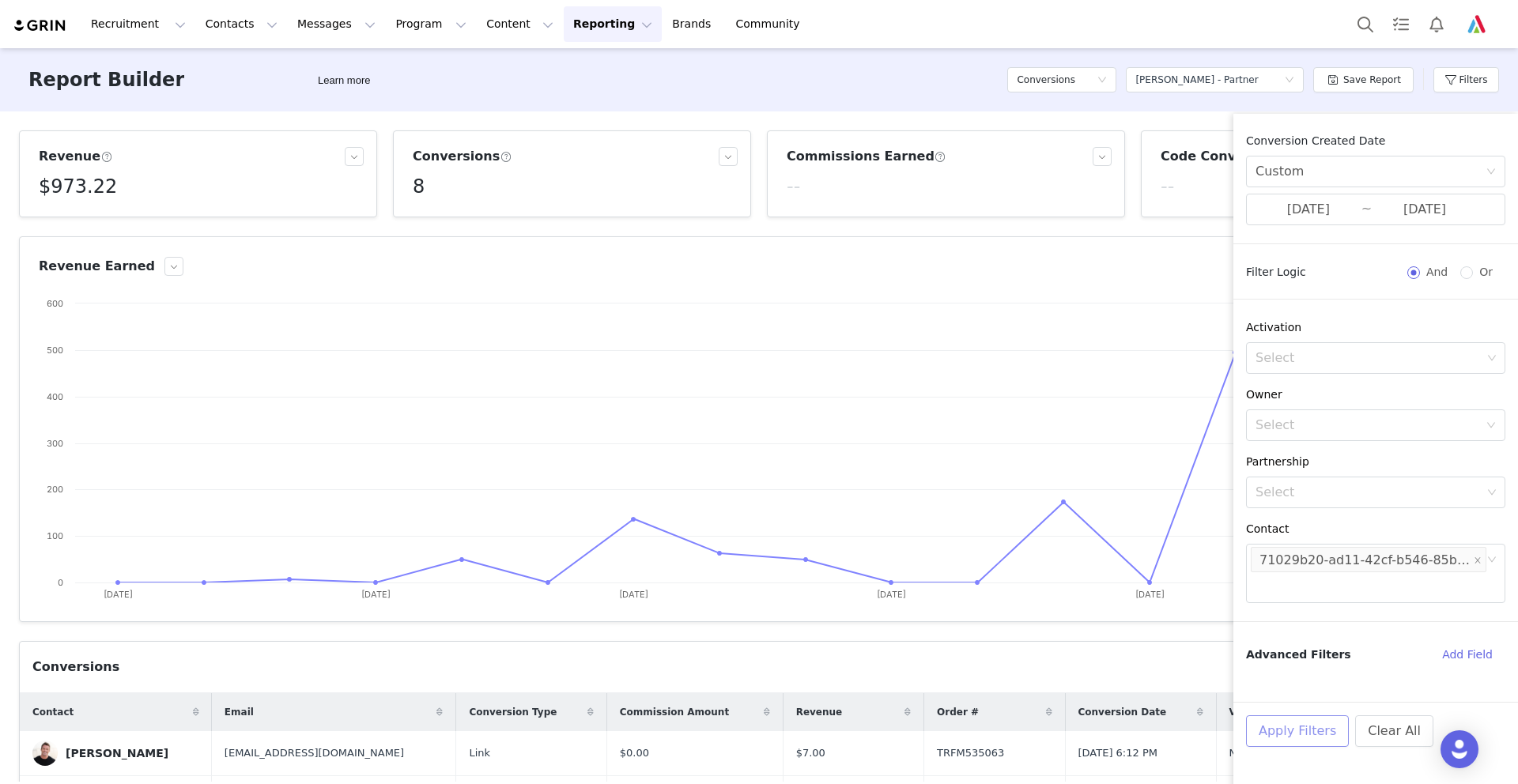
drag, startPoint x: 1276, startPoint y: 735, endPoint x: 1295, endPoint y: 625, distance: 111.6
click at [1276, 735] on button "Apply Filters" at bounding box center [1298, 731] width 103 height 31
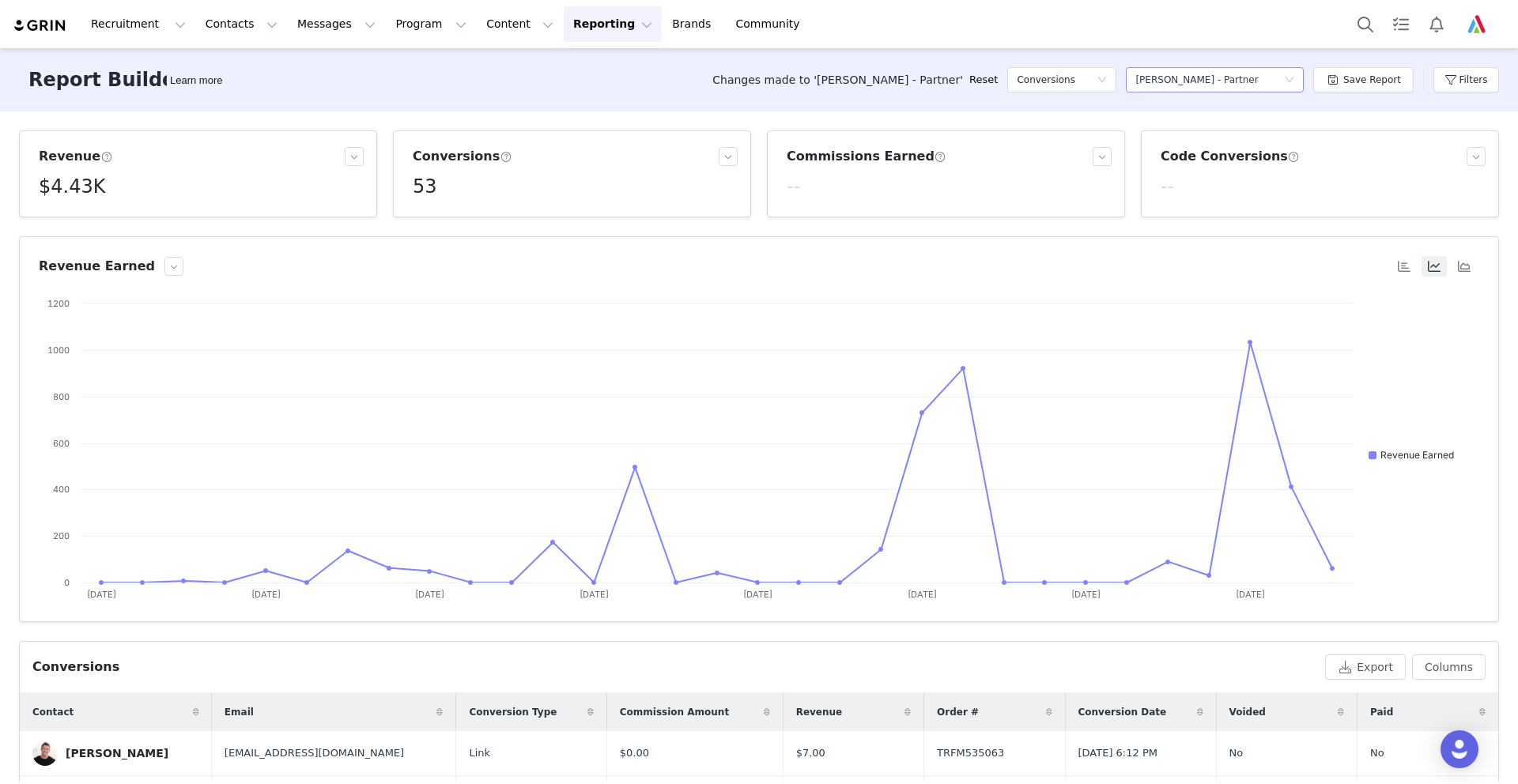
click at [1254, 77] on div "Select a report [PERSON_NAME] - Partner" at bounding box center [1209, 80] width 149 height 24
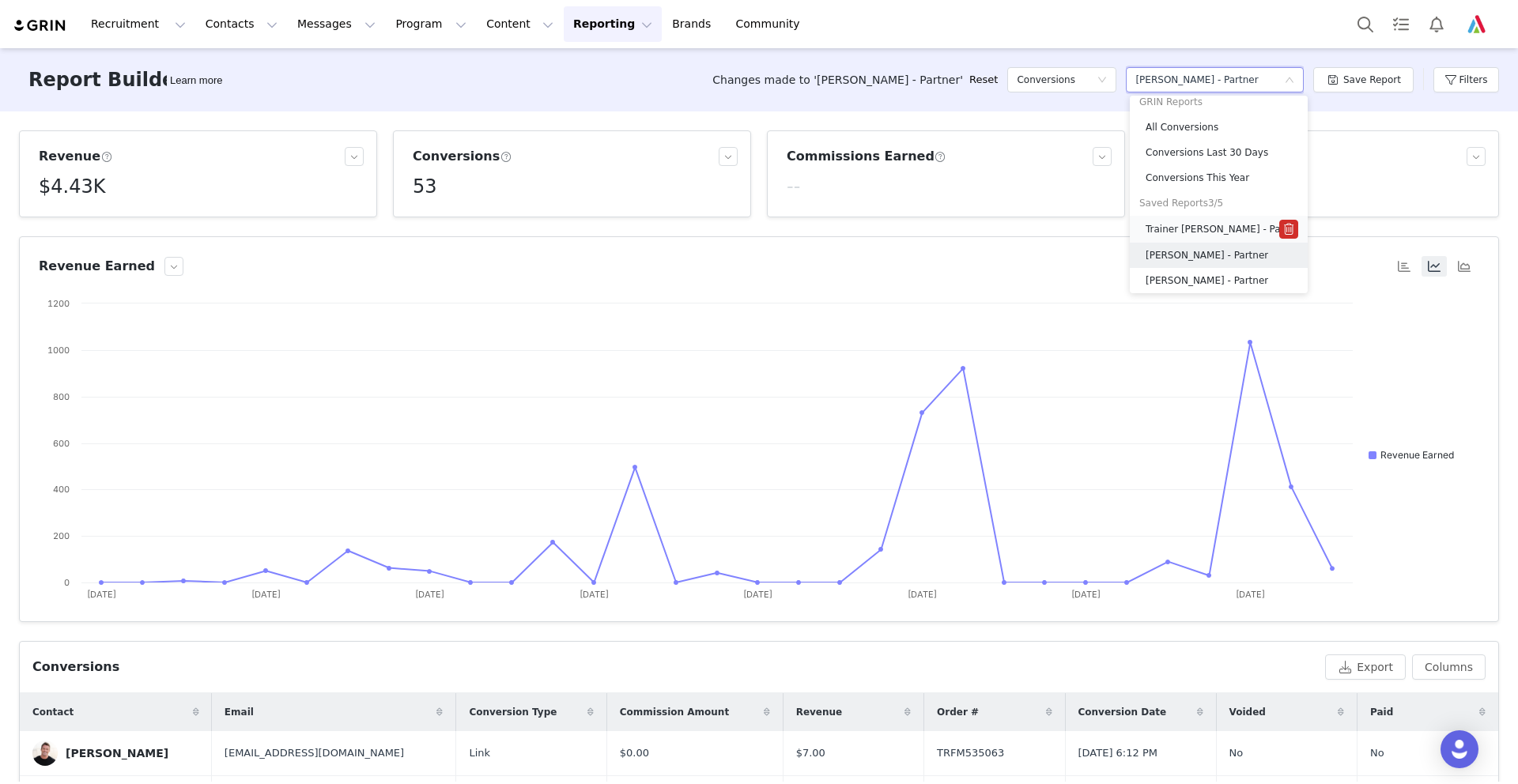
click at [1203, 227] on h5 "Trainer [PERSON_NAME] - Partner" at bounding box center [1213, 229] width 134 height 17
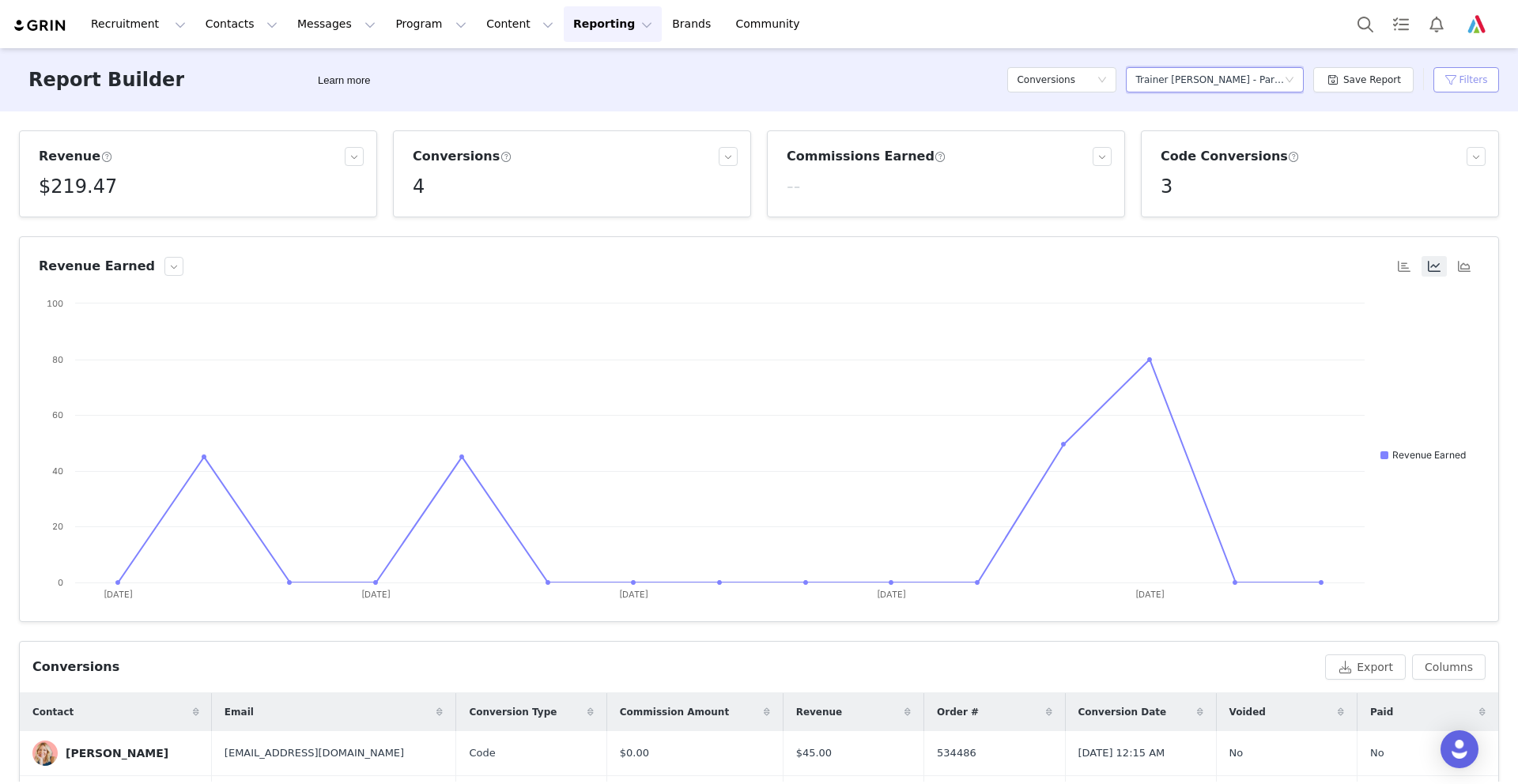
click at [1454, 76] on button "Filters" at bounding box center [1466, 80] width 65 height 26
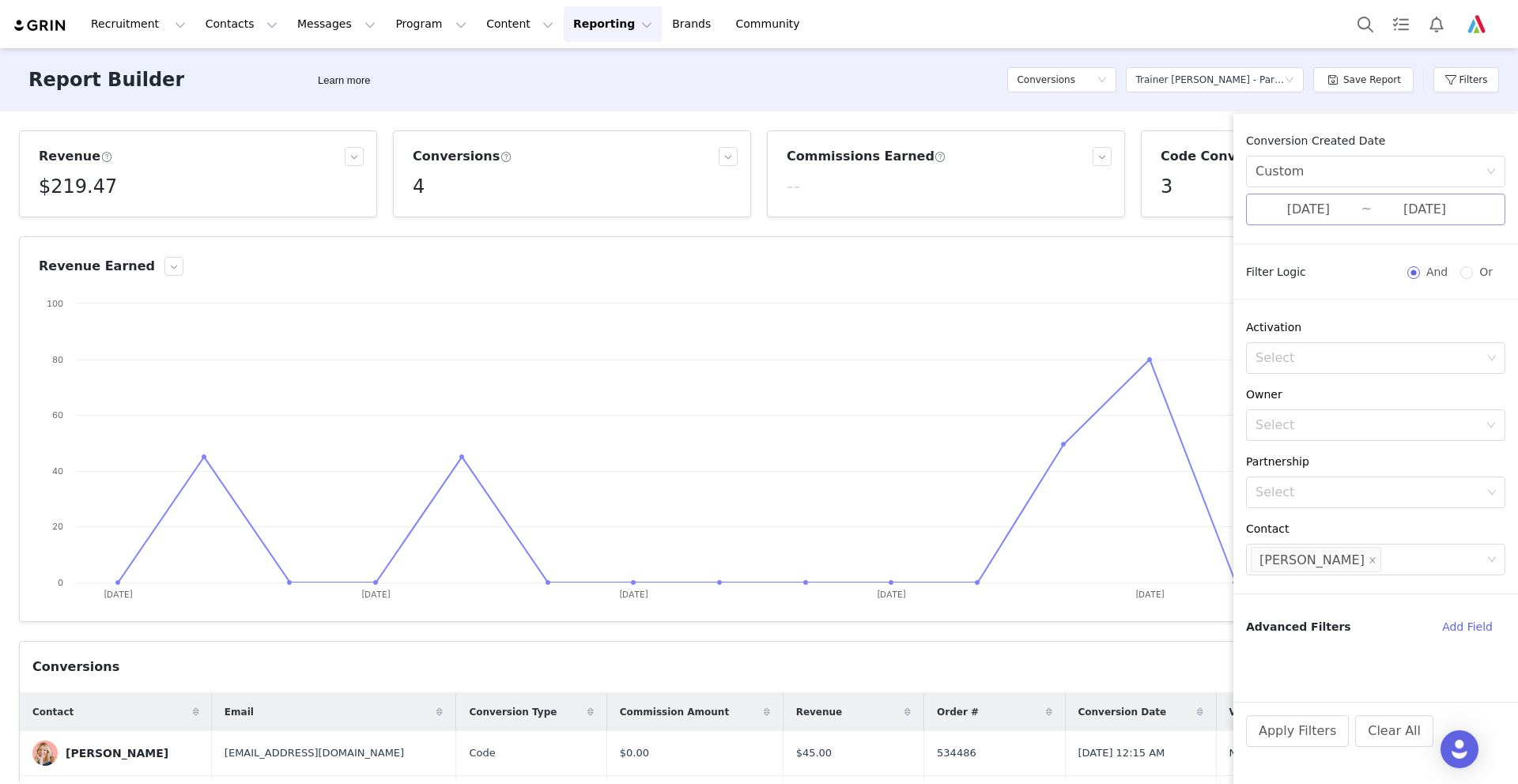
click at [1412, 209] on input "[DATE]" at bounding box center [1424, 209] width 106 height 20
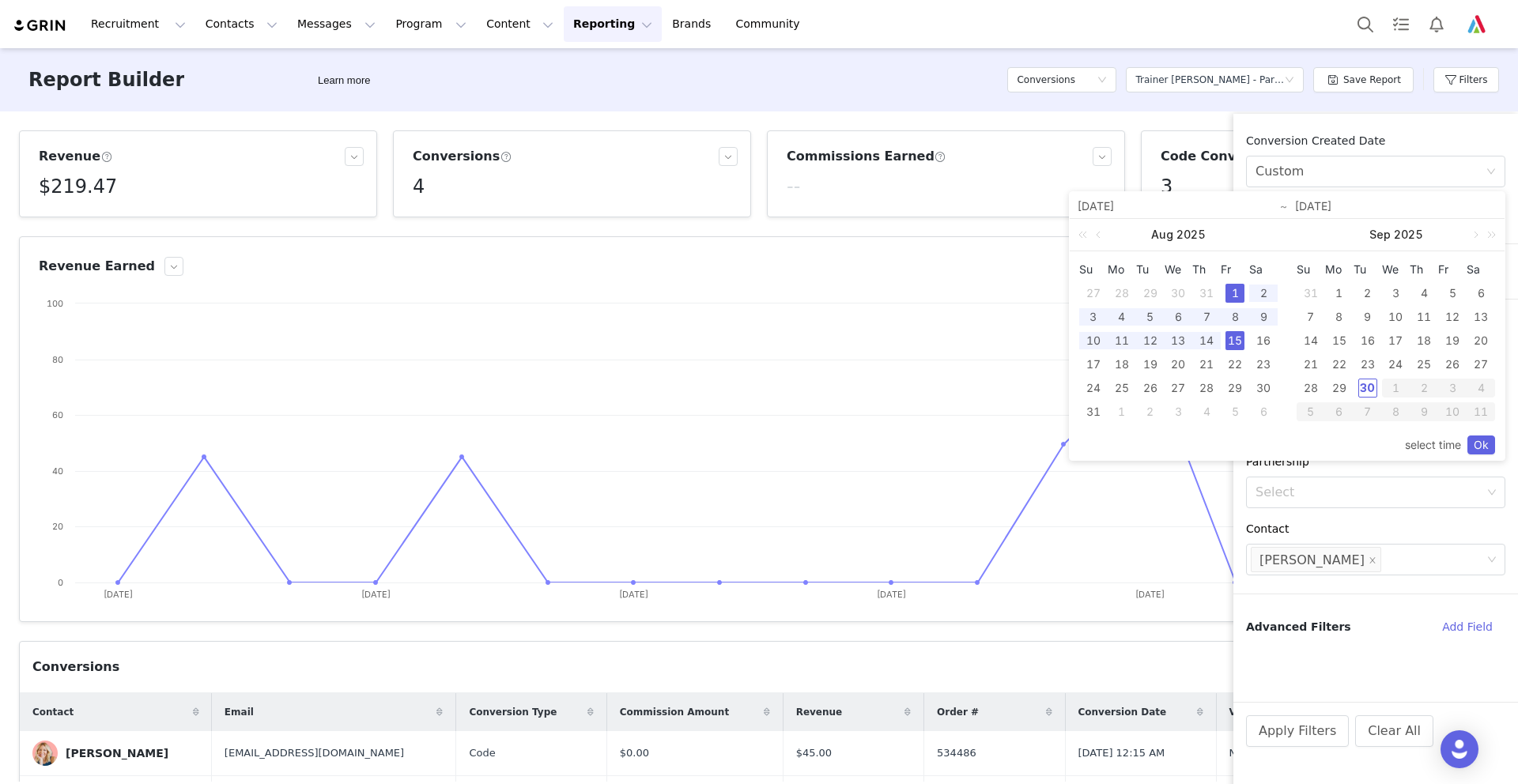
click at [1235, 288] on div "1" at bounding box center [1235, 293] width 19 height 19
click at [1090, 408] on div "31" at bounding box center [1093, 411] width 19 height 19
type input "[DATE]"
click at [1479, 442] on link "Ok" at bounding box center [1481, 444] width 28 height 19
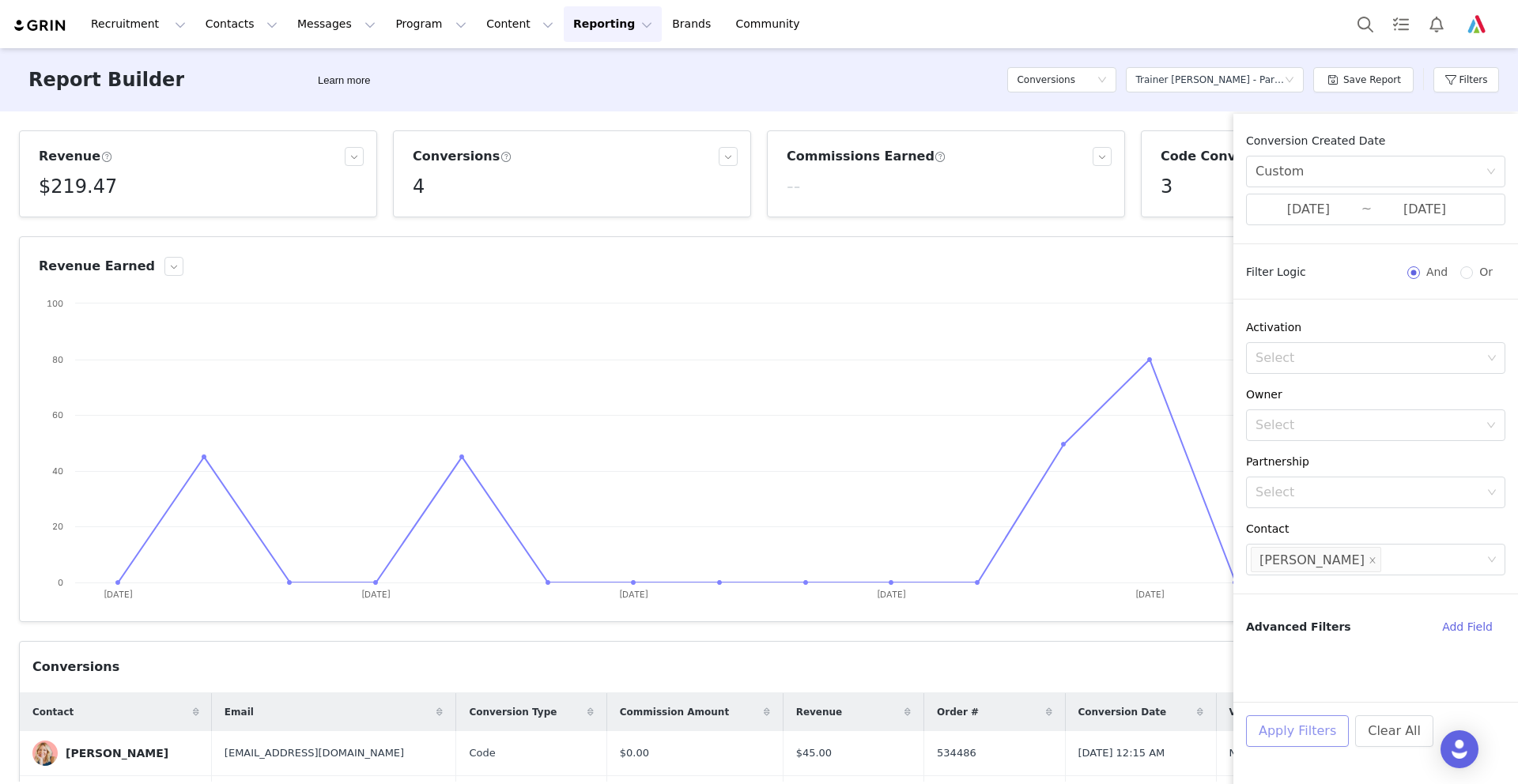
drag, startPoint x: 1294, startPoint y: 737, endPoint x: 1293, endPoint y: 682, distance: 55.0
click at [1294, 737] on button "Apply Filters" at bounding box center [1298, 731] width 103 height 31
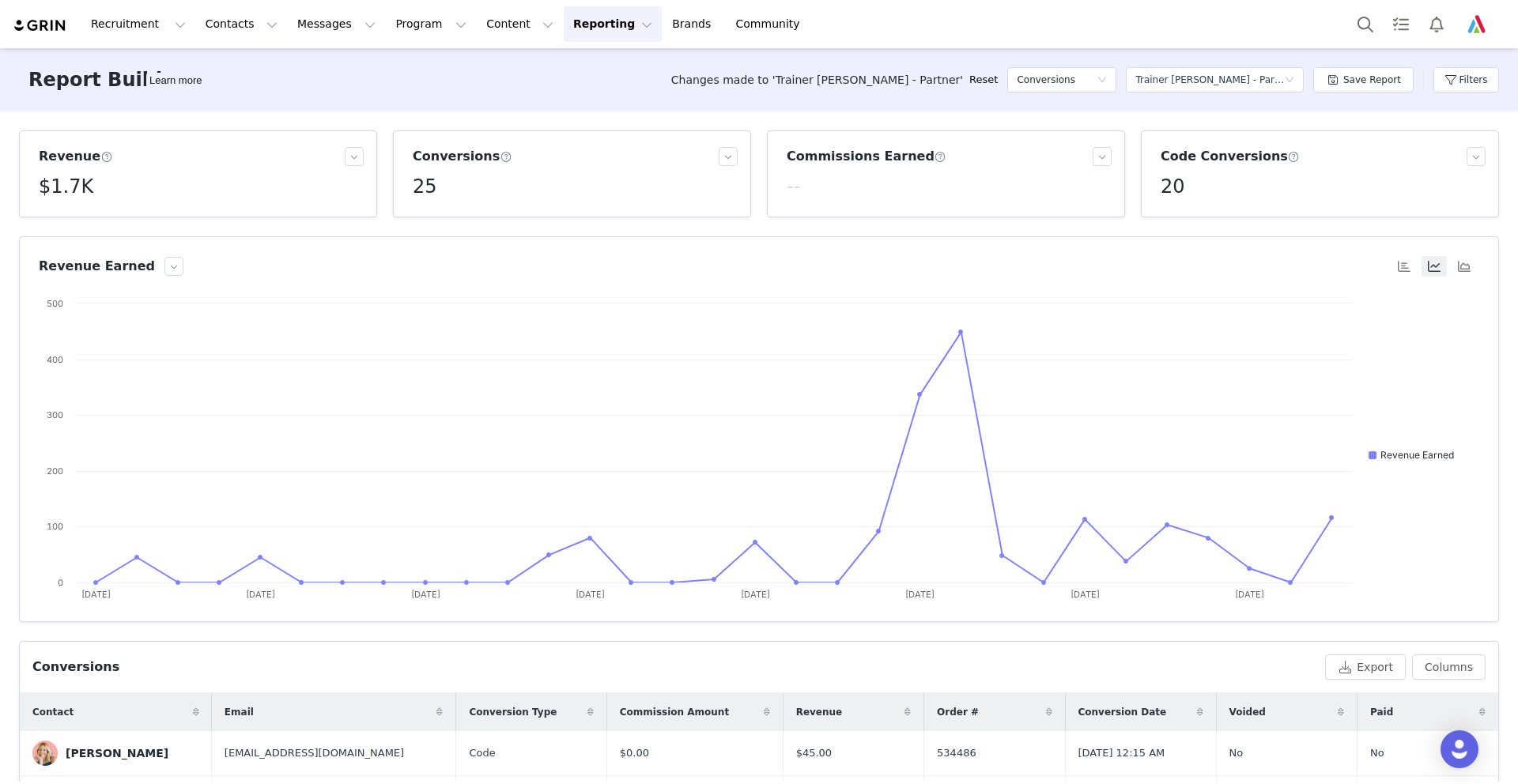
click at [564, 21] on button "Reporting Reporting" at bounding box center [613, 24] width 98 height 36
click at [570, 64] on p "Dashboard" at bounding box center [567, 70] width 60 height 17
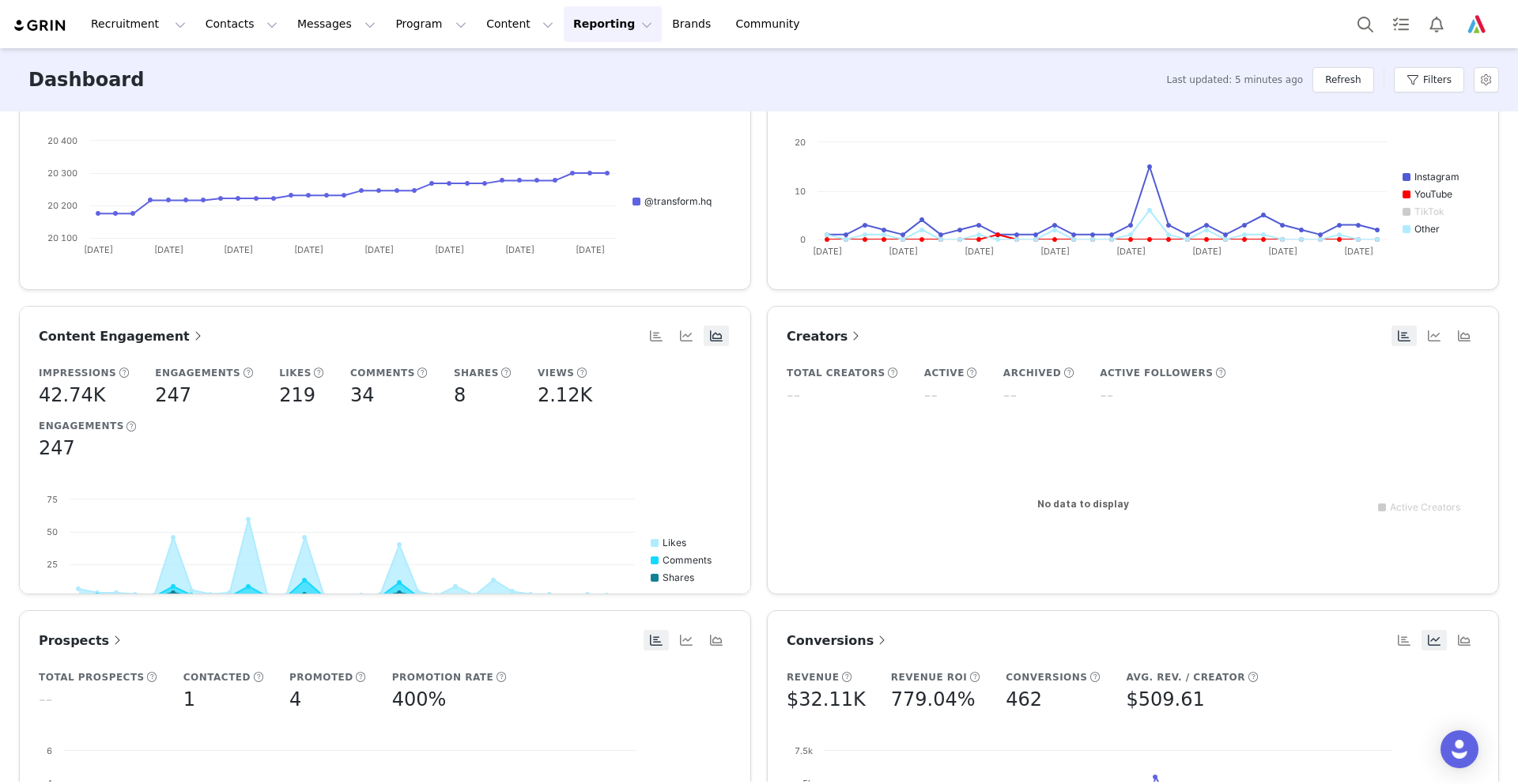
scroll to position [134, 0]
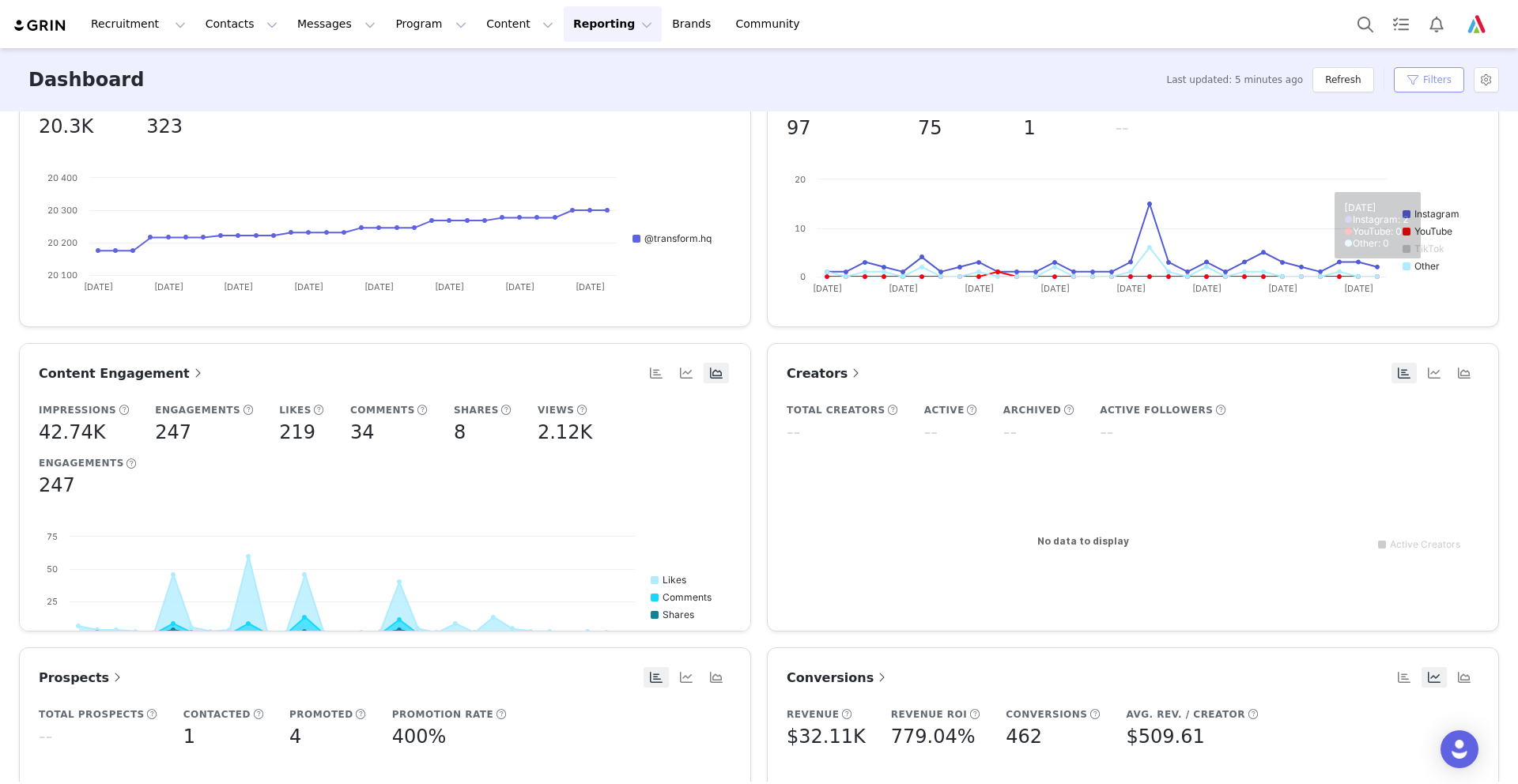
click at [1431, 73] on button "Filters" at bounding box center [1429, 80] width 71 height 26
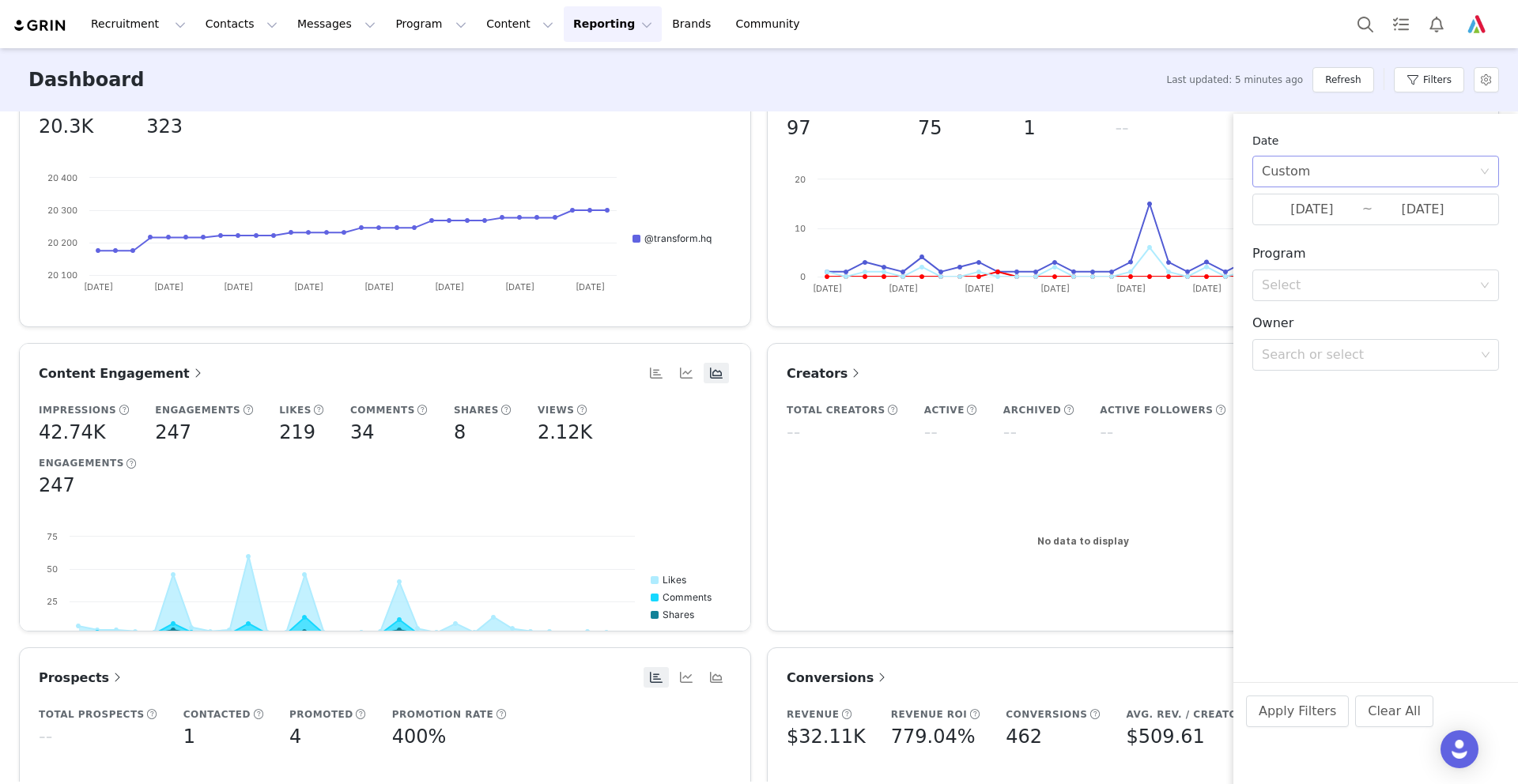
click at [1297, 171] on div "Custom" at bounding box center [1286, 171] width 49 height 30
click at [1285, 278] on li "Custom" at bounding box center [1376, 283] width 247 height 26
click at [1267, 207] on input "[DATE]" at bounding box center [1311, 209] width 100 height 20
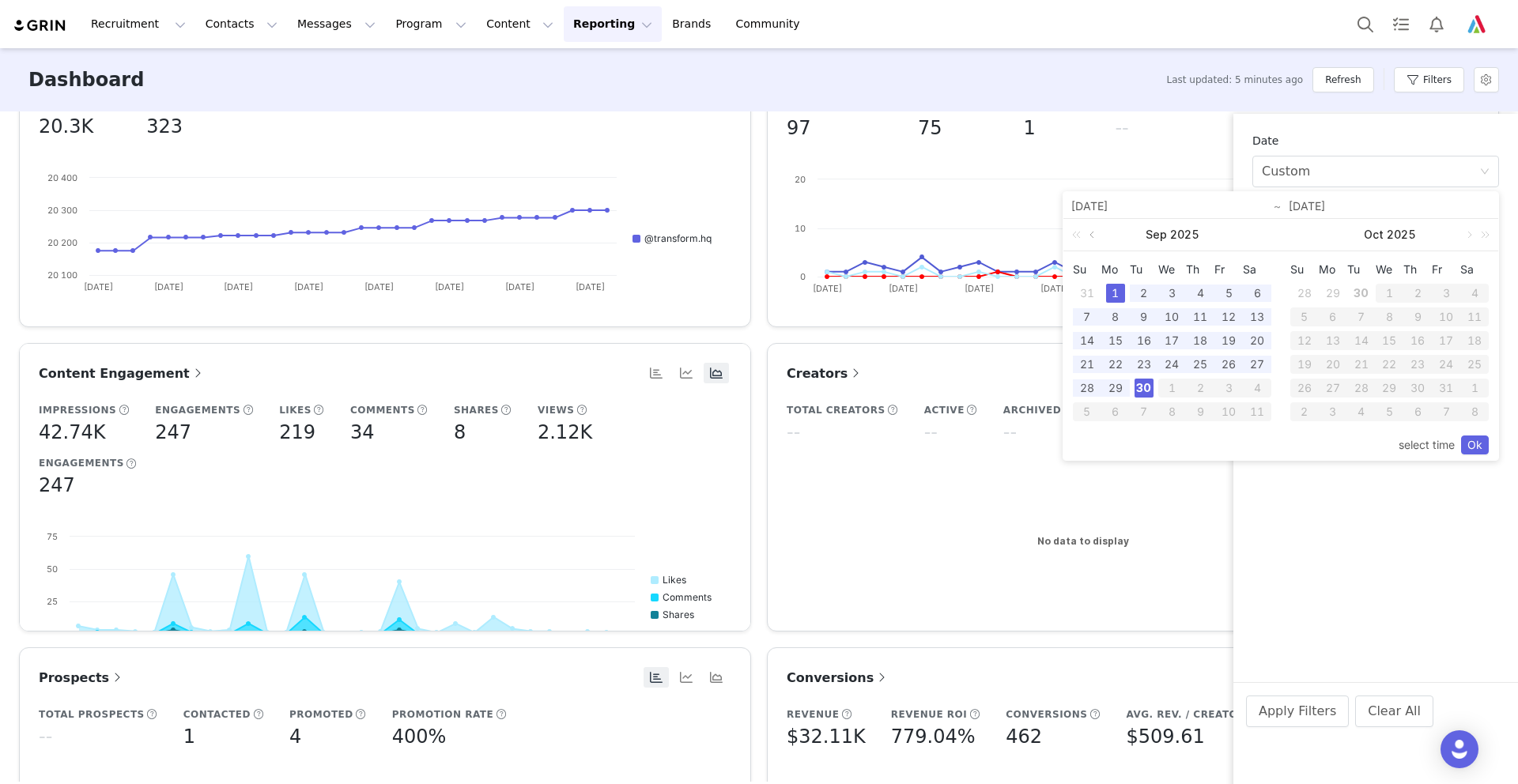
click at [1093, 231] on link at bounding box center [1093, 234] width 14 height 31
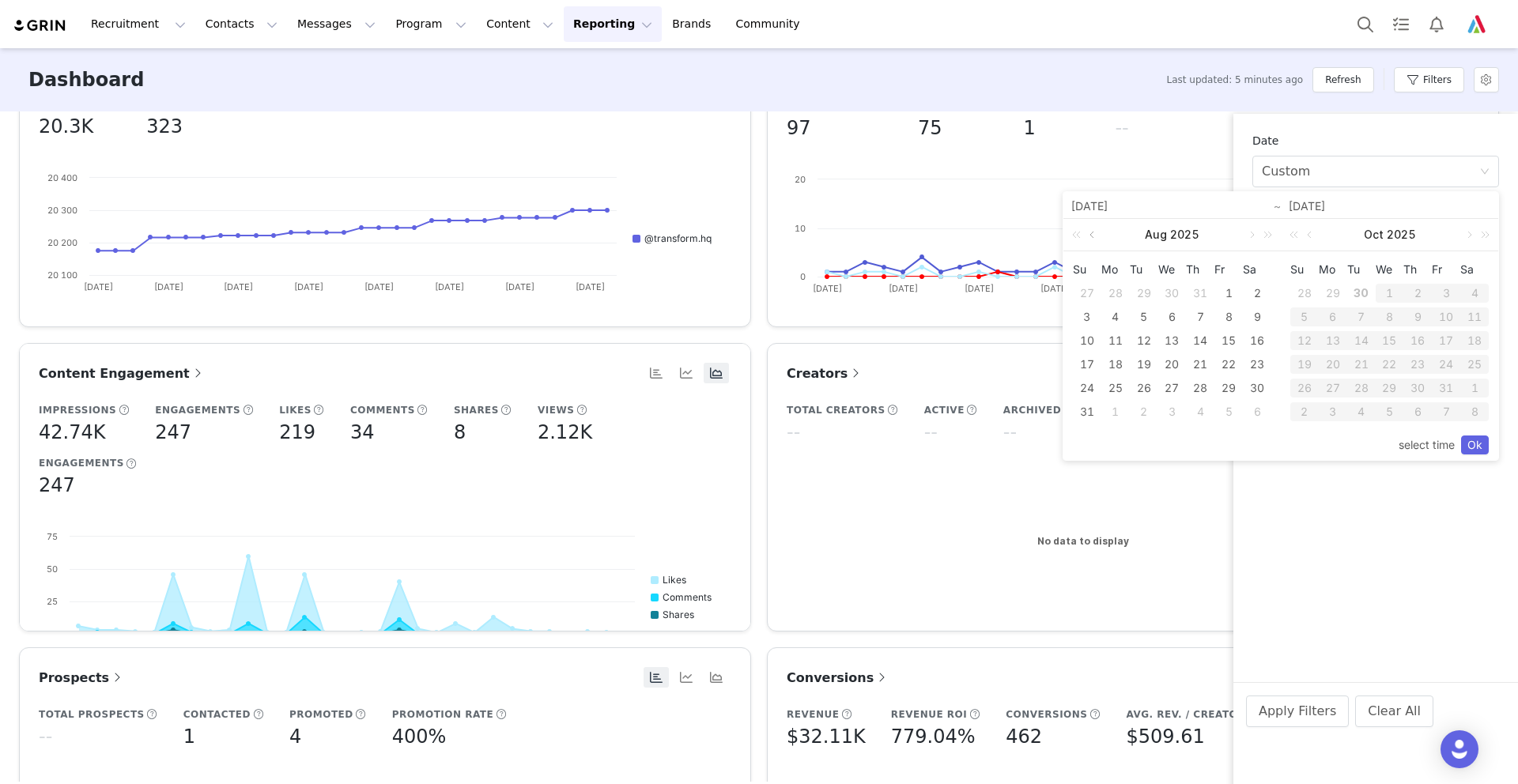
click at [1093, 231] on link at bounding box center [1093, 234] width 14 height 31
click at [1145, 288] on div "1" at bounding box center [1144, 293] width 19 height 19
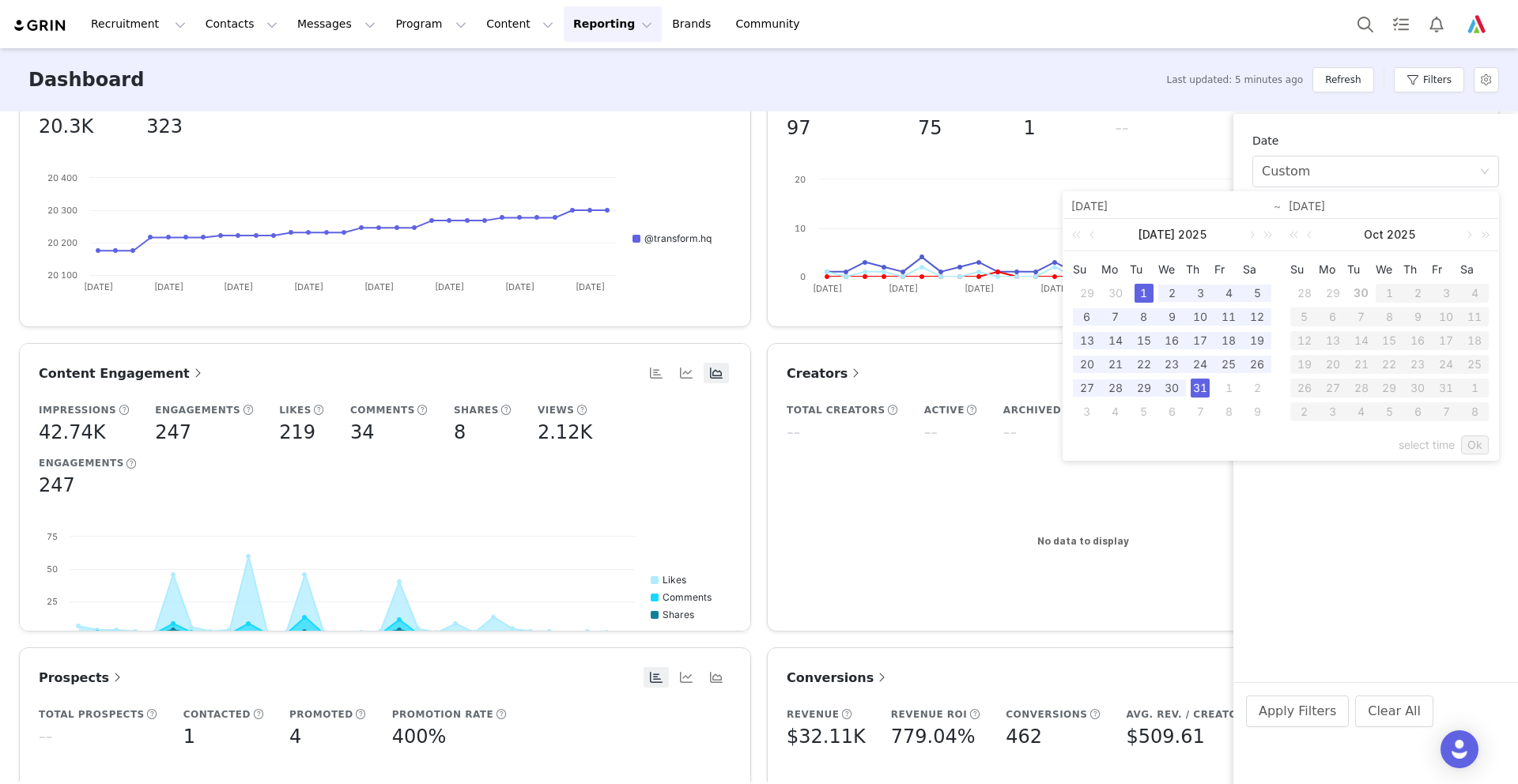
click at [1192, 386] on div "31" at bounding box center [1200, 387] width 19 height 19
type input "[DATE]"
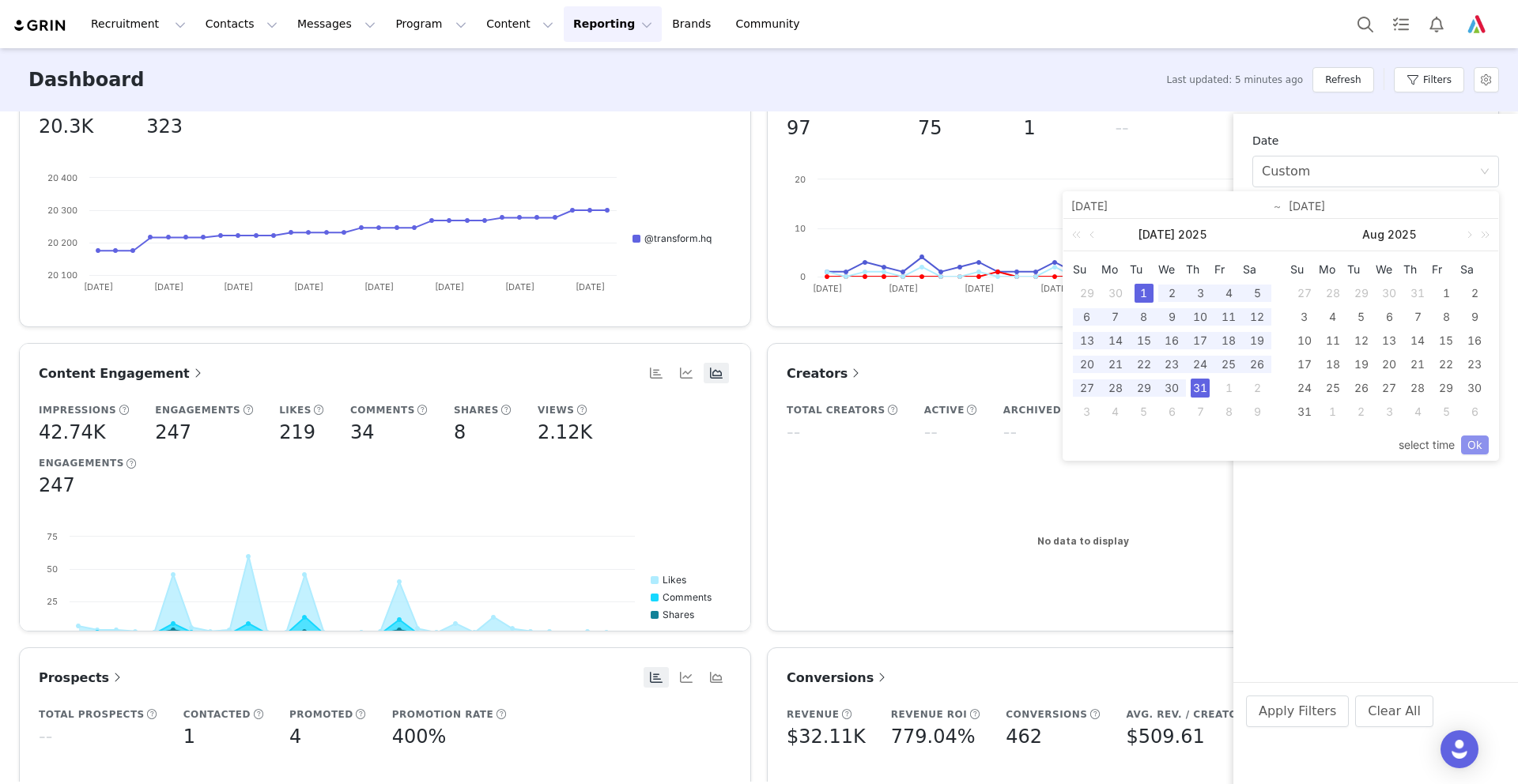
click at [1473, 443] on link "Ok" at bounding box center [1475, 444] width 28 height 19
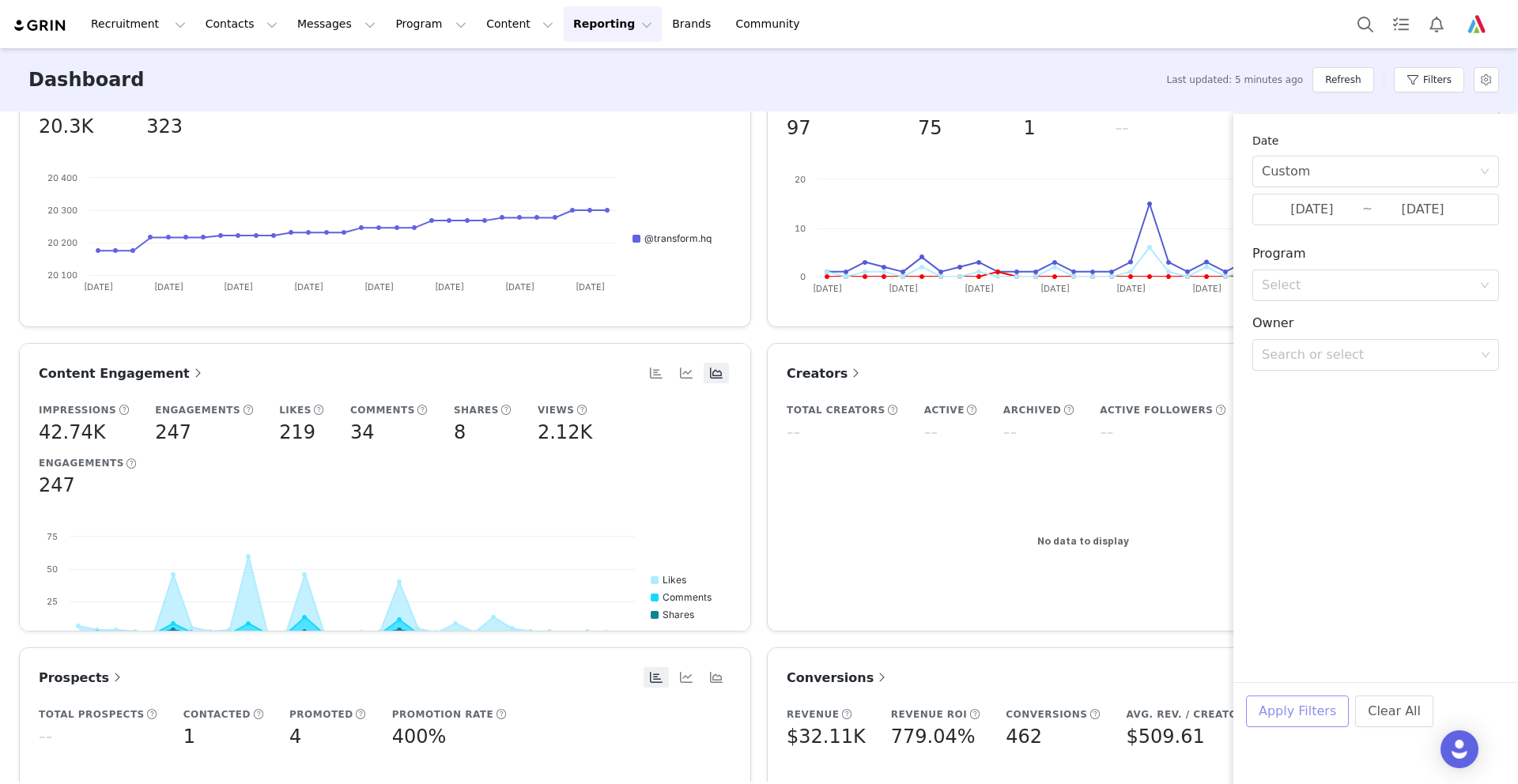
click at [1300, 702] on button "Apply Filters" at bounding box center [1298, 711] width 103 height 31
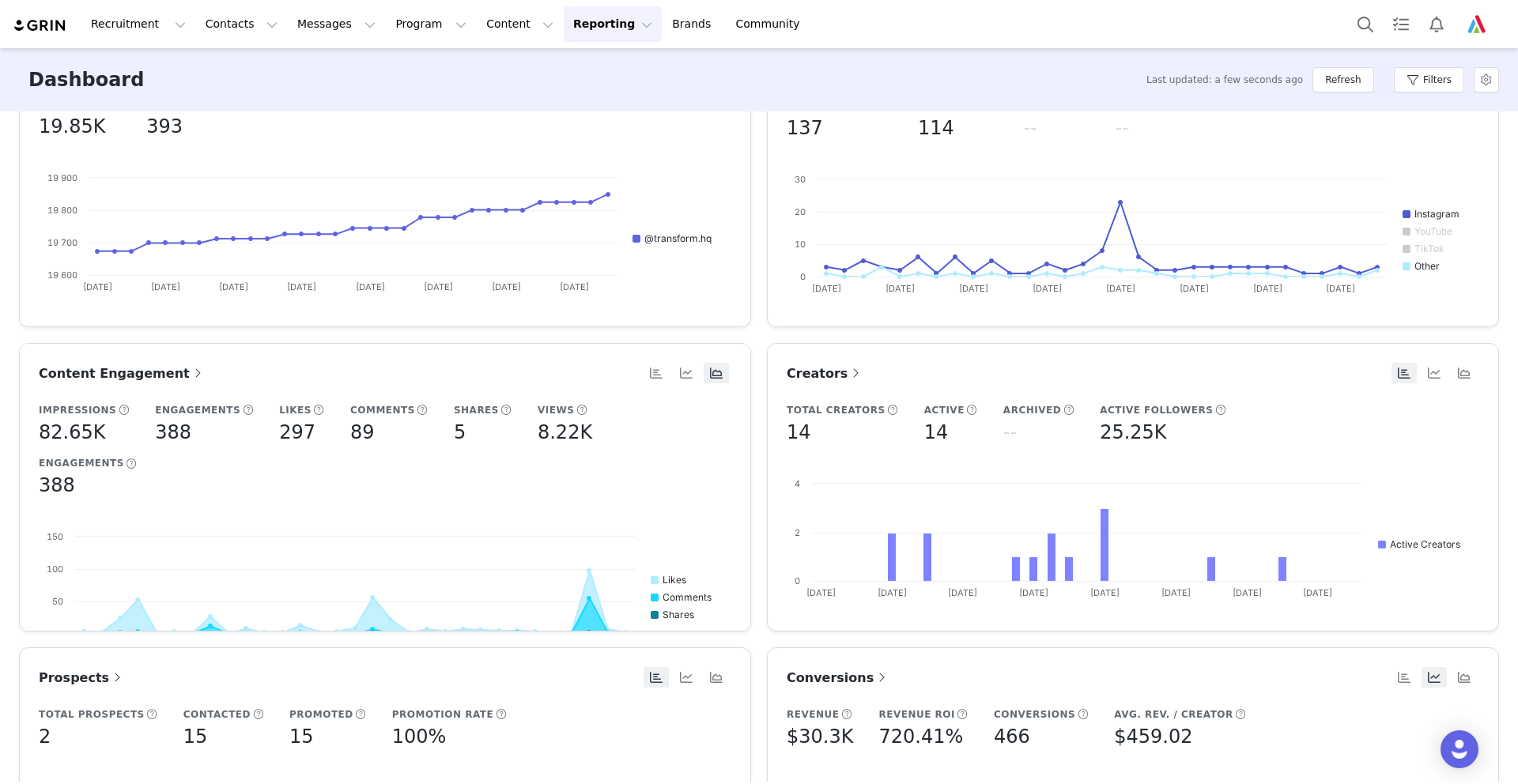
click at [572, 17] on button "Reporting Reporting" at bounding box center [613, 24] width 98 height 36
click at [578, 65] on p "Dashboard" at bounding box center [567, 70] width 60 height 17
click at [566, 20] on button "Reporting Reporting" at bounding box center [613, 24] width 98 height 36
click at [584, 94] on p "Report Builder" at bounding box center [577, 99] width 79 height 17
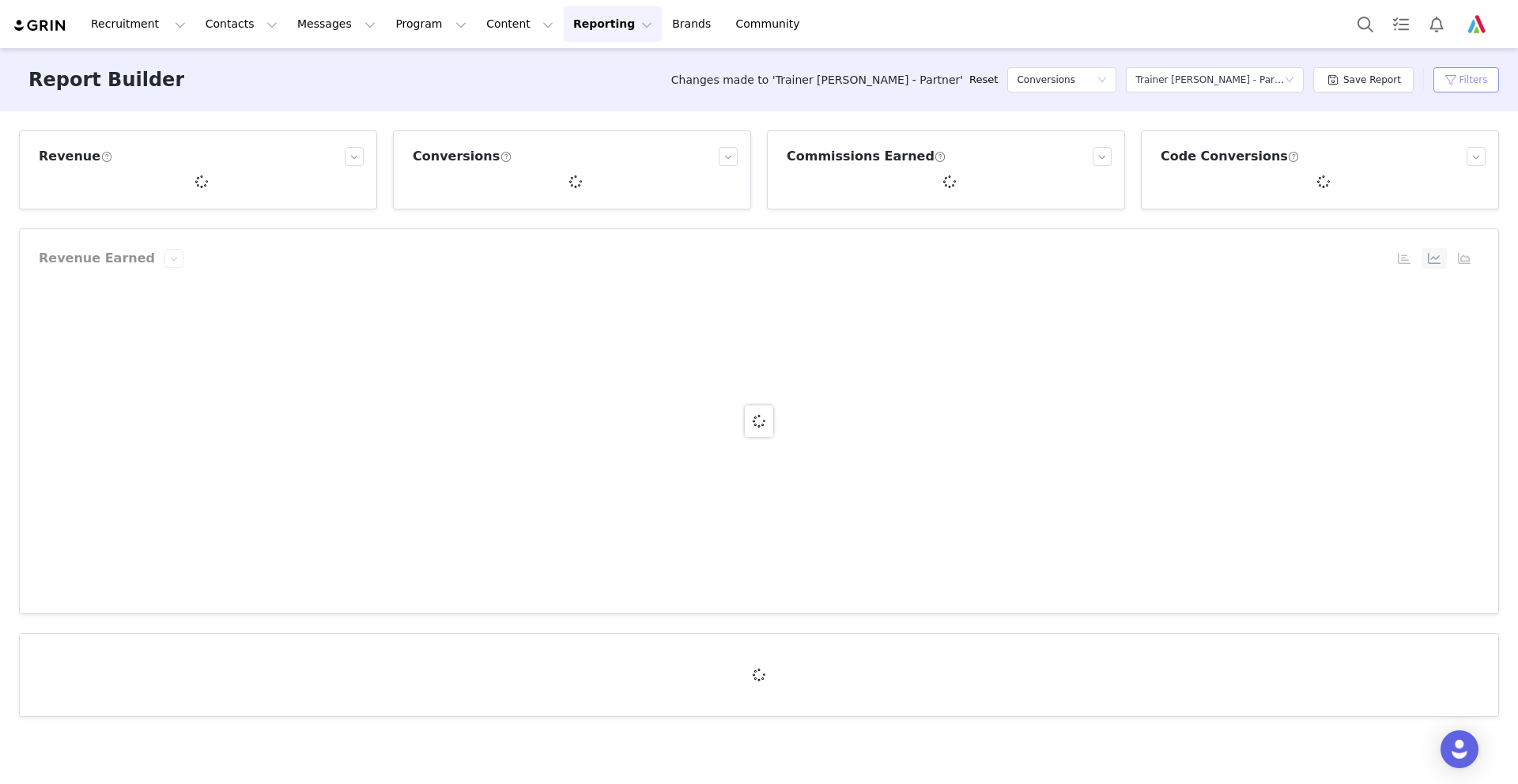
click at [1453, 77] on button "Filters" at bounding box center [1466, 80] width 65 height 26
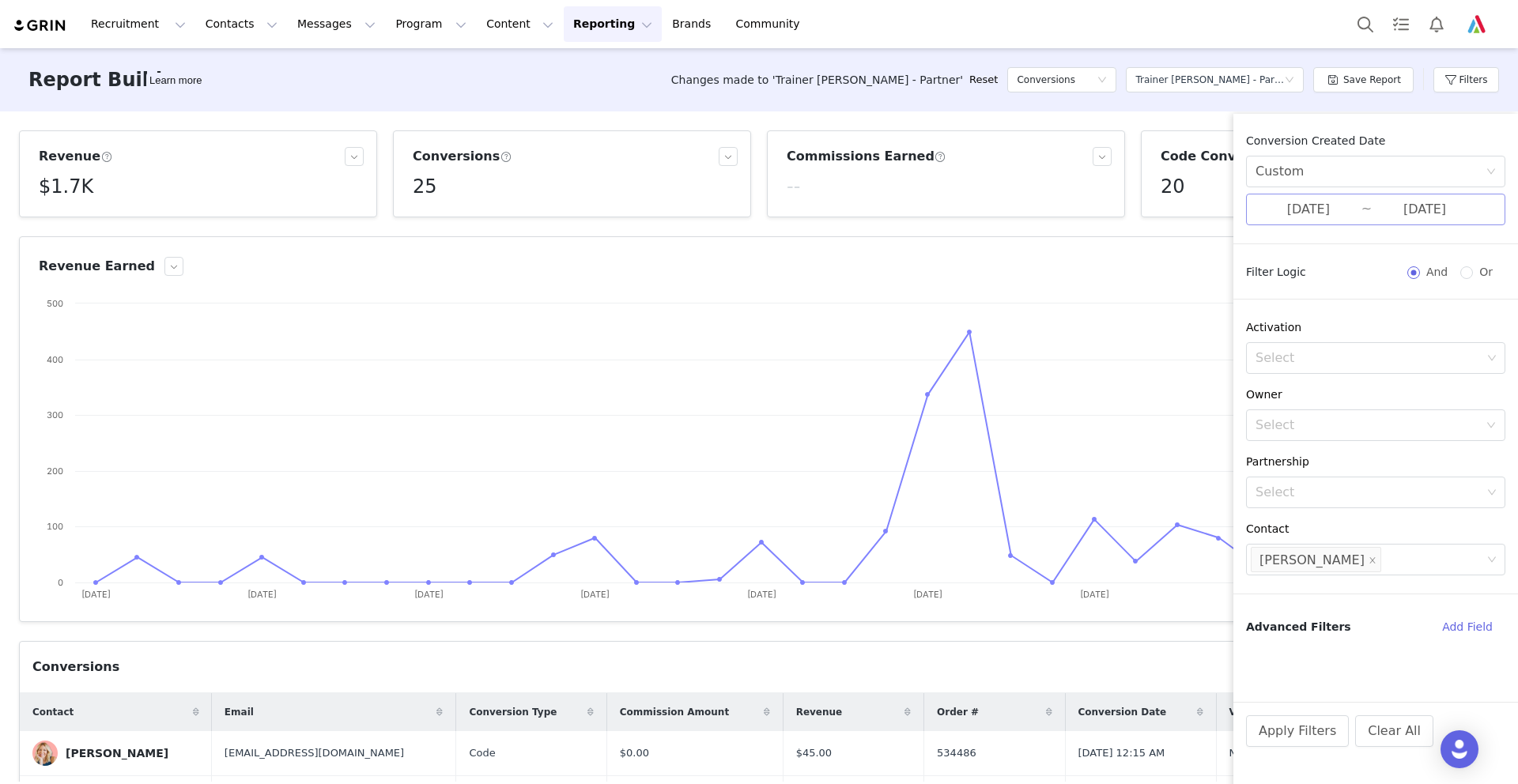
click at [1288, 207] on input "[DATE]" at bounding box center [1308, 209] width 106 height 20
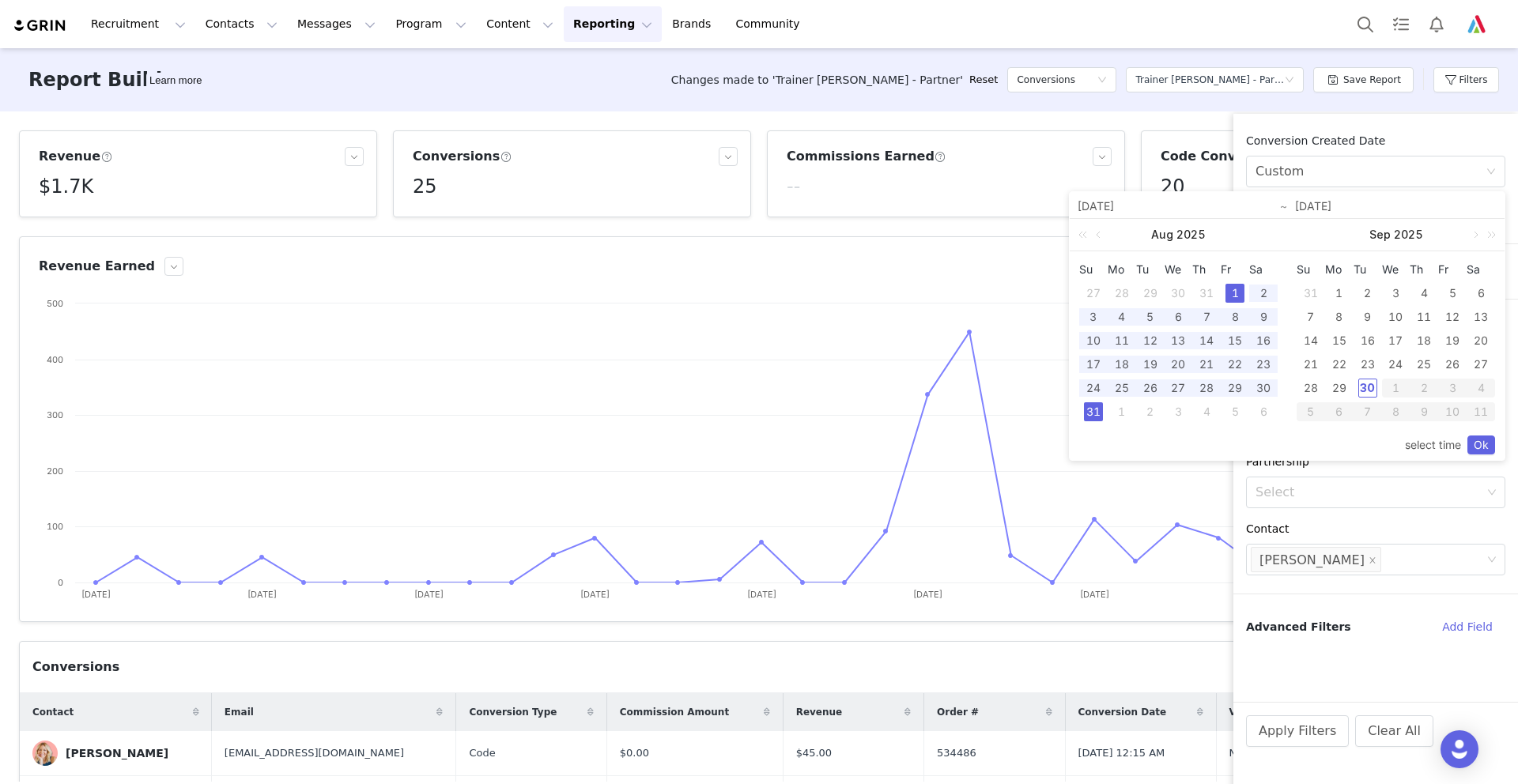
drag, startPoint x: 1097, startPoint y: 230, endPoint x: 1110, endPoint y: 241, distance: 17.0
click at [1097, 230] on link at bounding box center [1099, 234] width 14 height 31
click at [1148, 287] on div "1" at bounding box center [1150, 293] width 19 height 19
click at [1205, 385] on div "31" at bounding box center [1207, 387] width 19 height 19
type input "[DATE]"
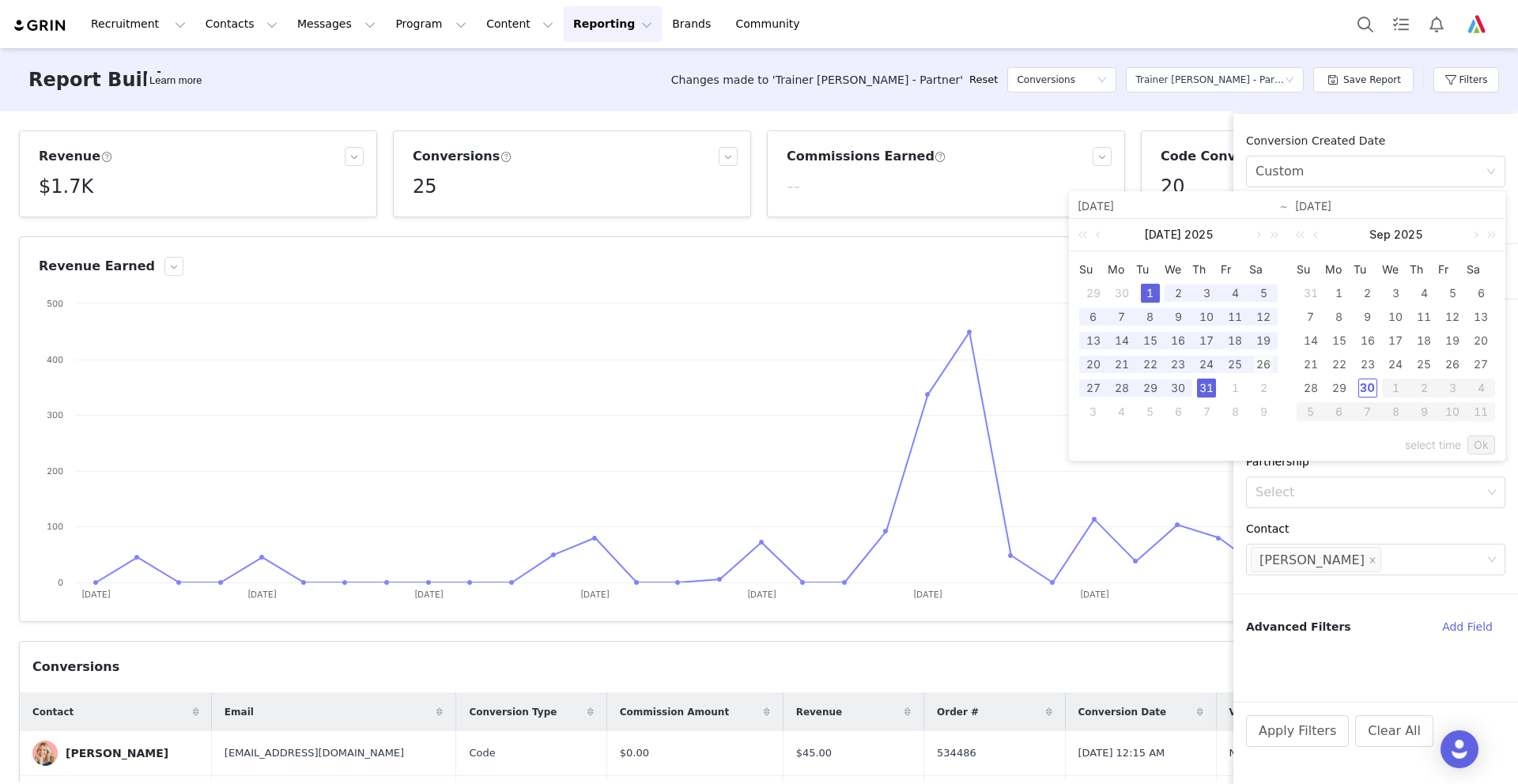
type input "[DATE]"
click at [1481, 444] on link "Ok" at bounding box center [1481, 444] width 28 height 19
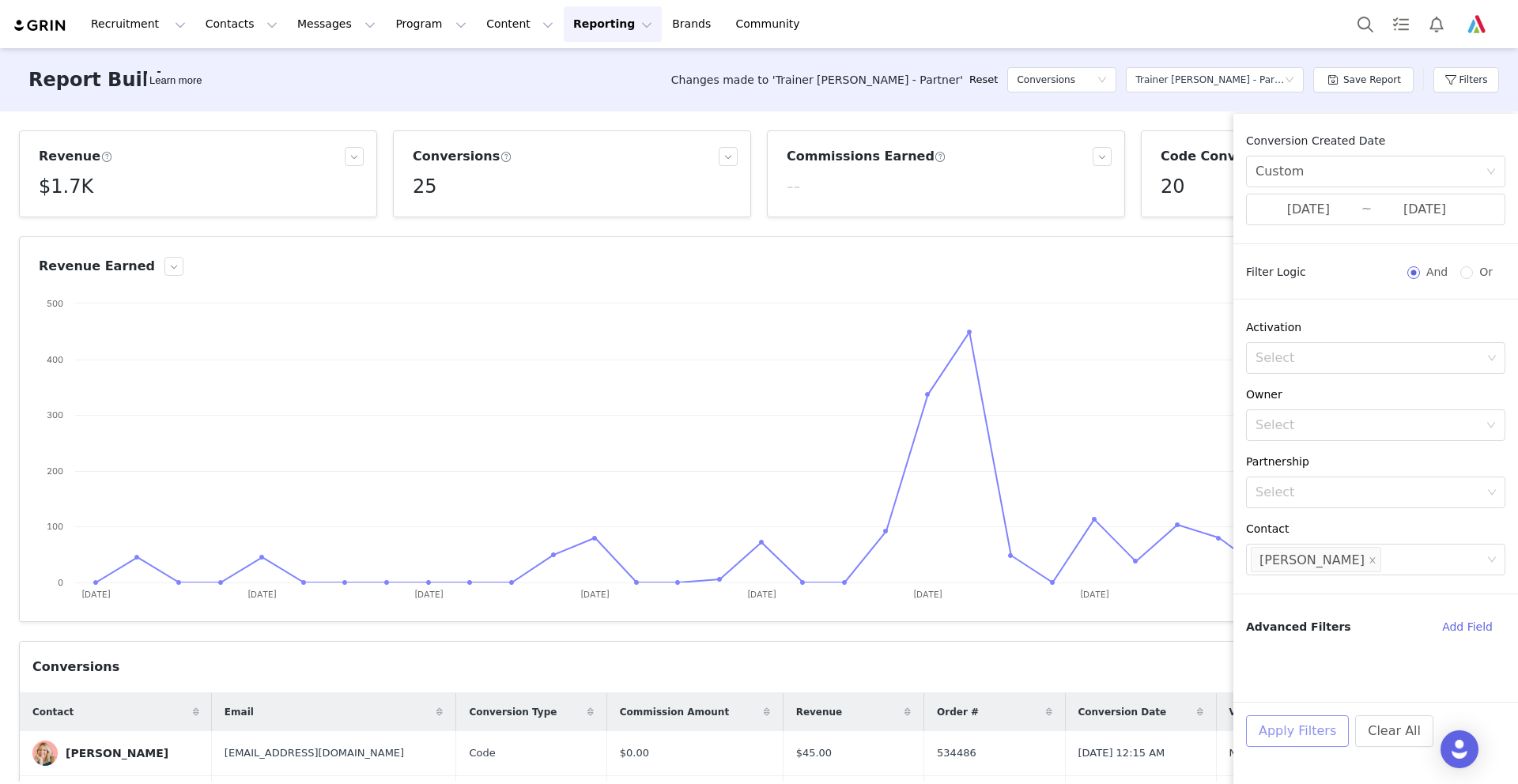
click at [1281, 733] on button "Apply Filters" at bounding box center [1298, 731] width 103 height 31
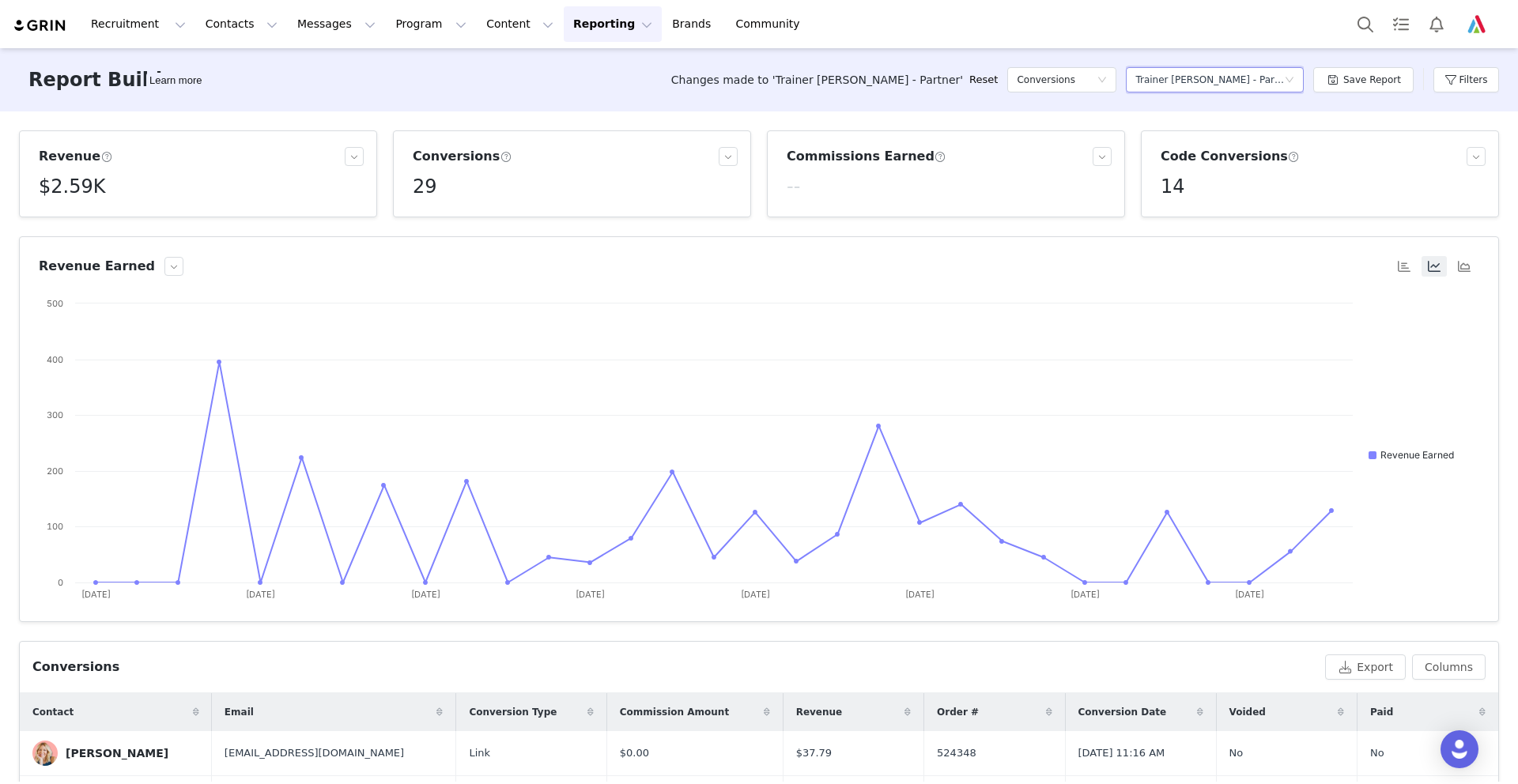
click at [1276, 77] on div "Select a report Trainer [PERSON_NAME] - Partner" at bounding box center [1209, 80] width 149 height 24
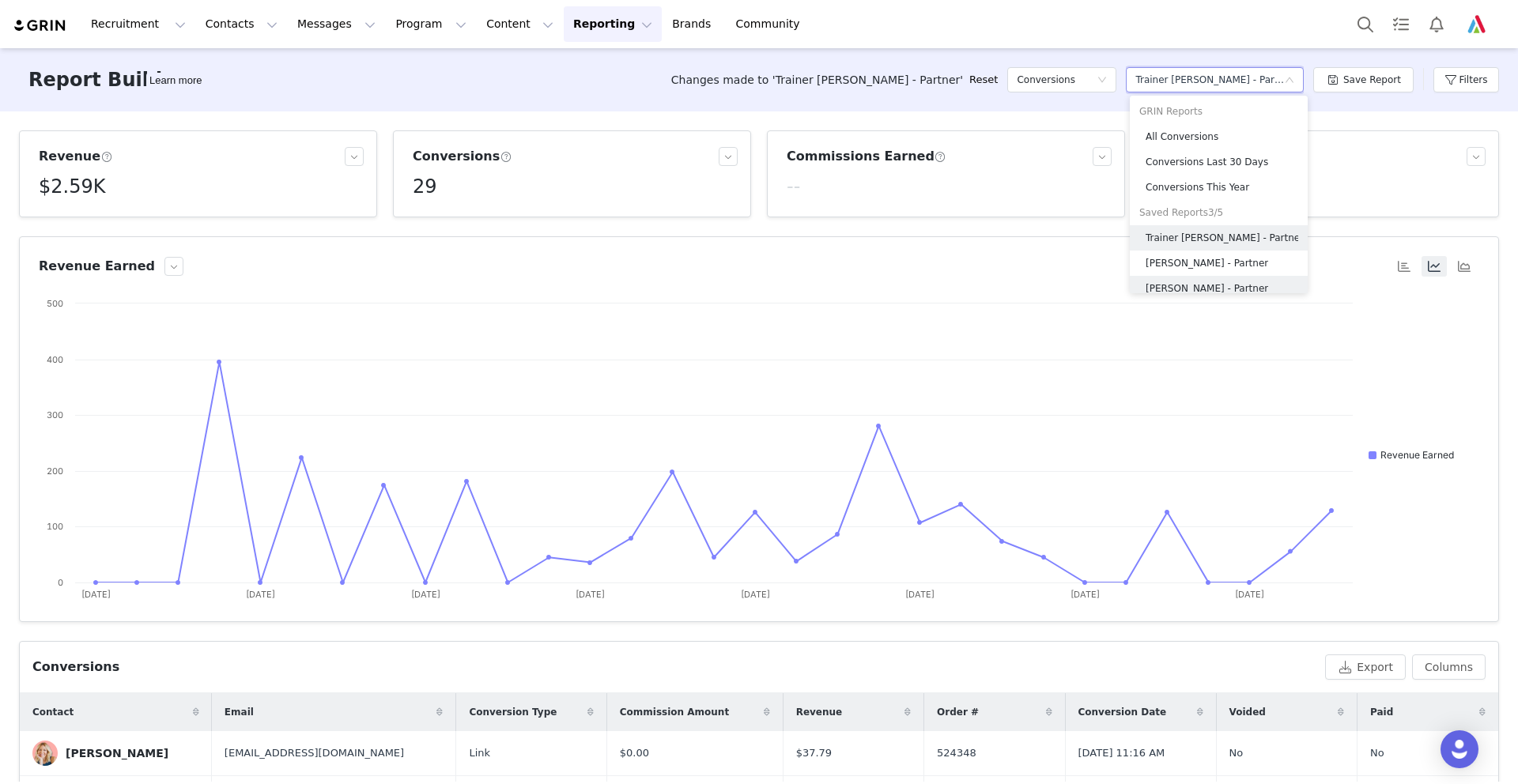
scroll to position [9, 0]
click at [1190, 253] on h5 "[PERSON_NAME] - Partner" at bounding box center [1207, 254] width 122 height 17
type input "[DATE]"
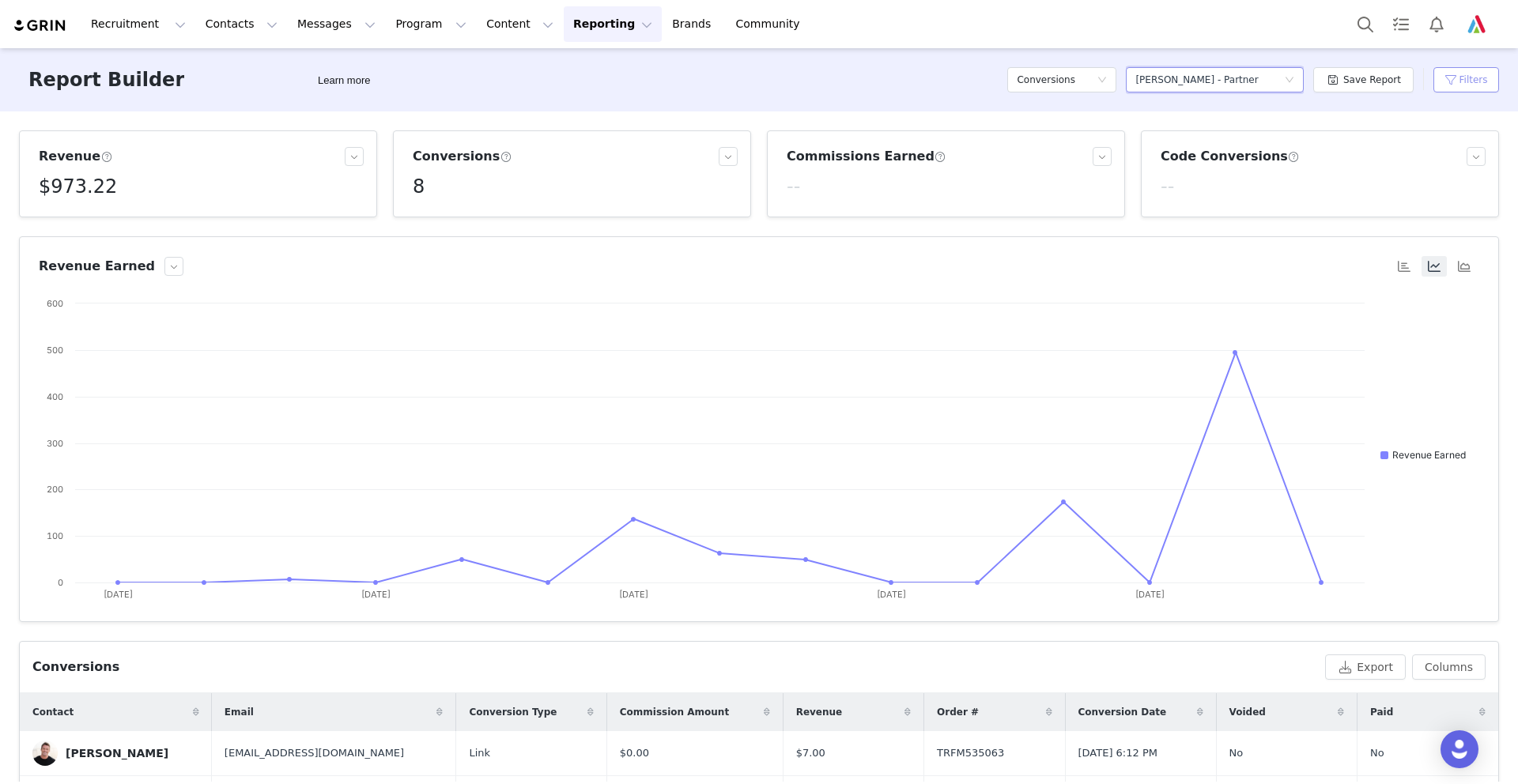
click at [1453, 76] on button "Filters" at bounding box center [1466, 80] width 65 height 26
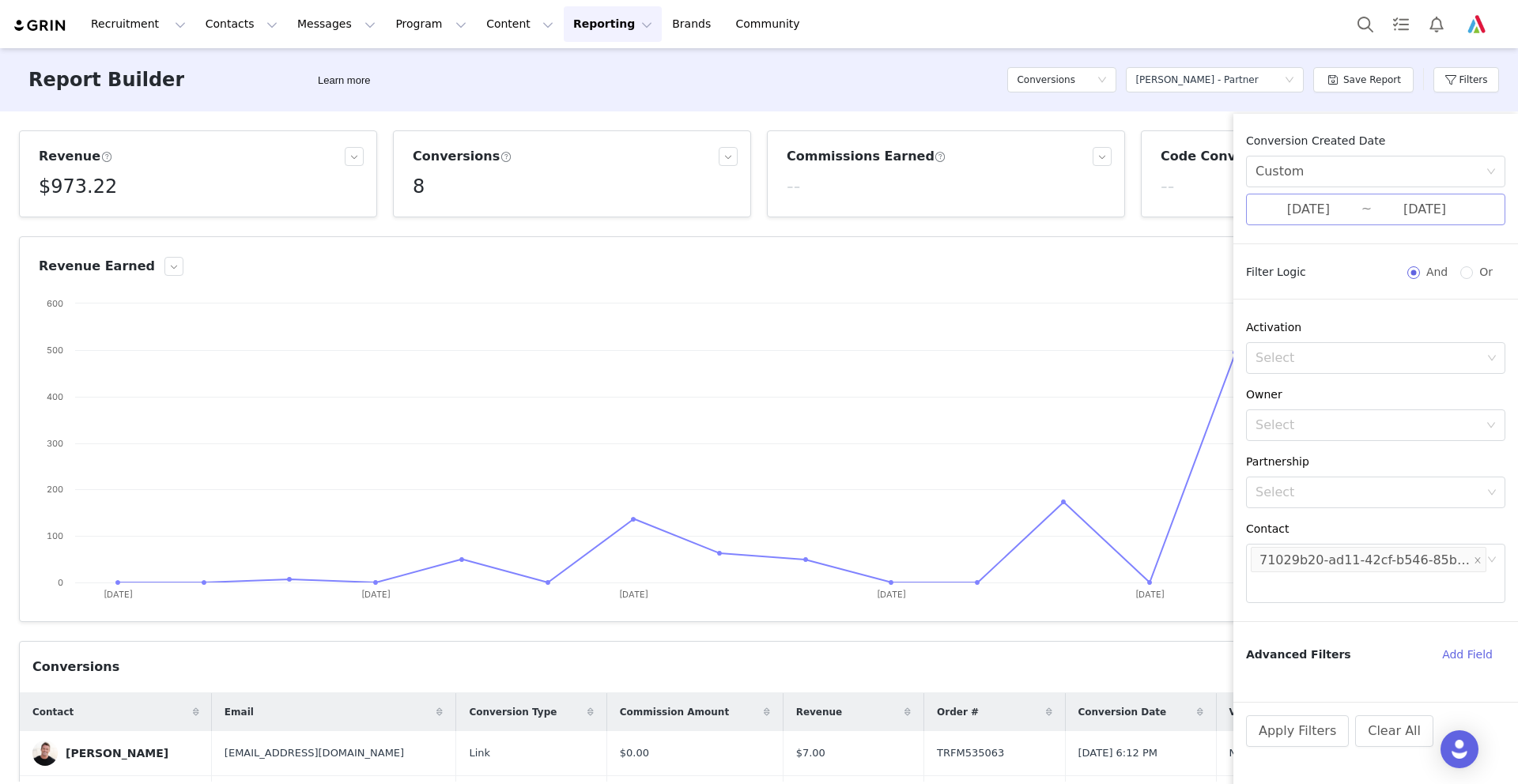
click at [1306, 209] on input "[DATE]" at bounding box center [1308, 209] width 106 height 20
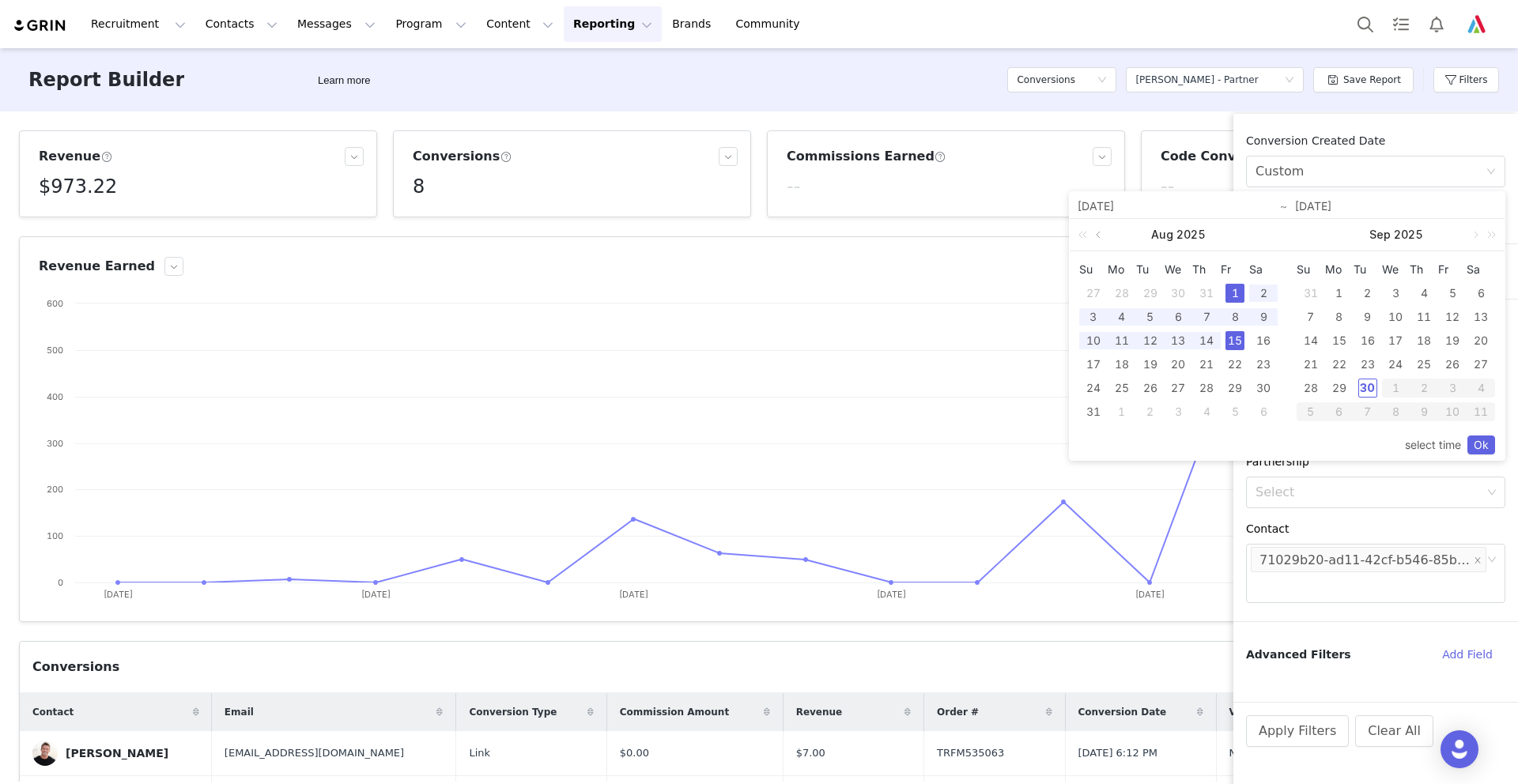
click at [1097, 231] on link at bounding box center [1099, 234] width 14 height 31
click at [1147, 288] on div "1" at bounding box center [1150, 293] width 19 height 19
click at [1209, 389] on div "31" at bounding box center [1207, 387] width 19 height 19
type input "[DATE]"
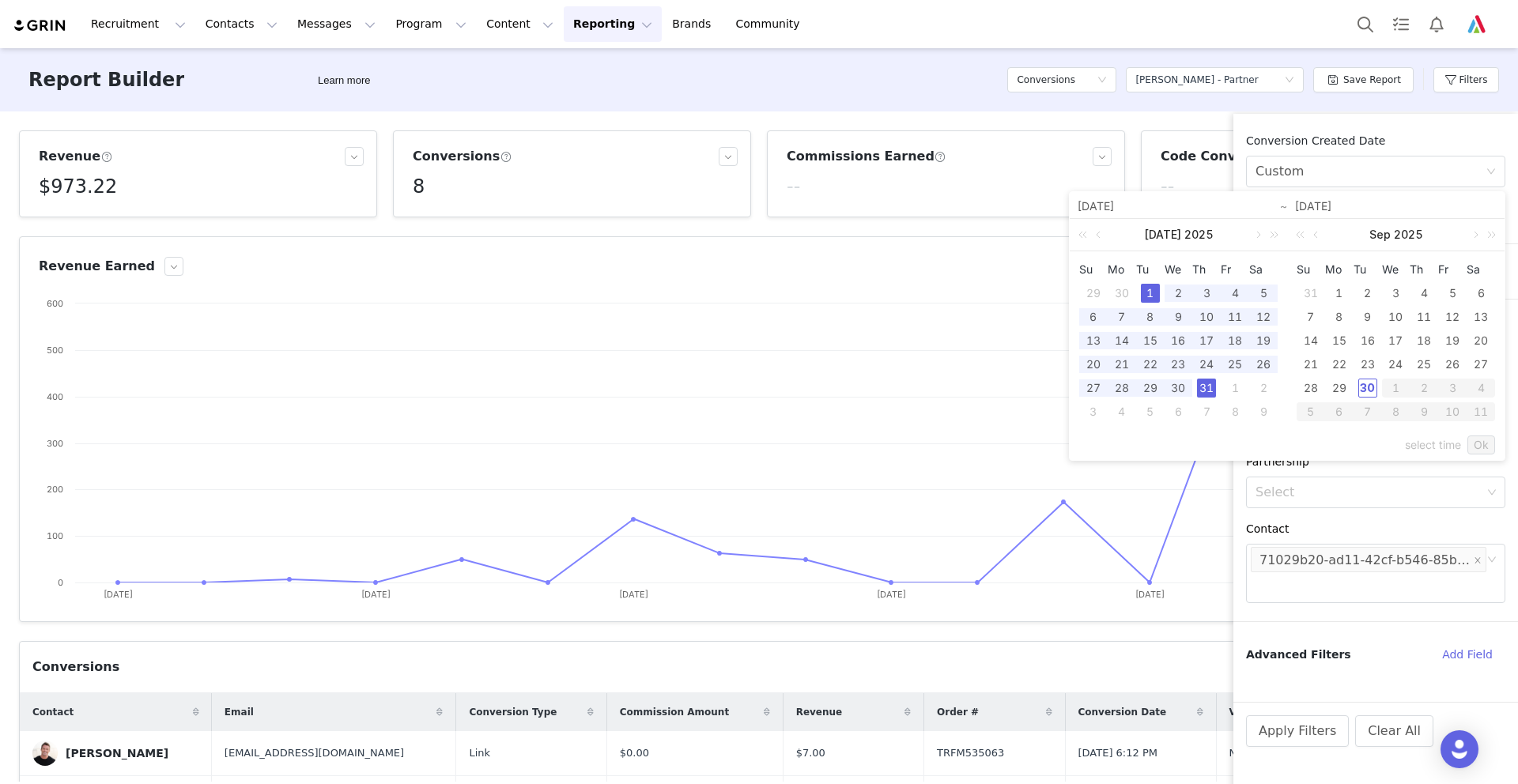
type input "[DATE]"
click at [1481, 446] on link "Ok" at bounding box center [1481, 444] width 28 height 19
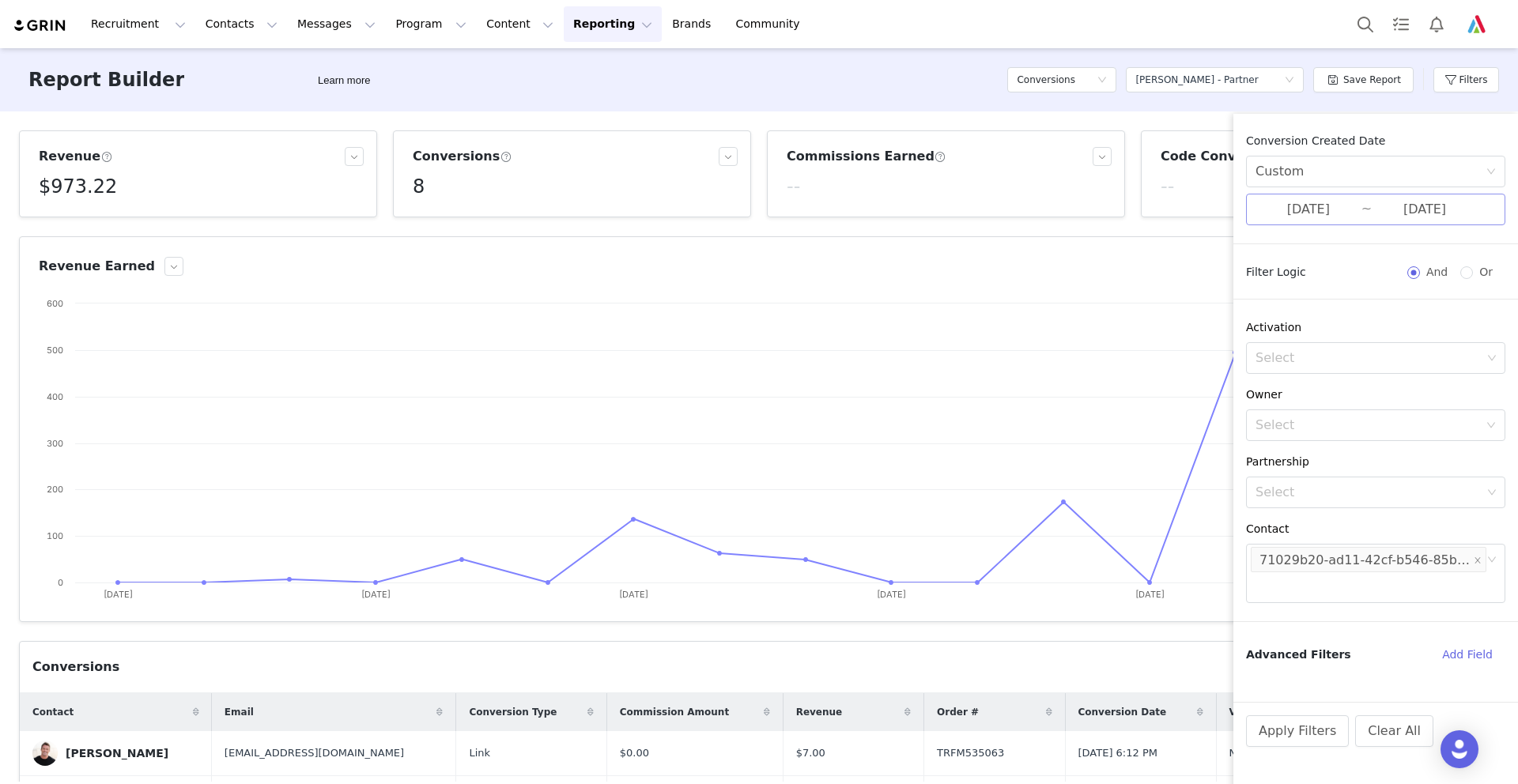
click at [1336, 207] on input "[DATE]" at bounding box center [1308, 209] width 106 height 20
click at [1459, 76] on button "Filters" at bounding box center [1466, 80] width 65 height 26
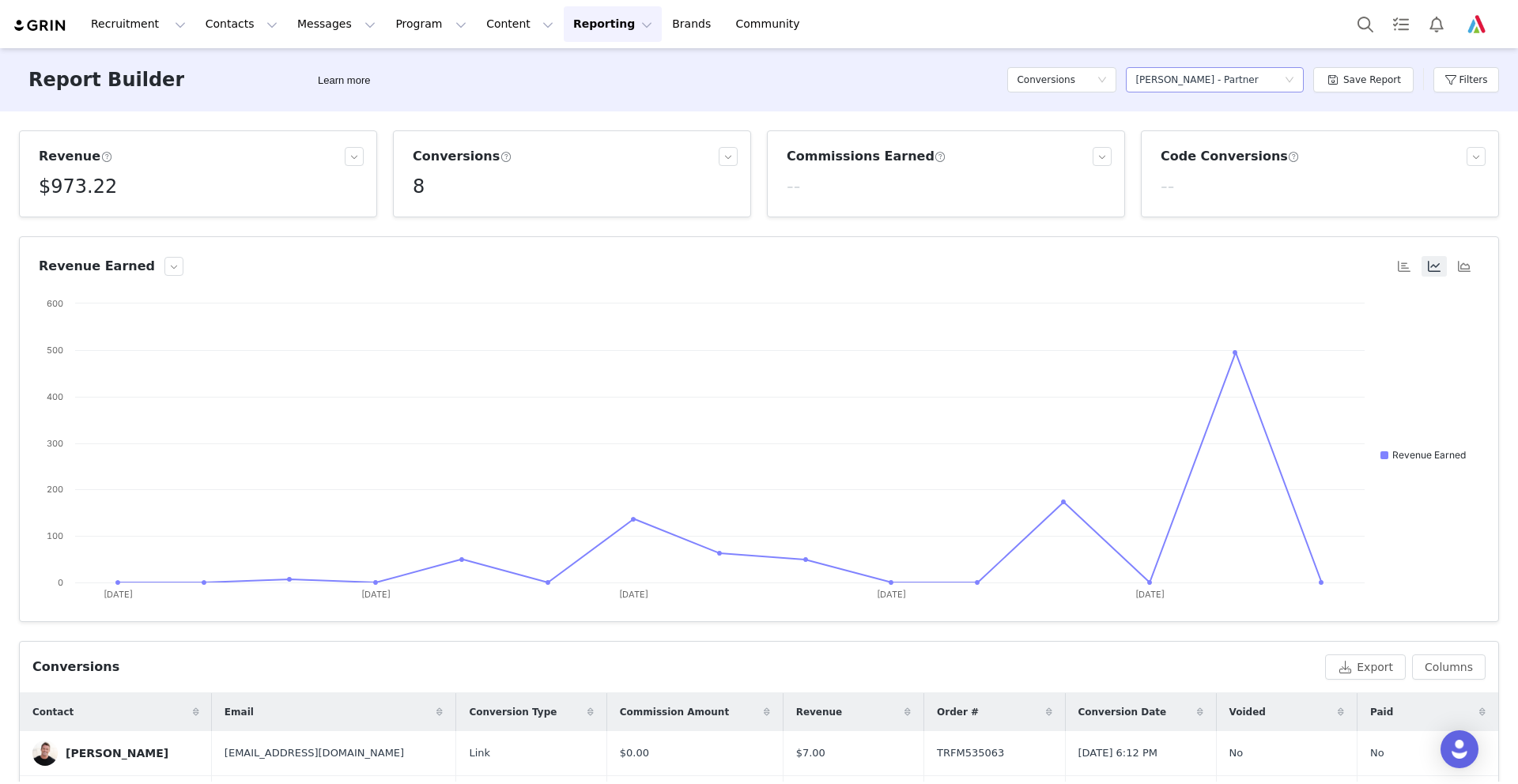
click at [1290, 77] on icon "icon: down" at bounding box center [1289, 80] width 9 height 9
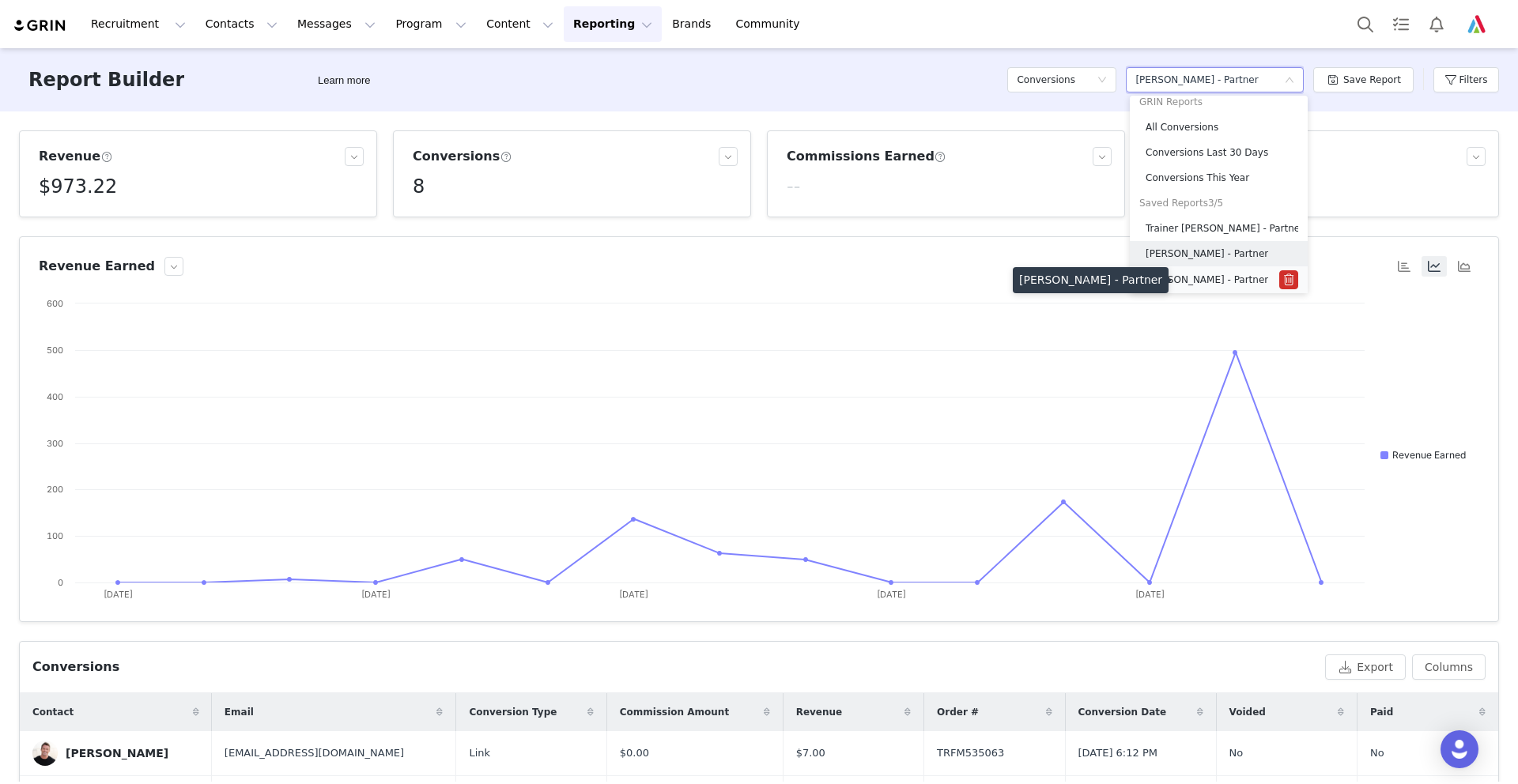
click at [1198, 274] on h5 "[PERSON_NAME] - Partner" at bounding box center [1207, 279] width 122 height 17
type input "[DATE]"
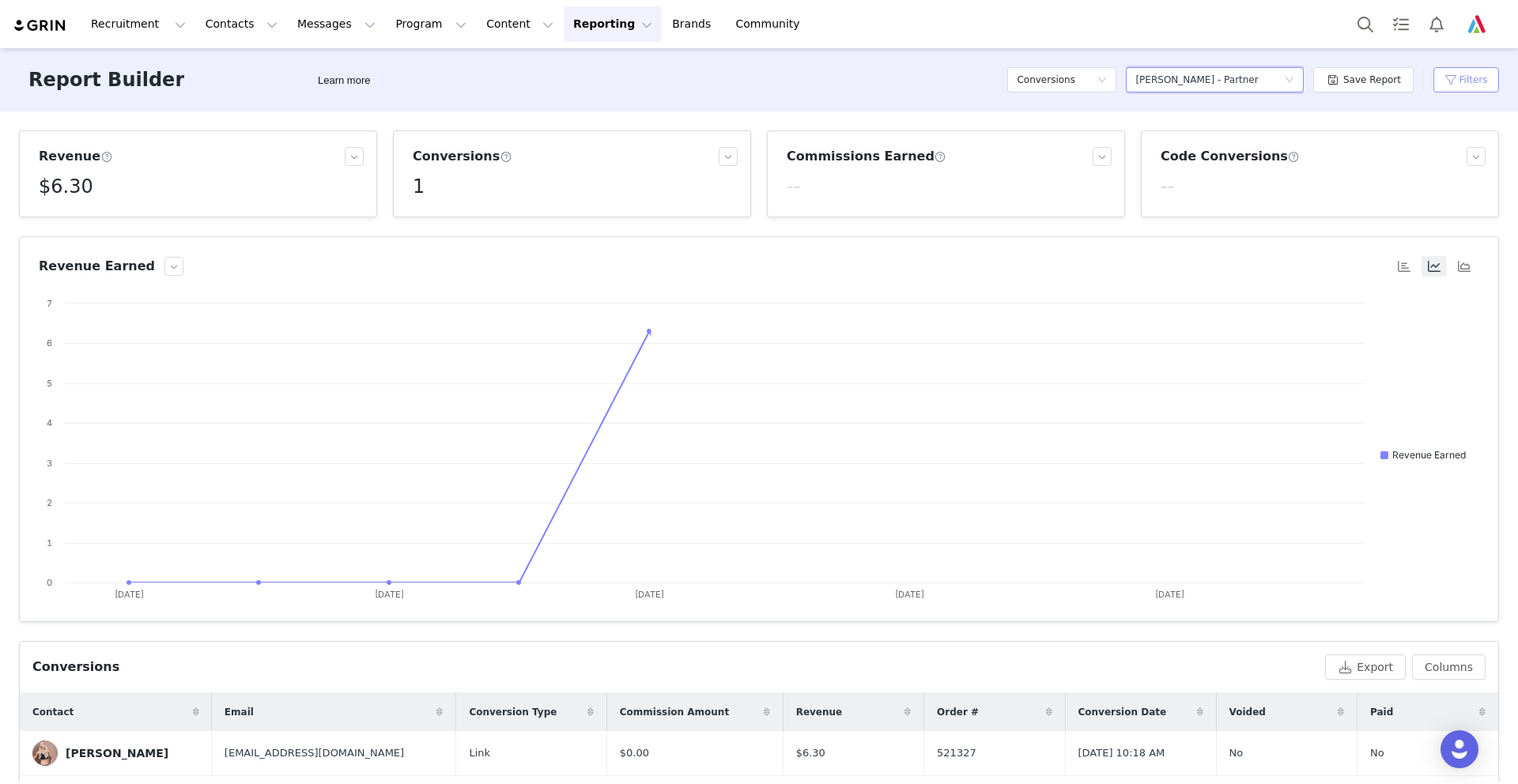
click at [1453, 73] on button "Filters" at bounding box center [1466, 80] width 65 height 26
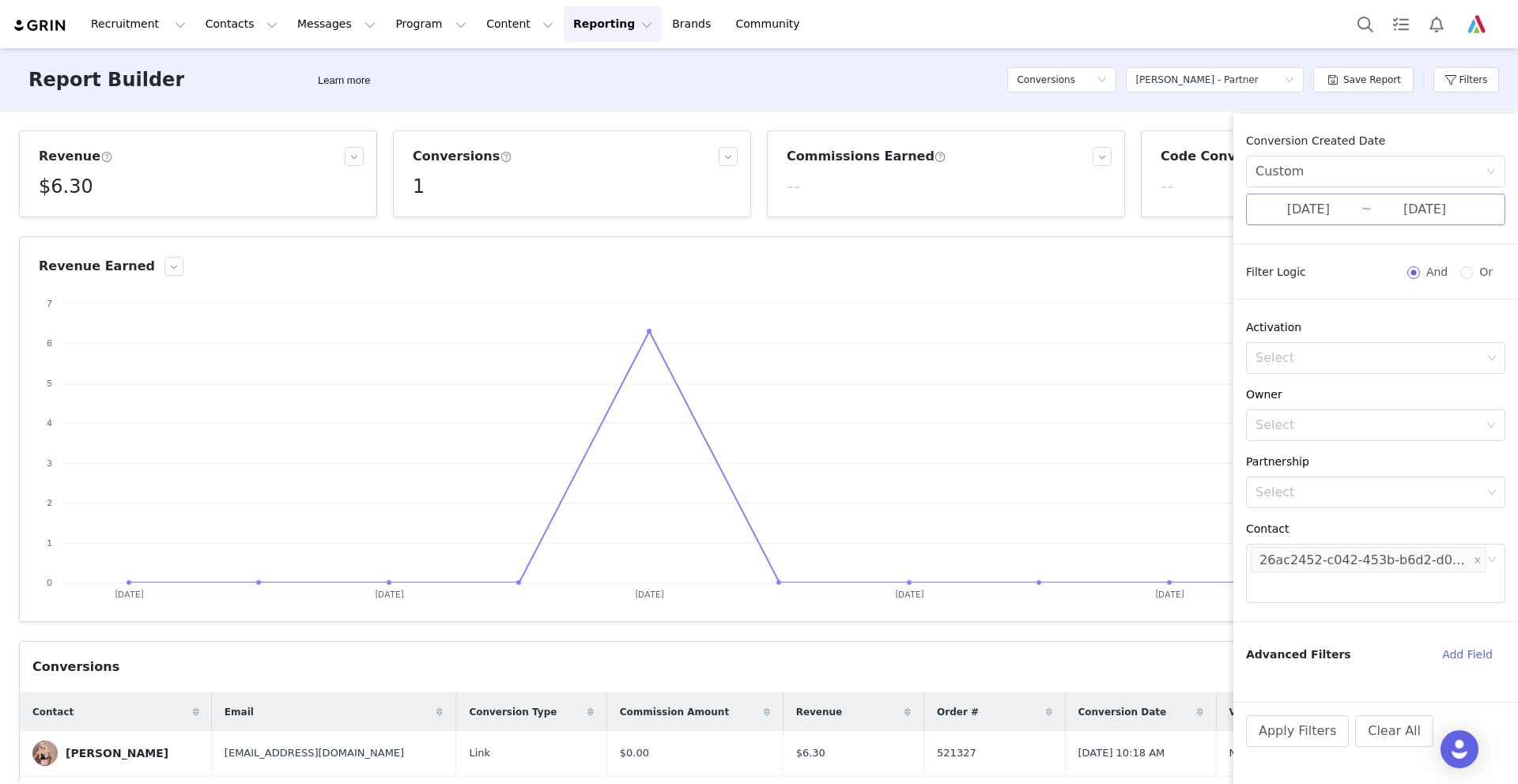
click at [1288, 213] on input "[DATE]" at bounding box center [1308, 209] width 106 height 20
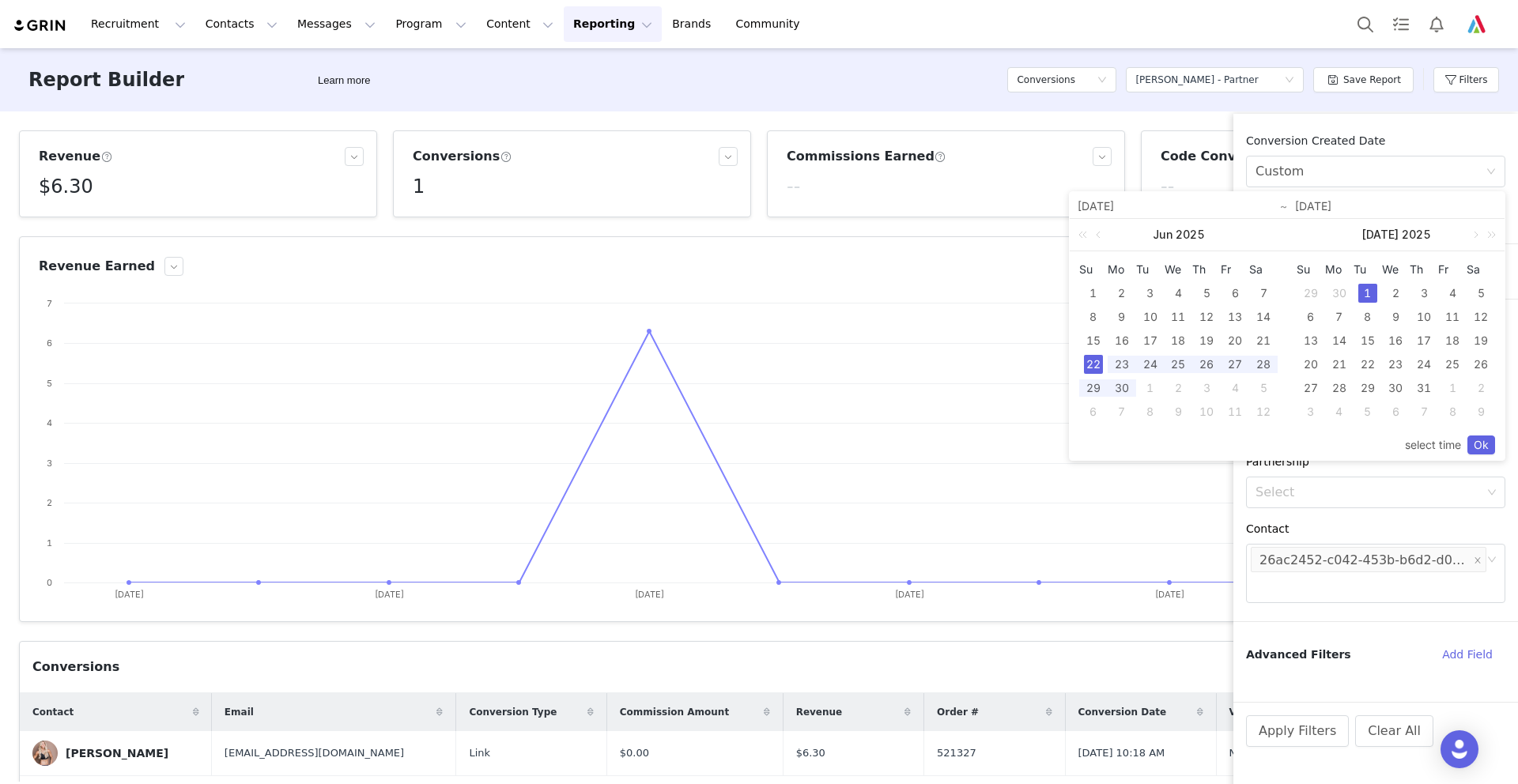
click at [1364, 288] on div "1" at bounding box center [1367, 293] width 19 height 19
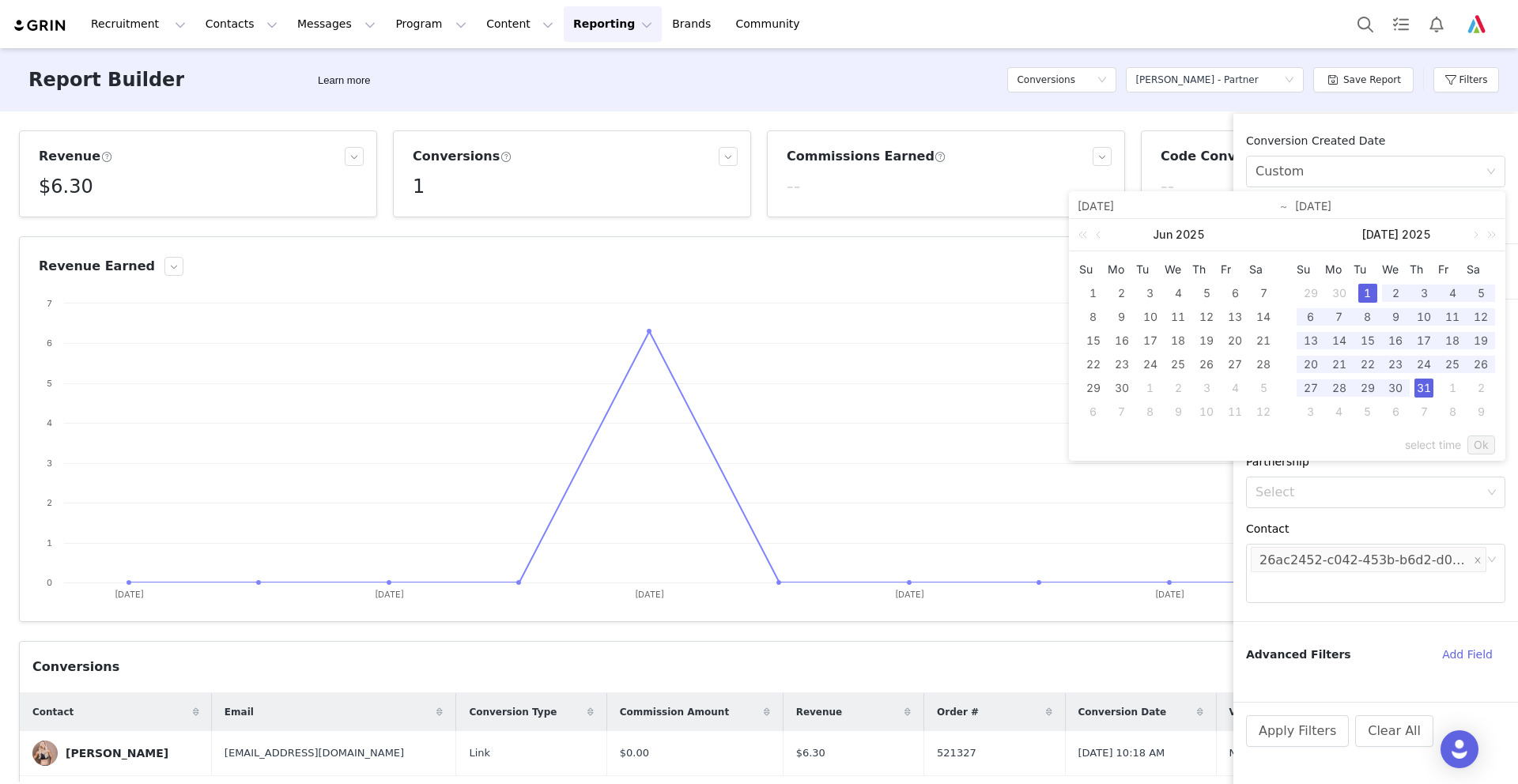
click at [1427, 387] on div "31" at bounding box center [1423, 387] width 19 height 19
type input "[DATE]"
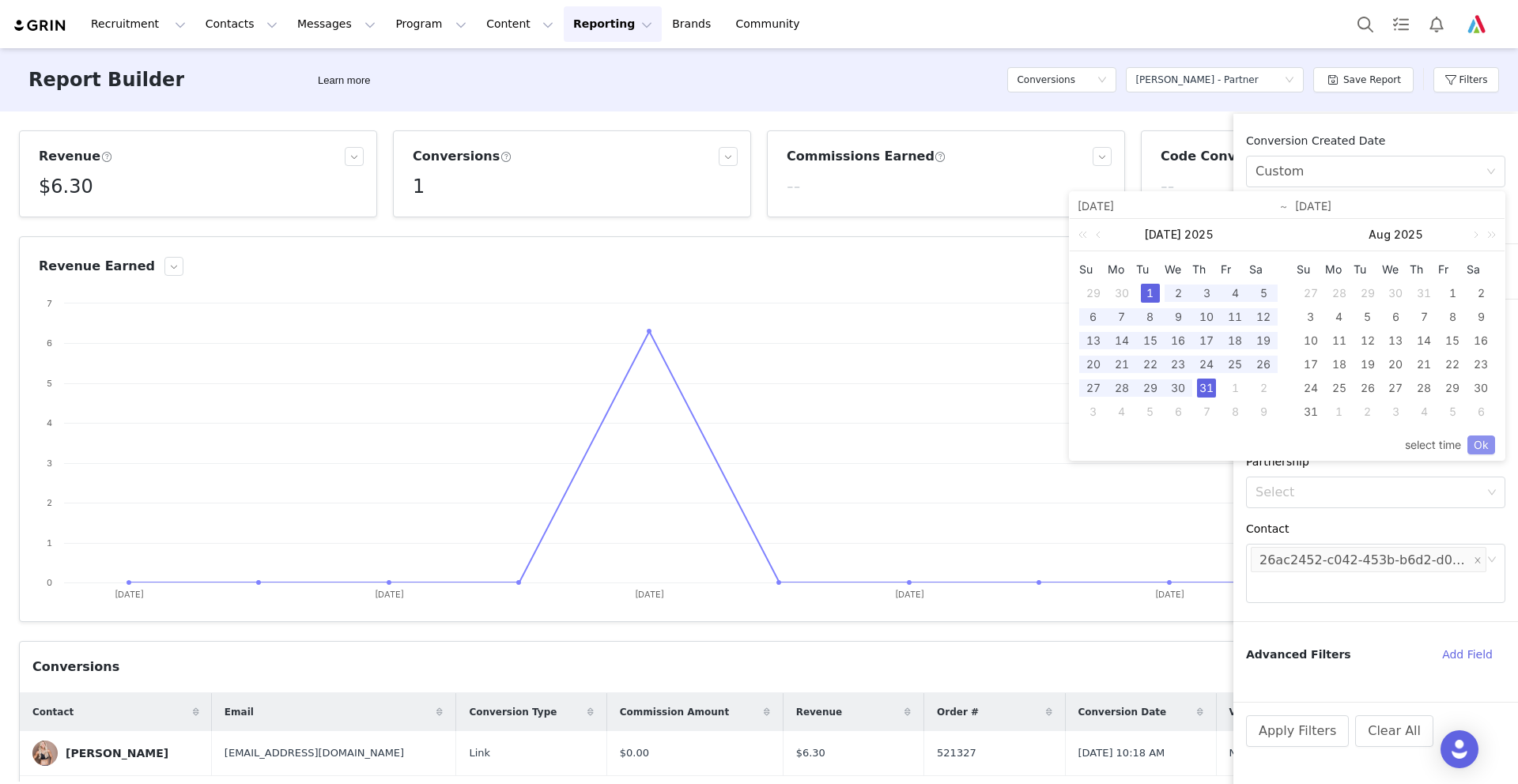
click at [1479, 442] on link "Ok" at bounding box center [1481, 444] width 28 height 19
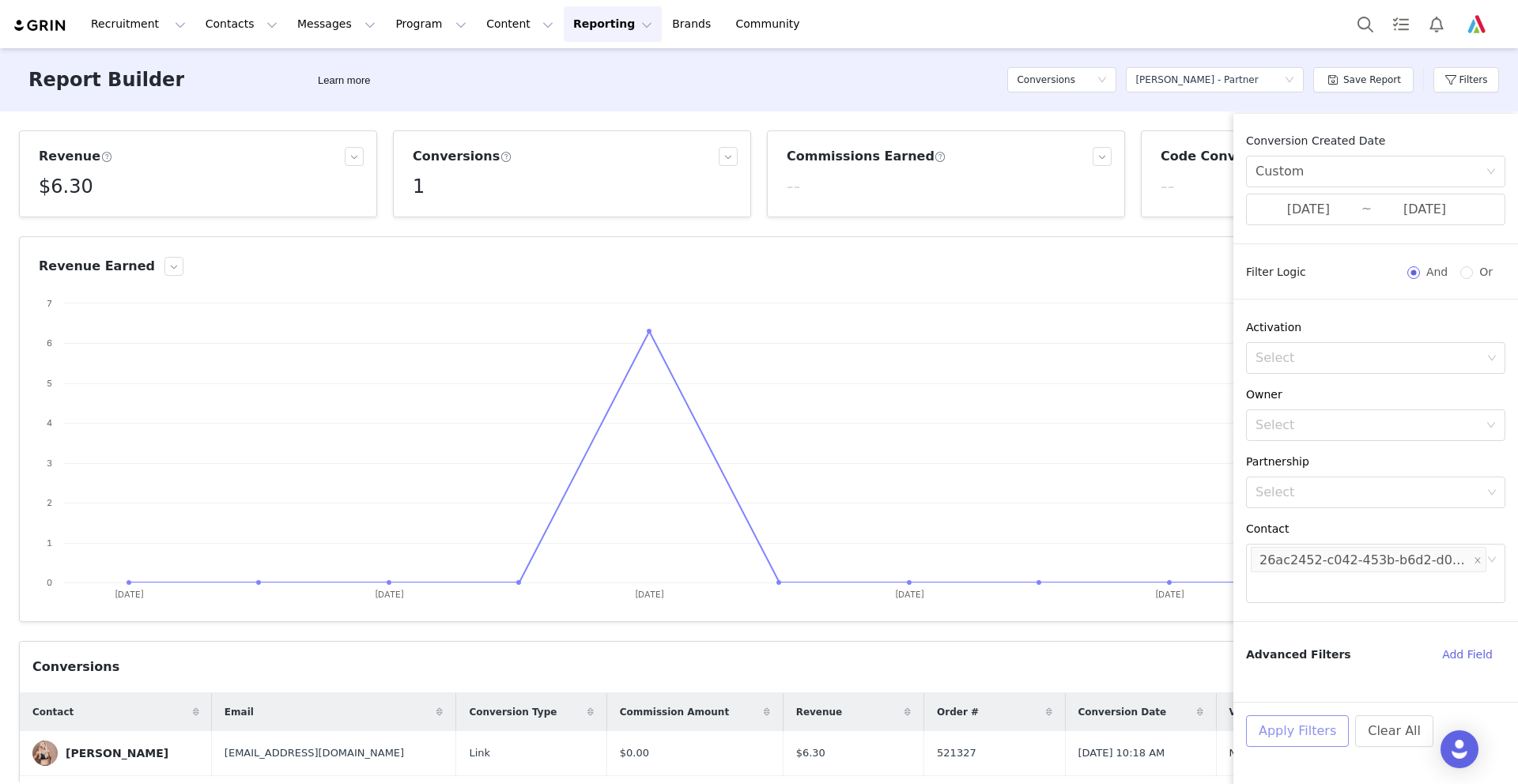
drag, startPoint x: 1307, startPoint y: 731, endPoint x: 1316, endPoint y: 690, distance: 42.0
click at [1307, 731] on button "Apply Filters" at bounding box center [1298, 731] width 103 height 31
